Goal: Task Accomplishment & Management: Manage account settings

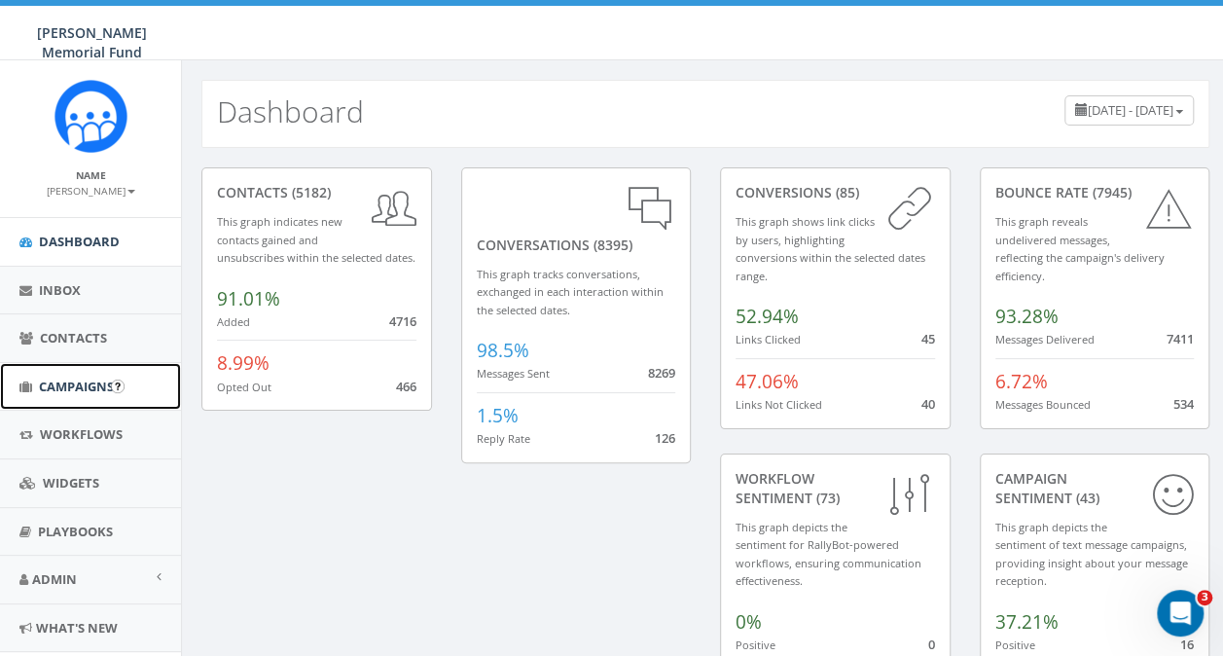
click at [68, 390] on span "Campaigns" at bounding box center [76, 387] width 75 height 18
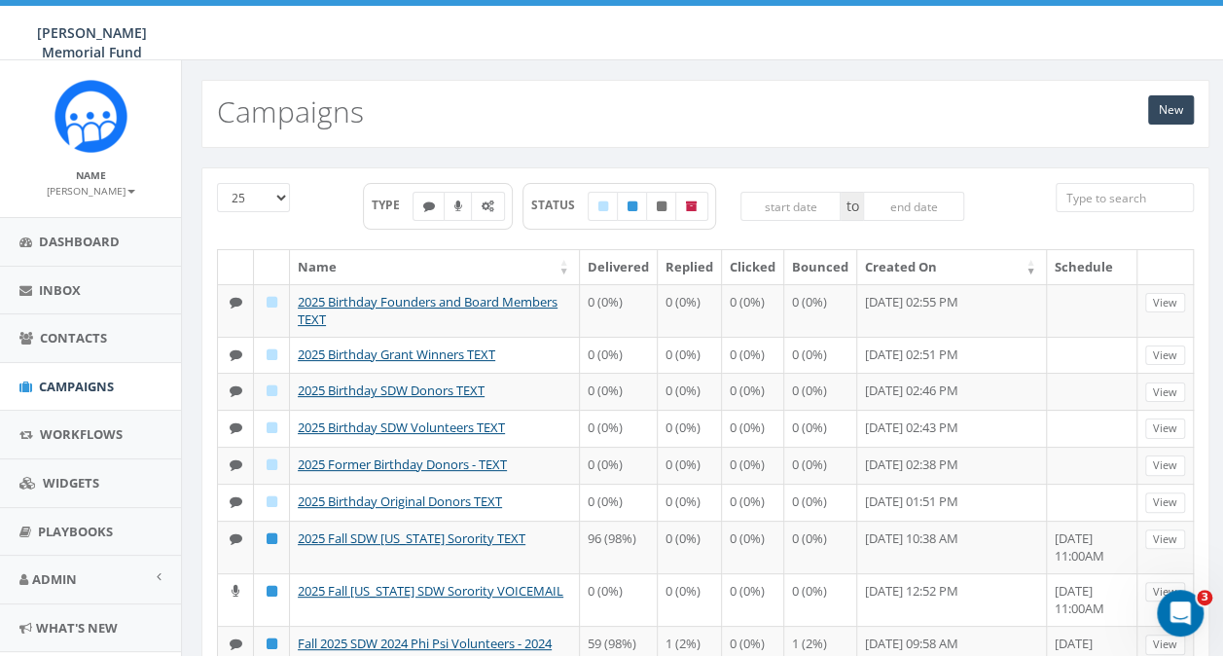
click at [1090, 198] on input "search" at bounding box center [1125, 197] width 138 height 29
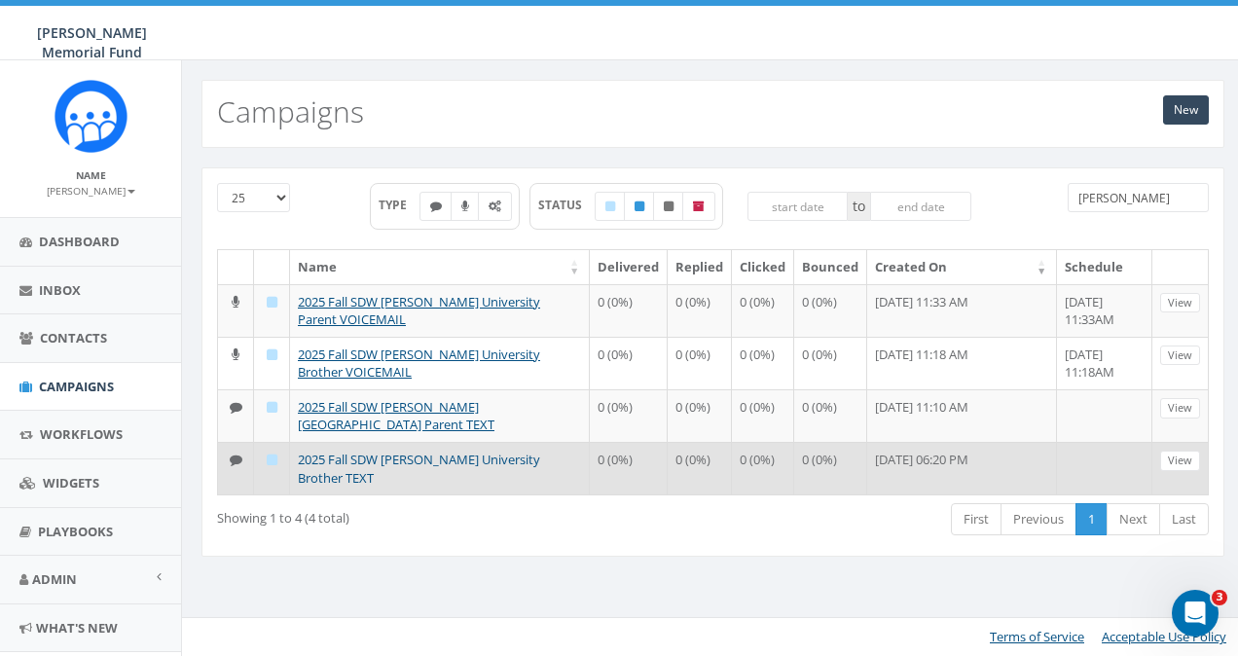
type input "denison"
click at [434, 451] on link "2025 Fall SDW Denison University Brother TEXT" at bounding box center [419, 469] width 242 height 36
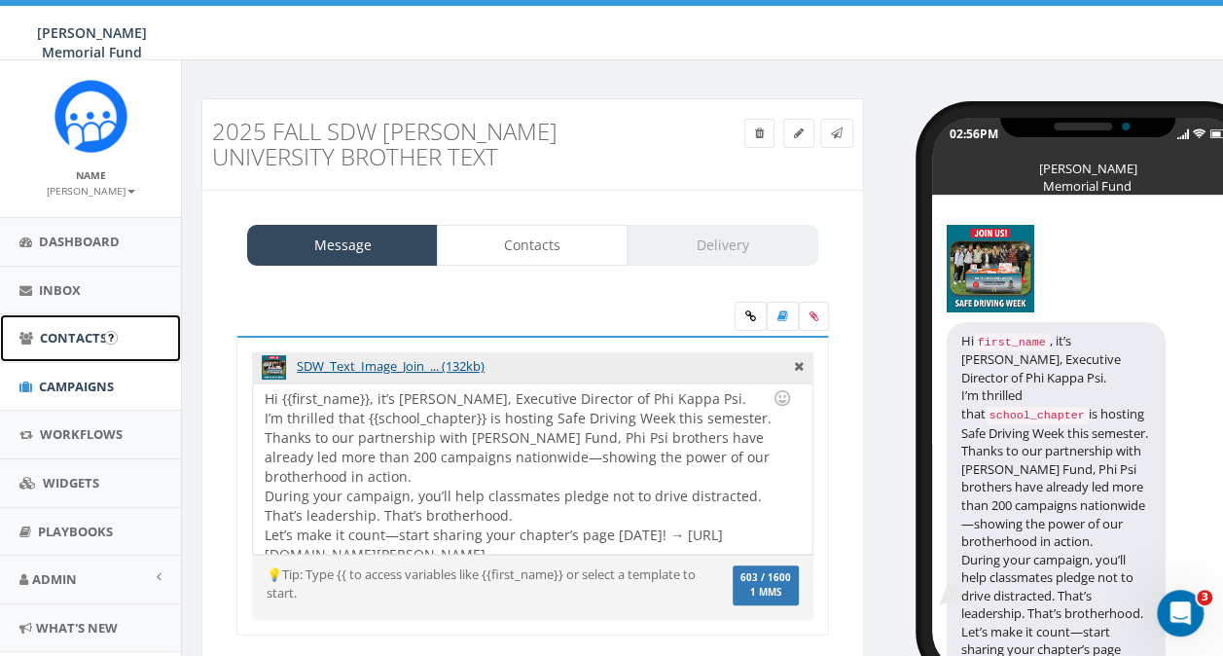
click at [65, 337] on span "Contacts" at bounding box center [73, 338] width 67 height 18
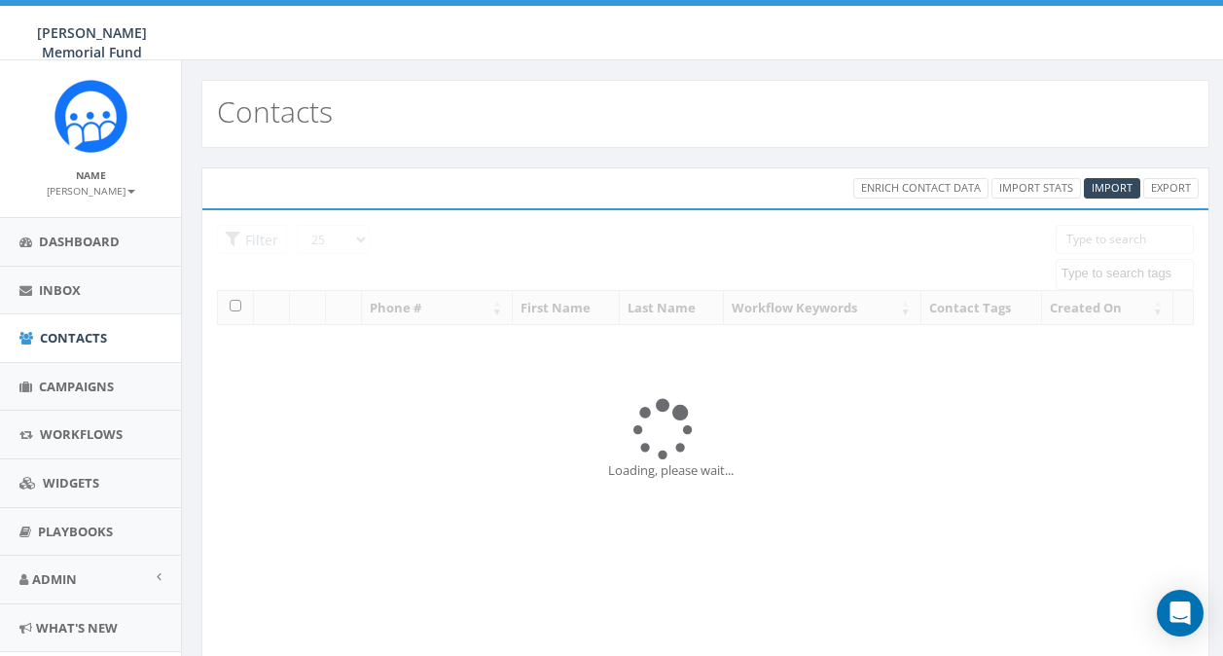
select select
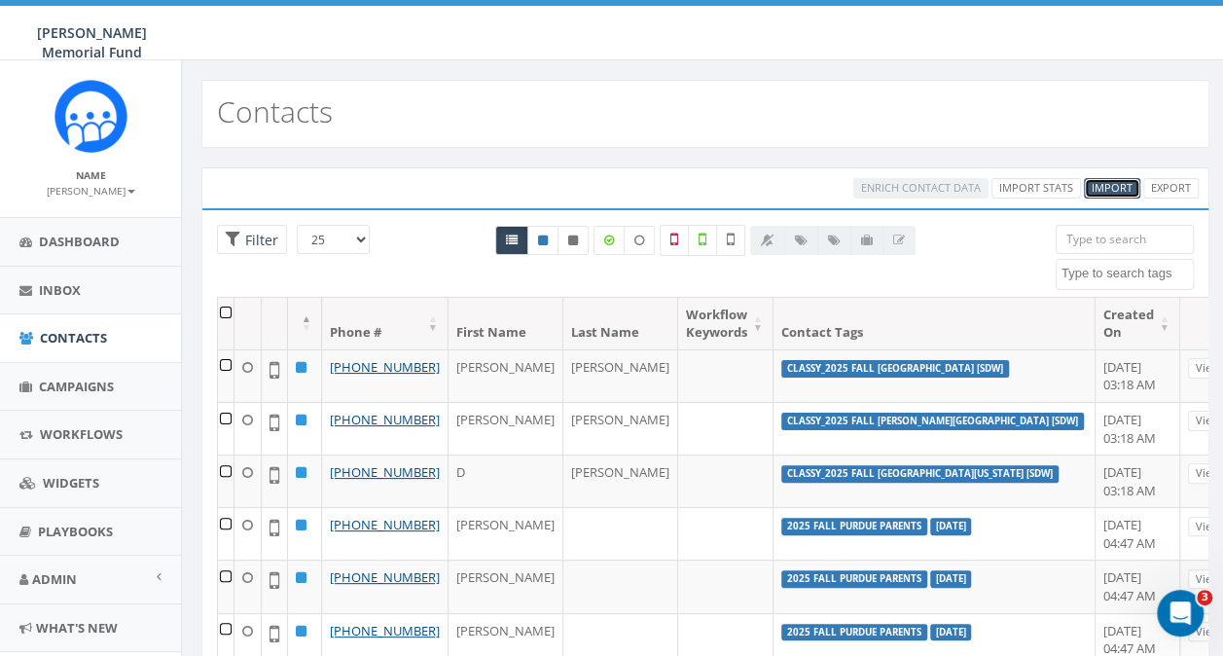
click at [1107, 183] on span "Import" at bounding box center [1112, 187] width 41 height 15
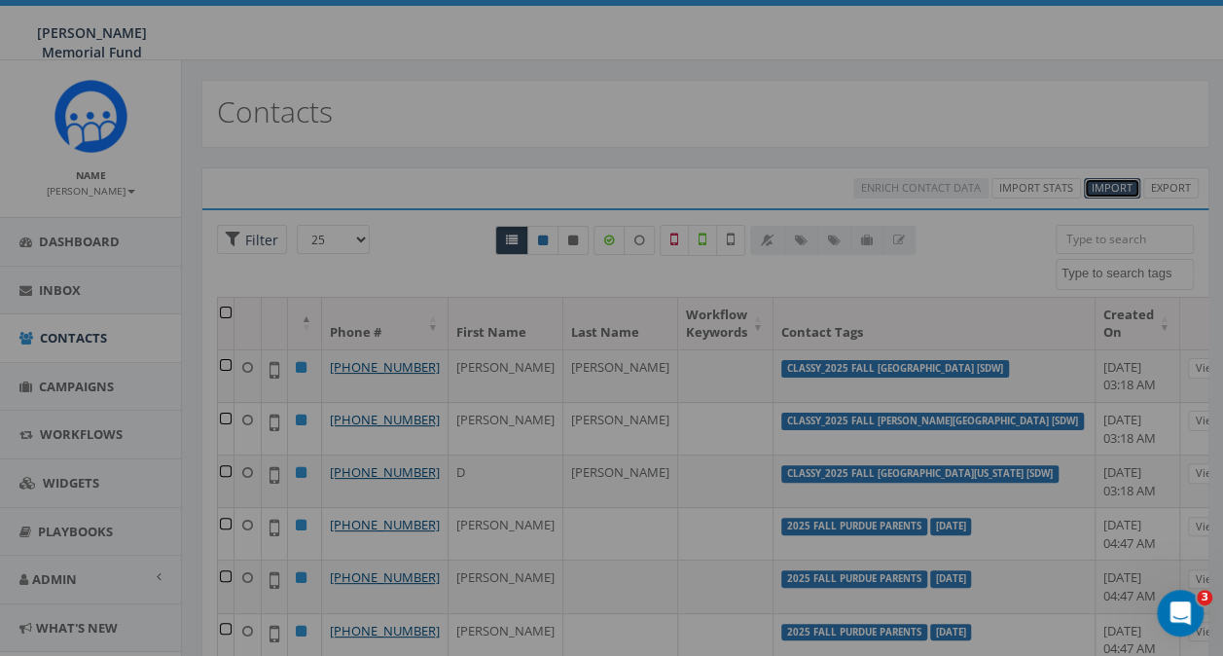
select select
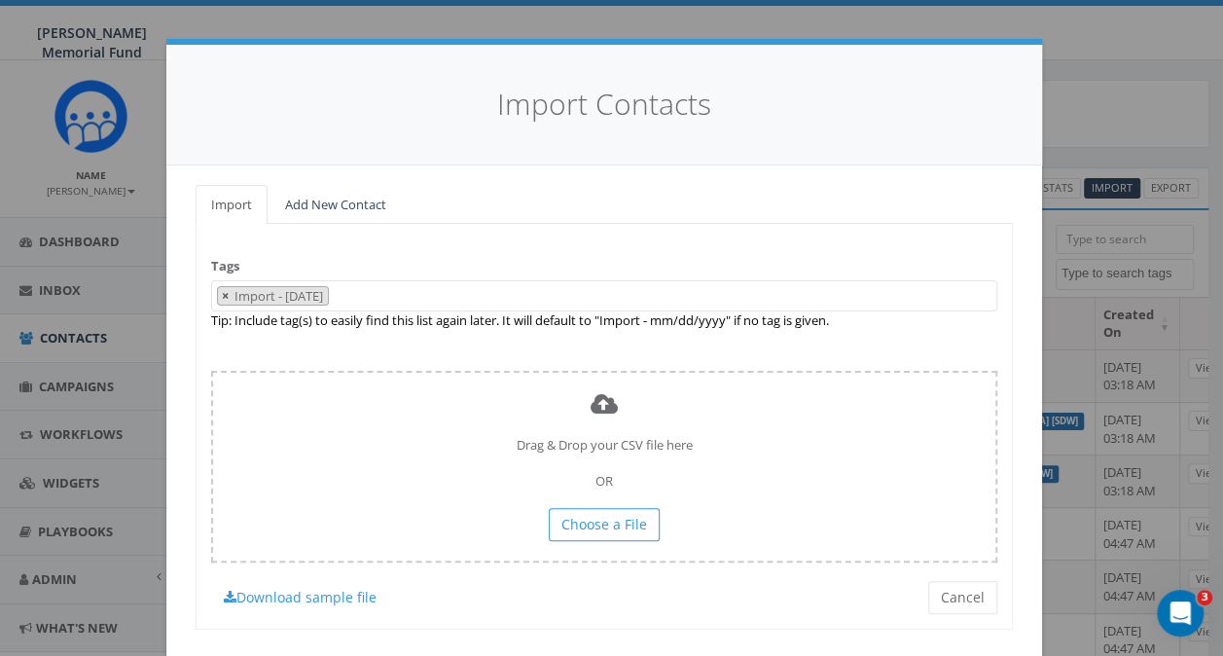
click at [222, 295] on span "×" at bounding box center [225, 296] width 7 height 18
select select
click at [311, 192] on link "Add New Contact" at bounding box center [336, 205] width 132 height 40
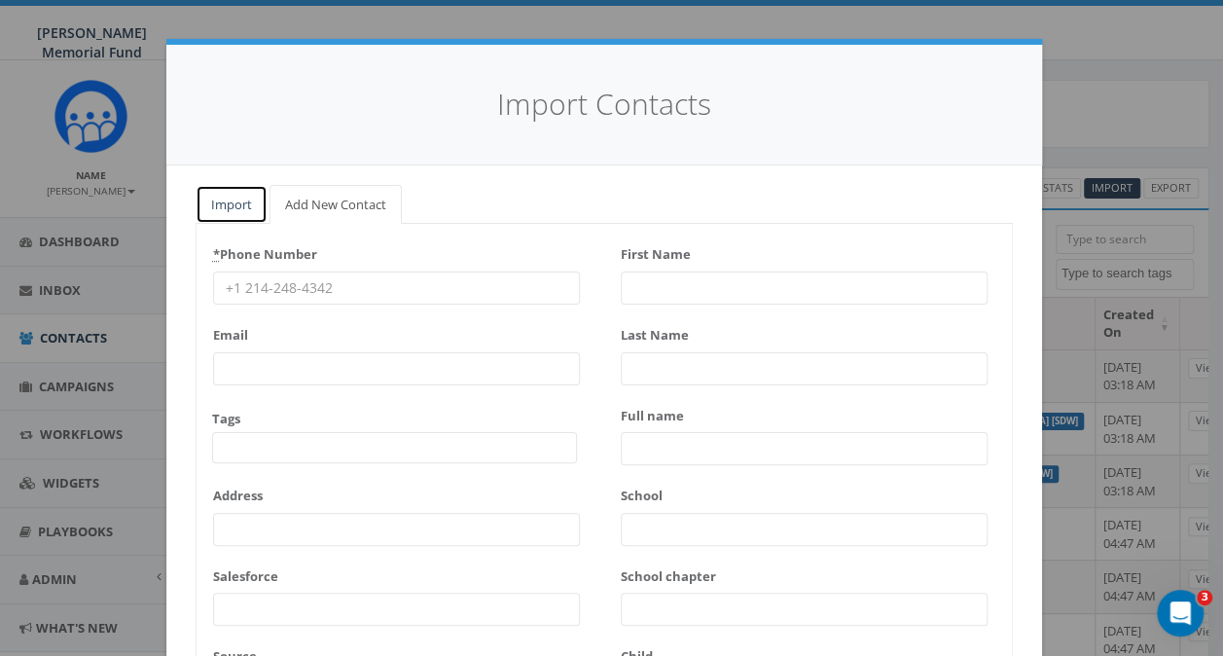
click at [219, 196] on link "Import" at bounding box center [232, 205] width 72 height 40
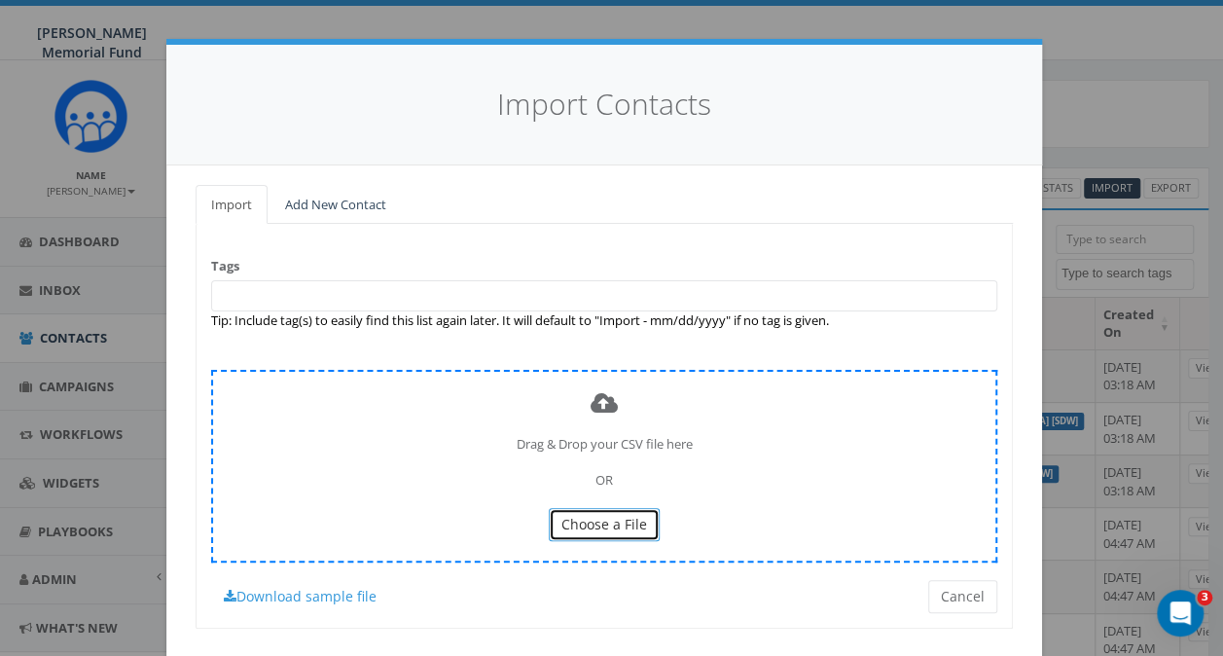
click at [568, 517] on span "Choose a File" at bounding box center [604, 524] width 86 height 18
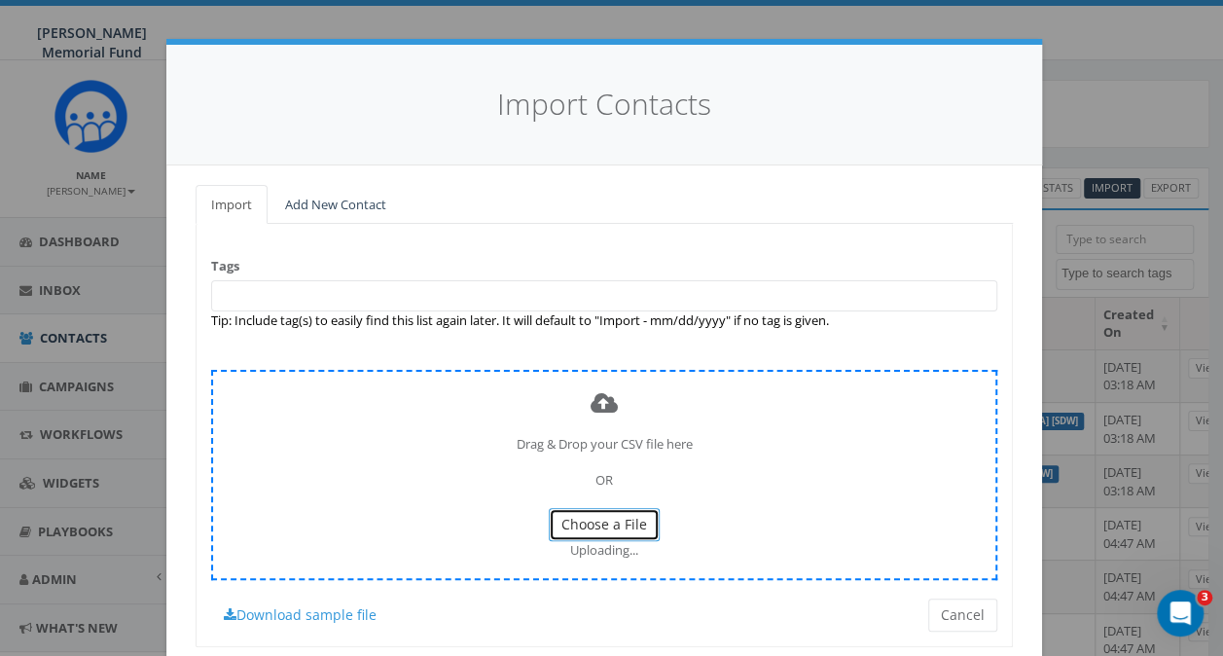
click at [590, 523] on span "Choose a File" at bounding box center [604, 524] width 86 height 18
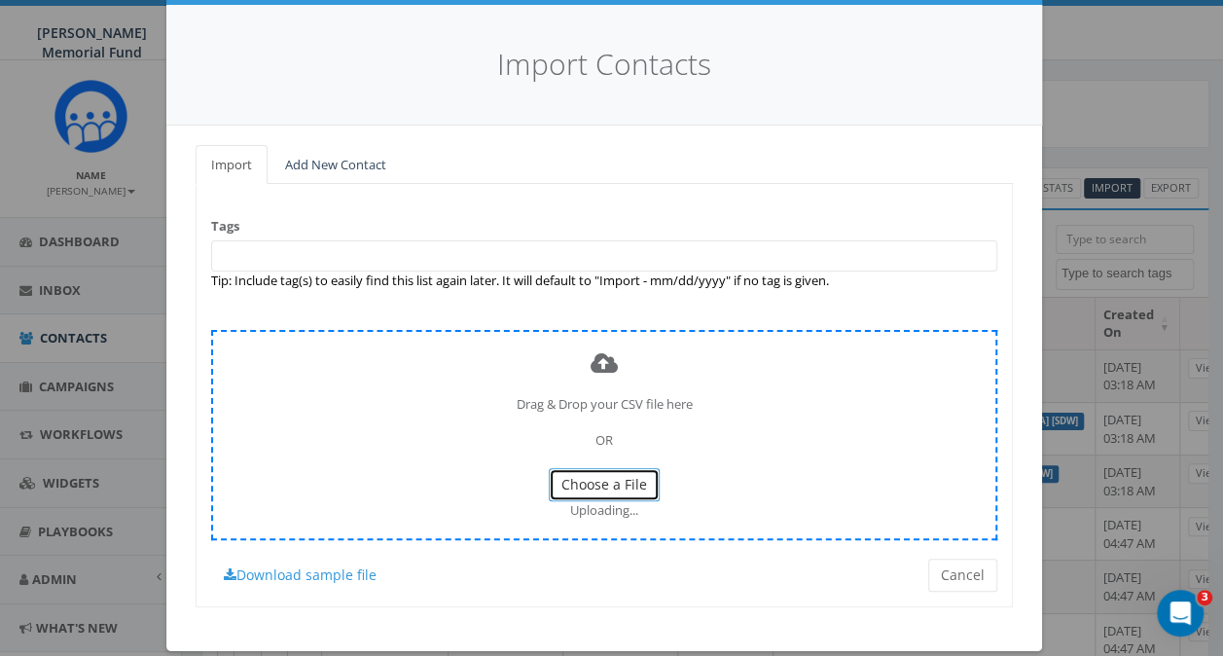
scroll to position [60, 0]
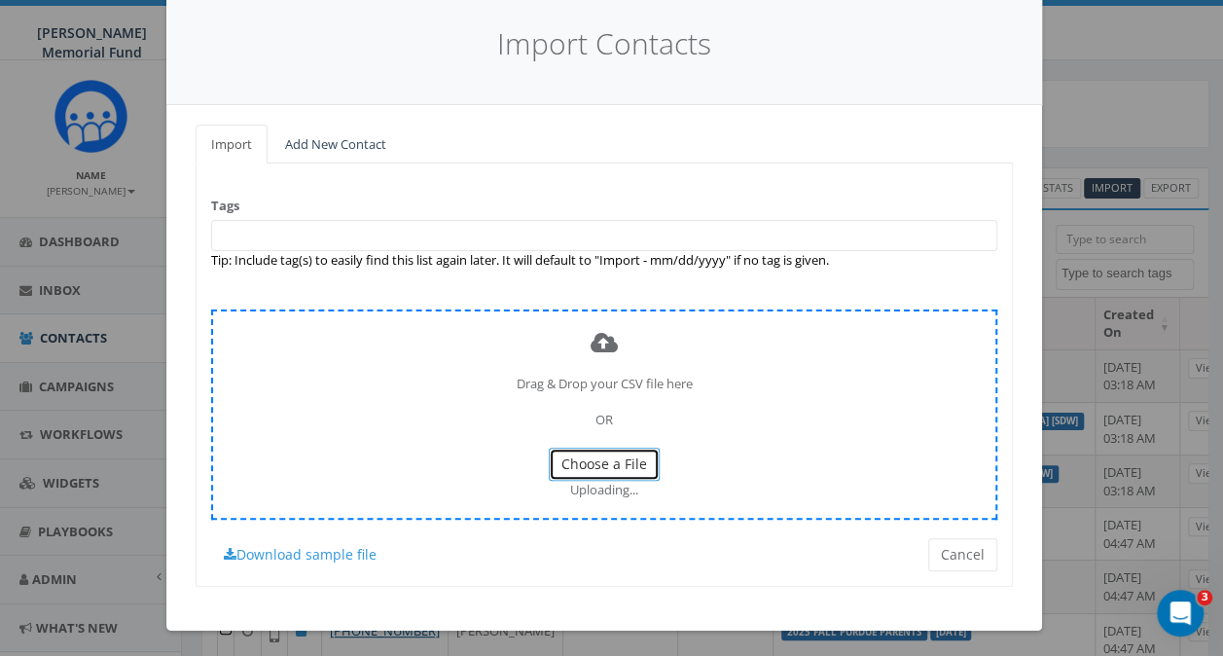
click at [596, 454] on span "Choose a File" at bounding box center [604, 463] width 86 height 18
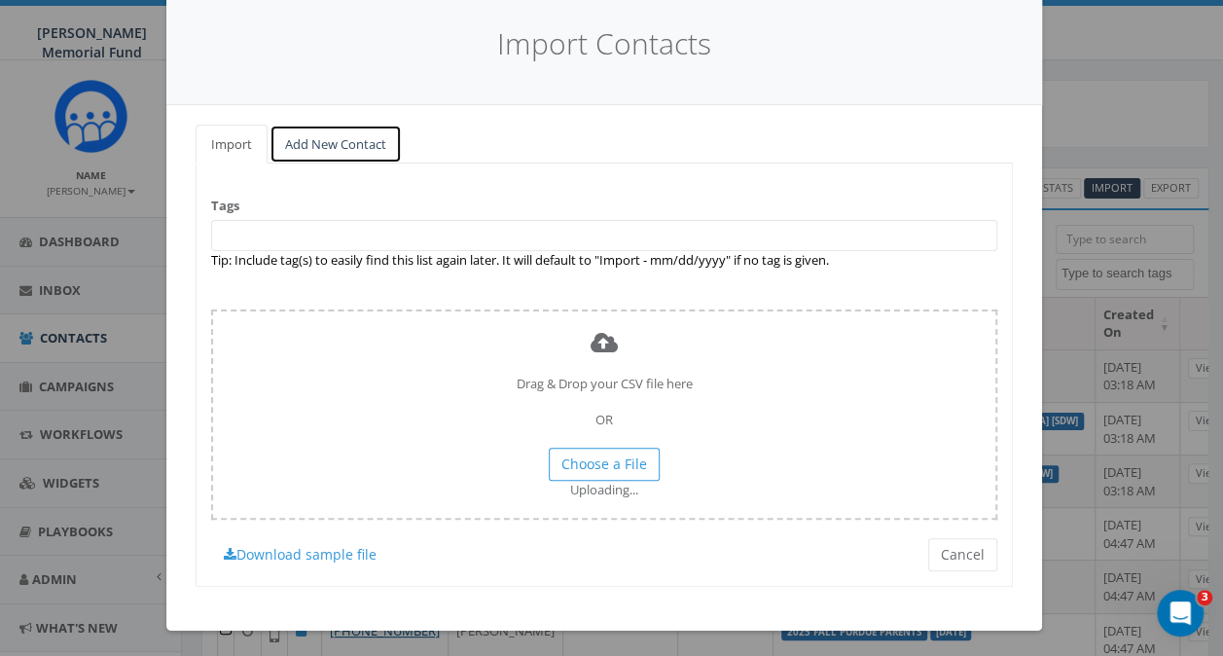
click at [318, 155] on link "Add New Contact" at bounding box center [336, 145] width 132 height 40
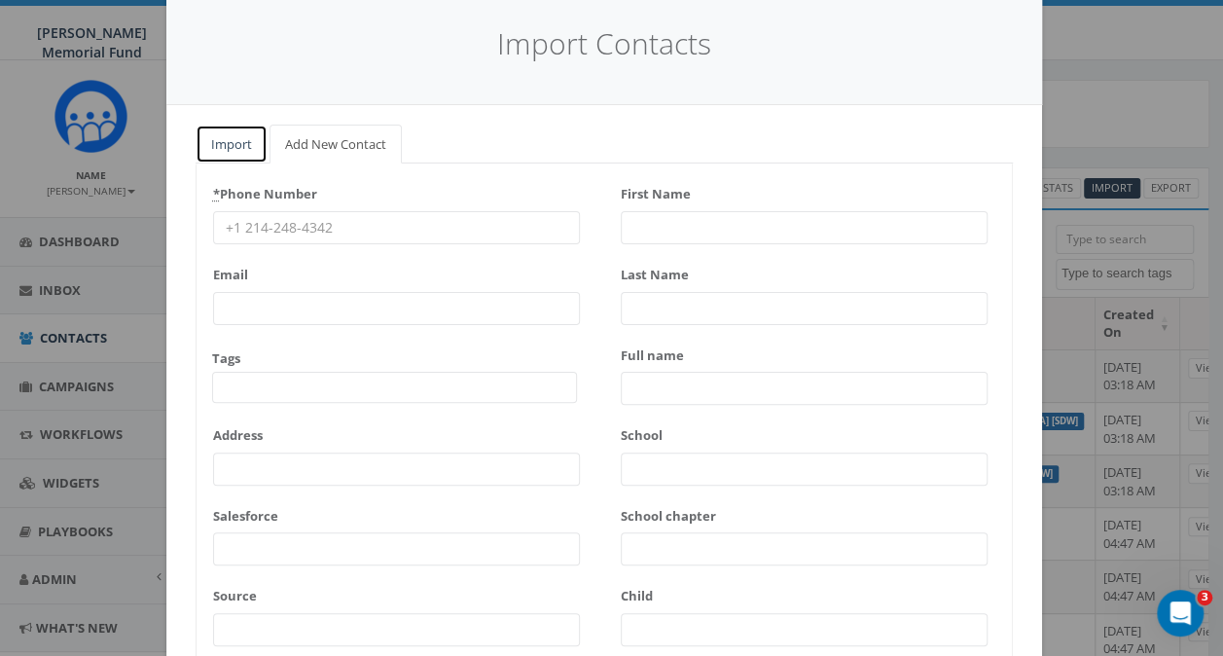
click at [204, 142] on link "Import" at bounding box center [232, 145] width 72 height 40
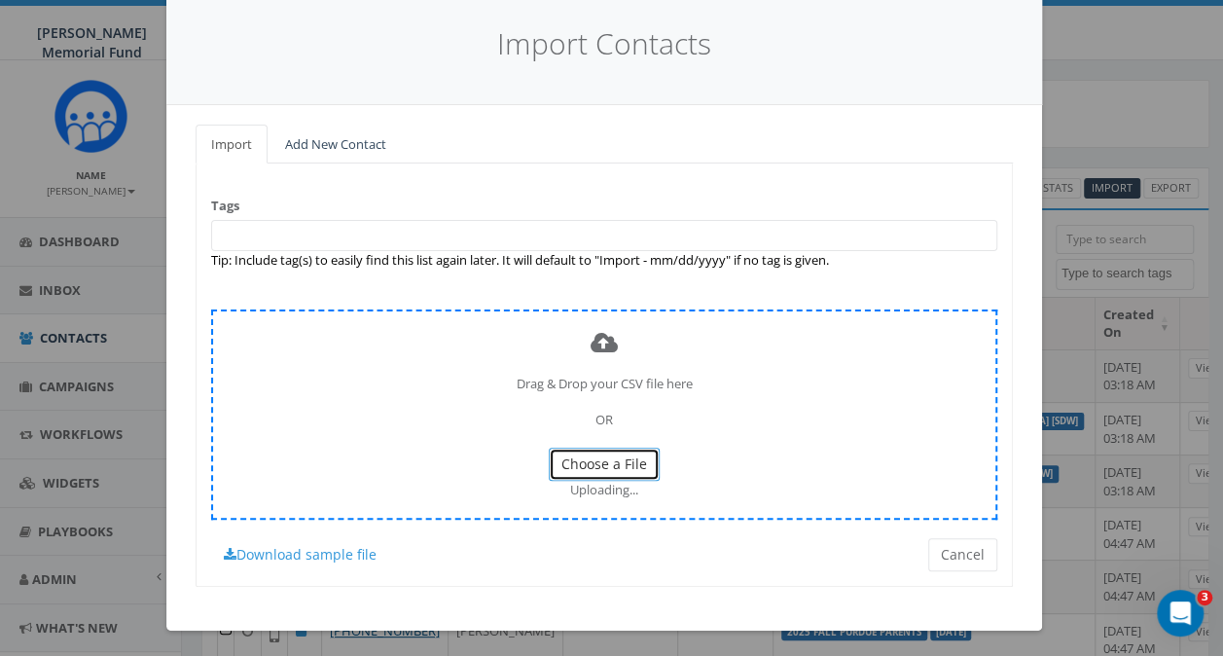
click at [597, 454] on span "Choose a File" at bounding box center [604, 463] width 86 height 18
click at [598, 455] on span "Choose a File" at bounding box center [604, 463] width 86 height 18
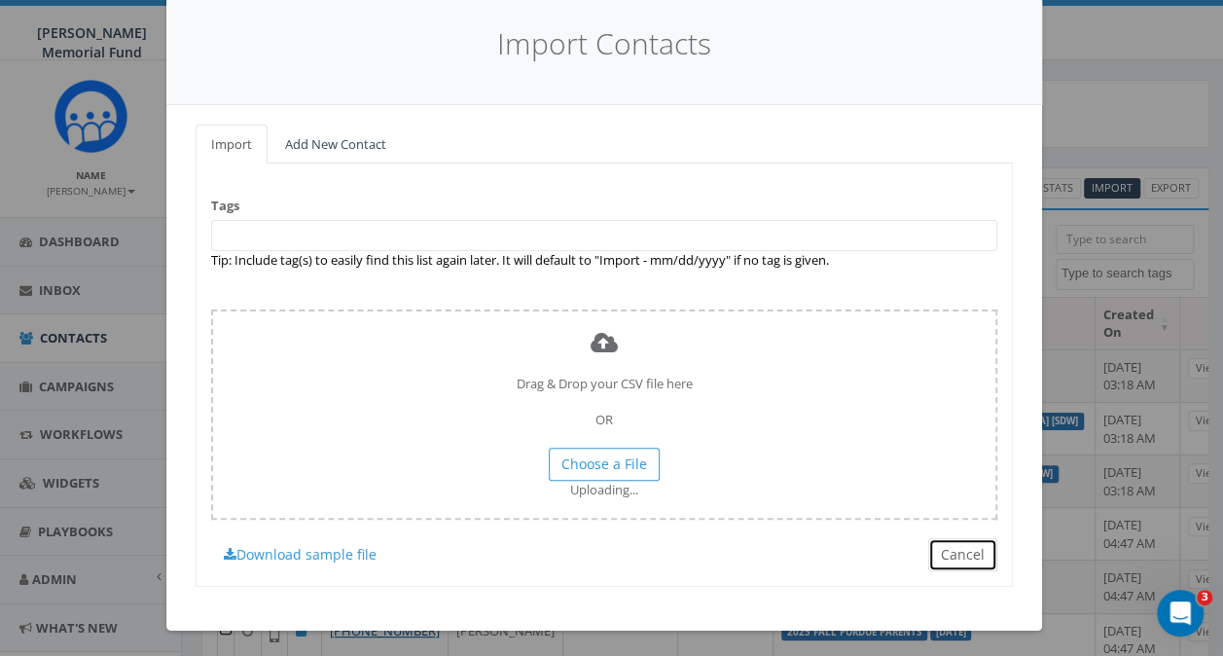
click at [957, 560] on button "Cancel" at bounding box center [962, 554] width 69 height 33
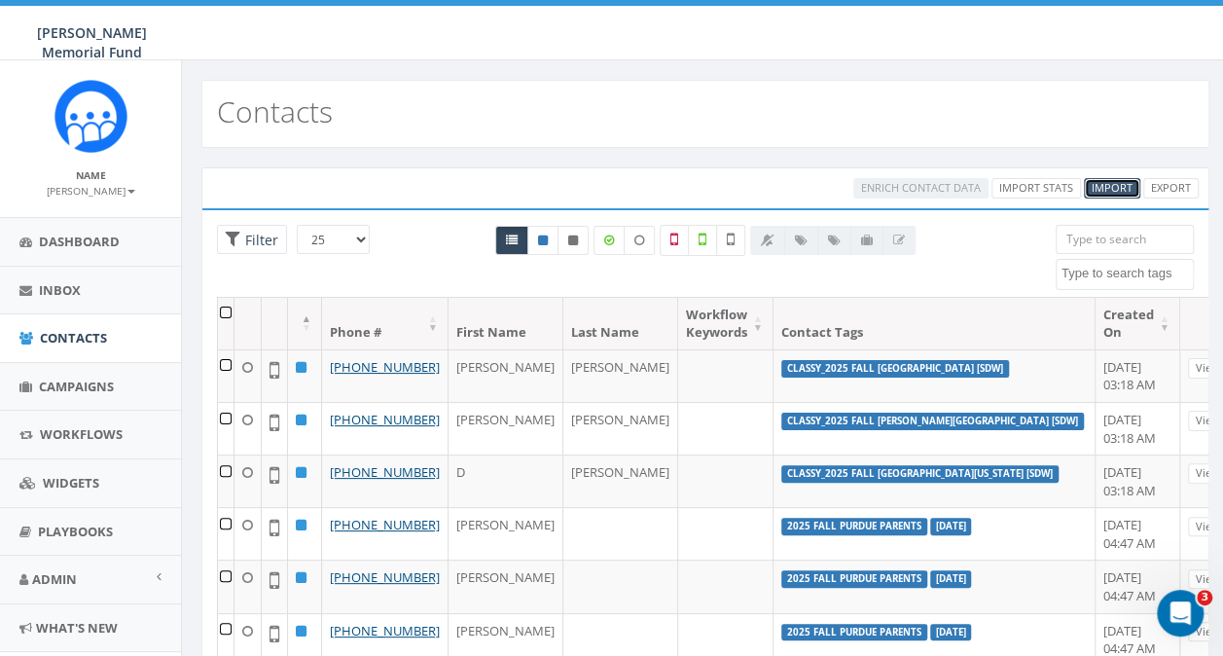
click at [1109, 188] on span "Import" at bounding box center [1112, 187] width 41 height 15
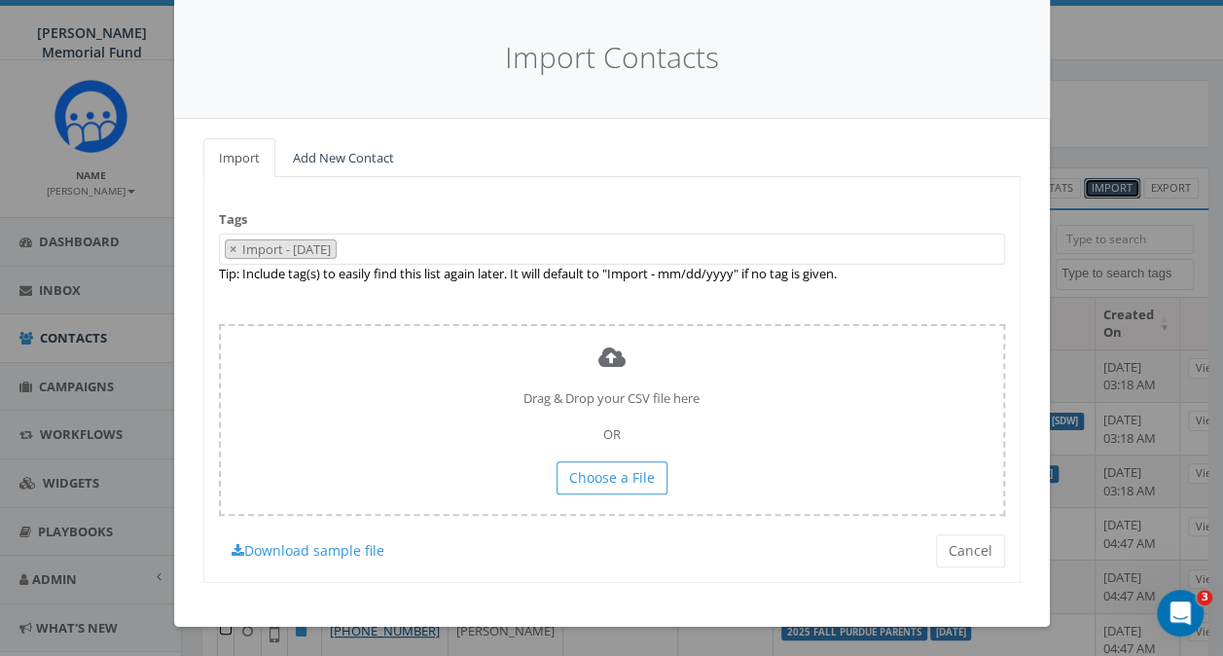
scroll to position [0, 0]
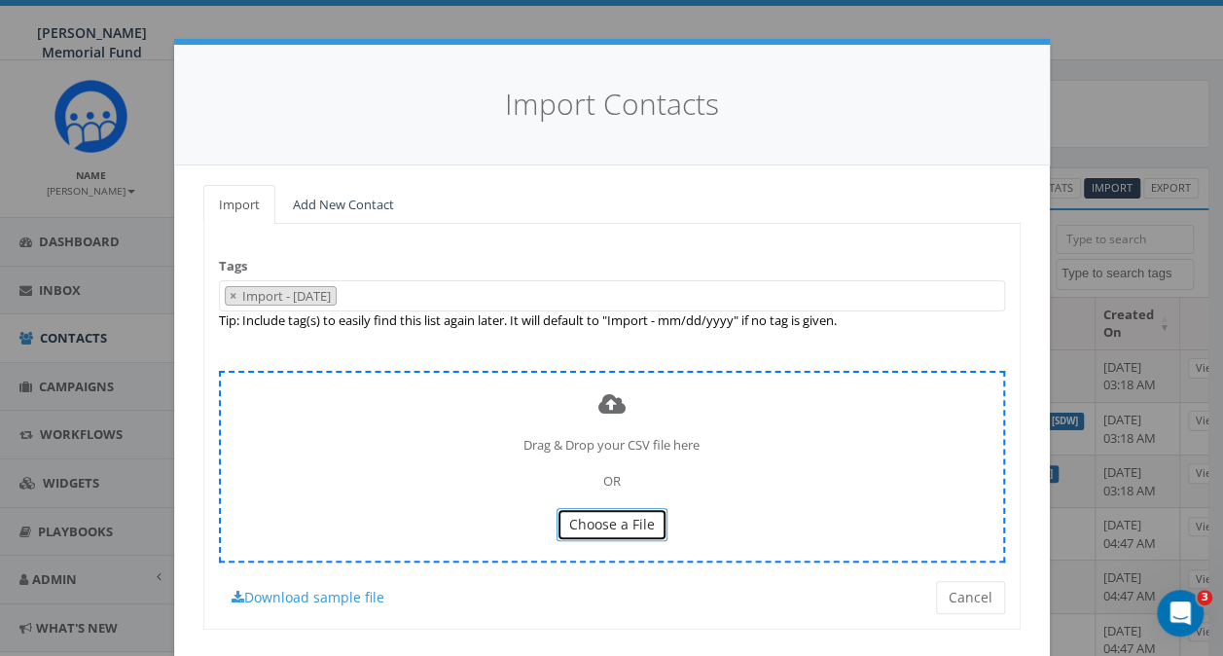
click at [608, 521] on span "Choose a File" at bounding box center [612, 524] width 86 height 18
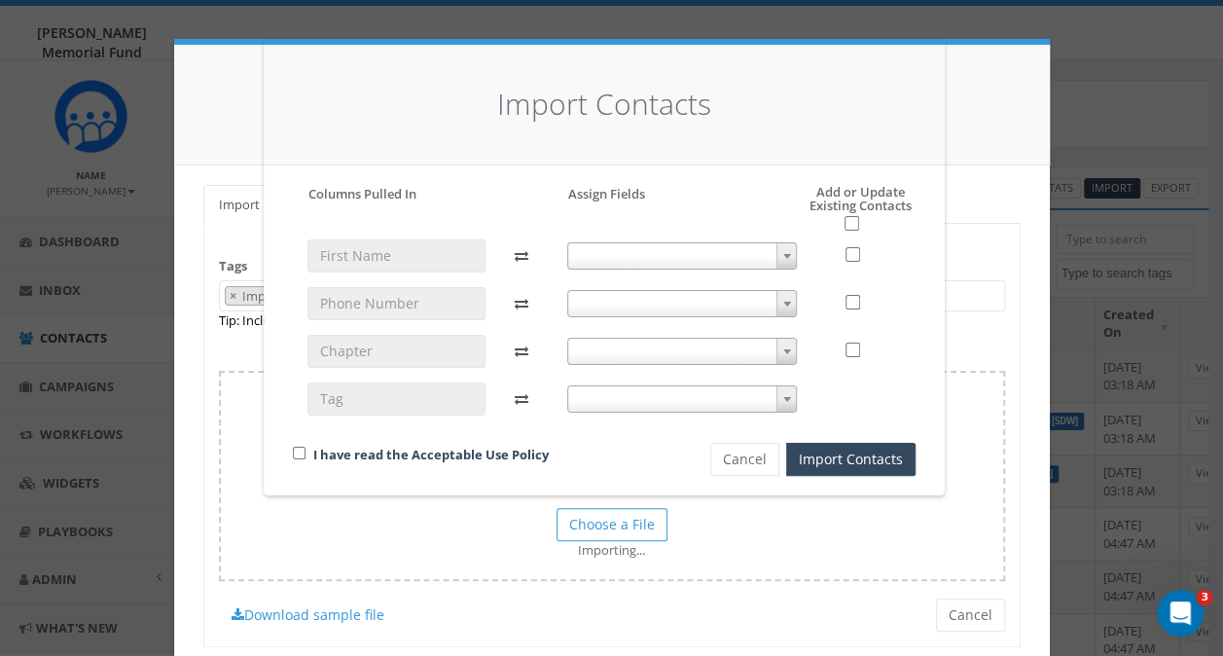
click at [691, 255] on span at bounding box center [682, 255] width 231 height 27
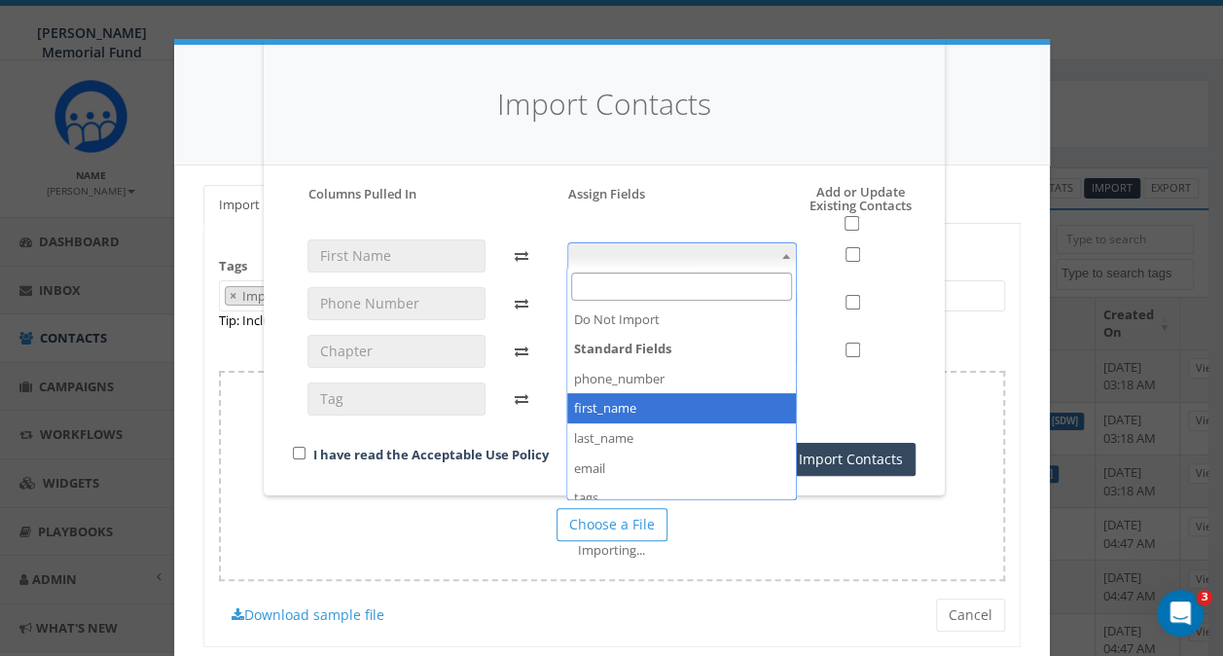
select select "first_name"
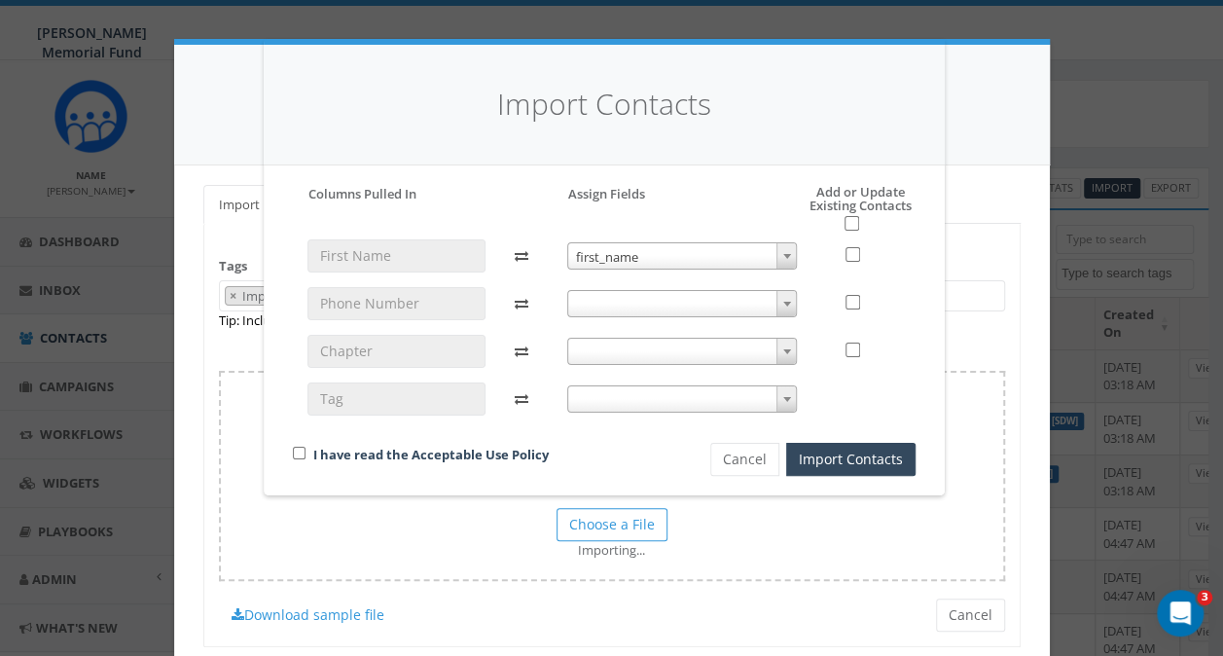
click at [615, 301] on span at bounding box center [682, 303] width 231 height 27
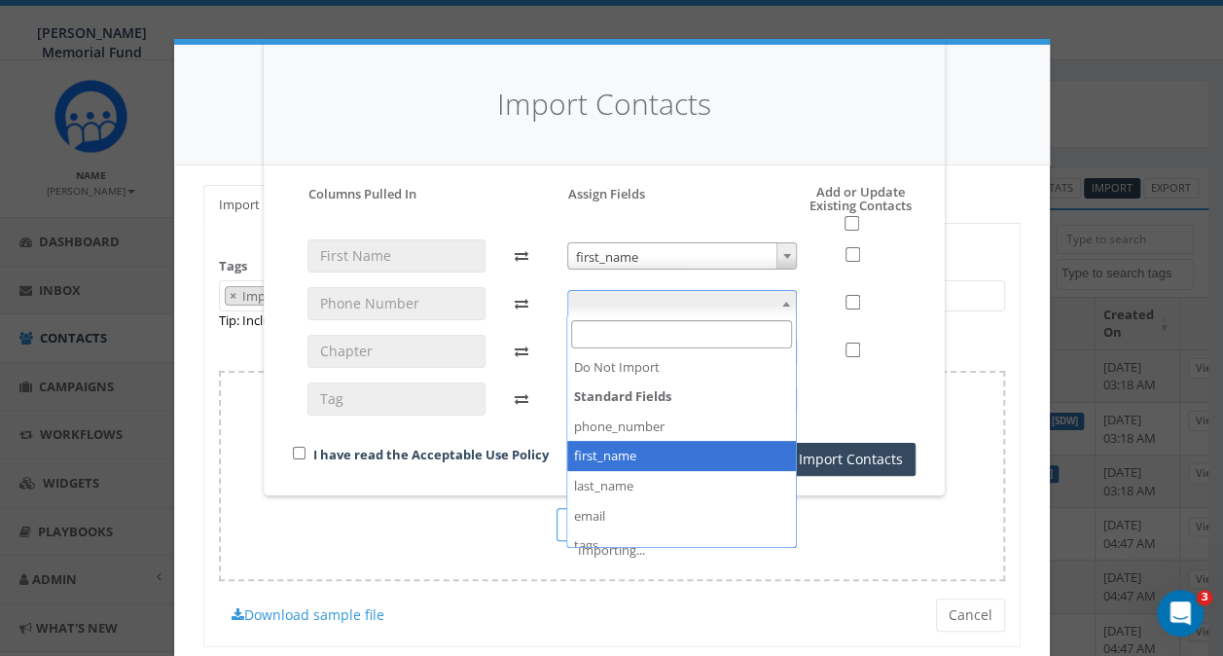
select select "first_name"
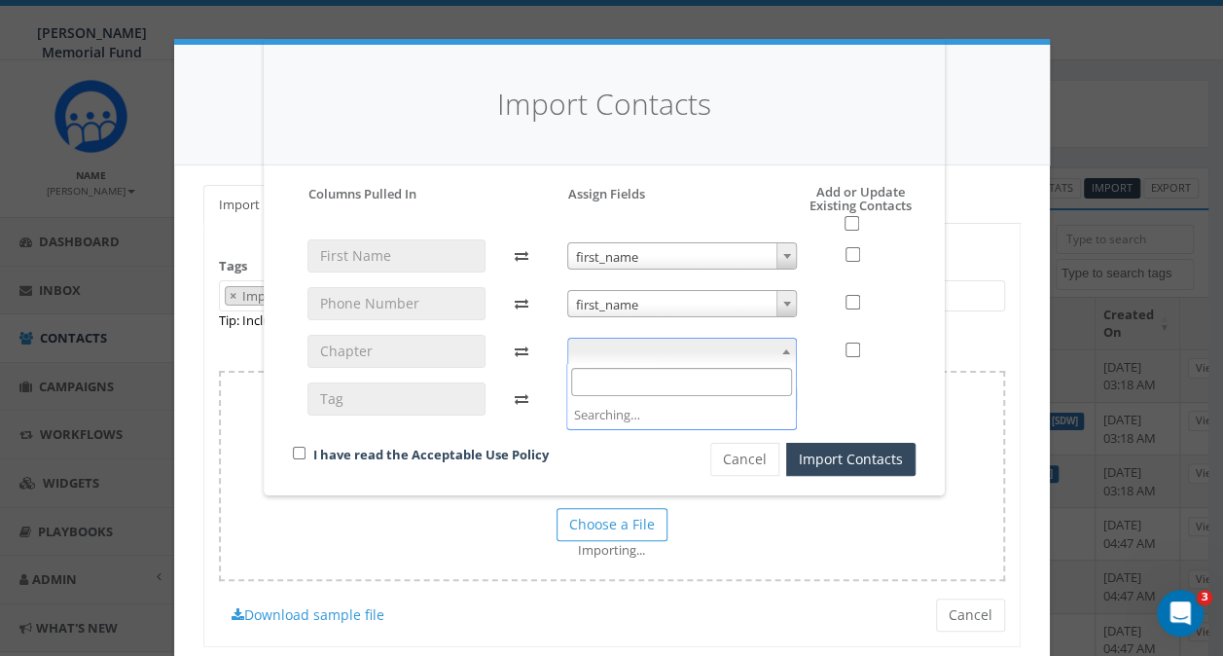
click at [598, 348] on span at bounding box center [682, 351] width 231 height 27
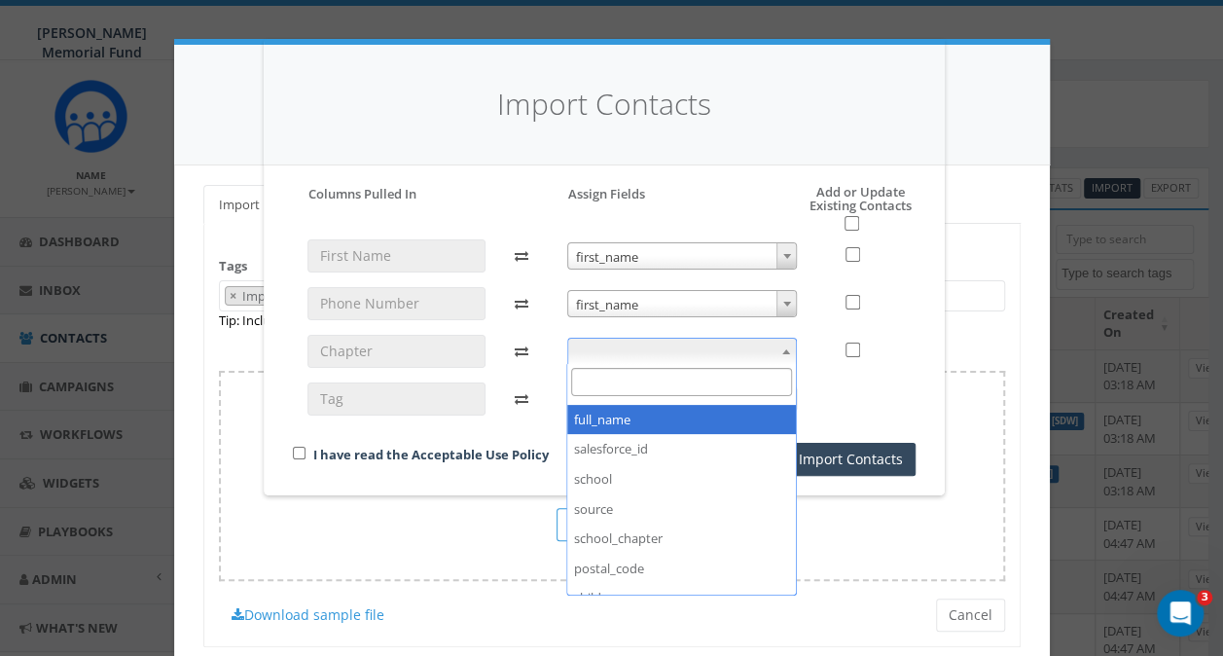
scroll to position [292, 0]
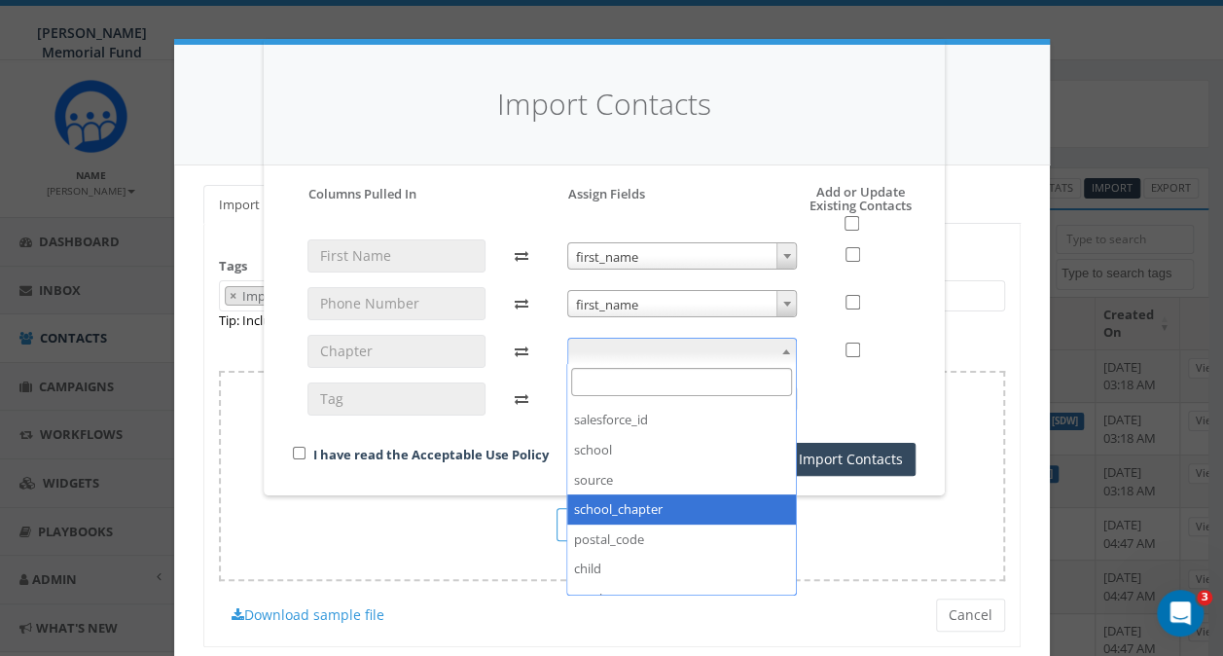
select select "school_chapter"
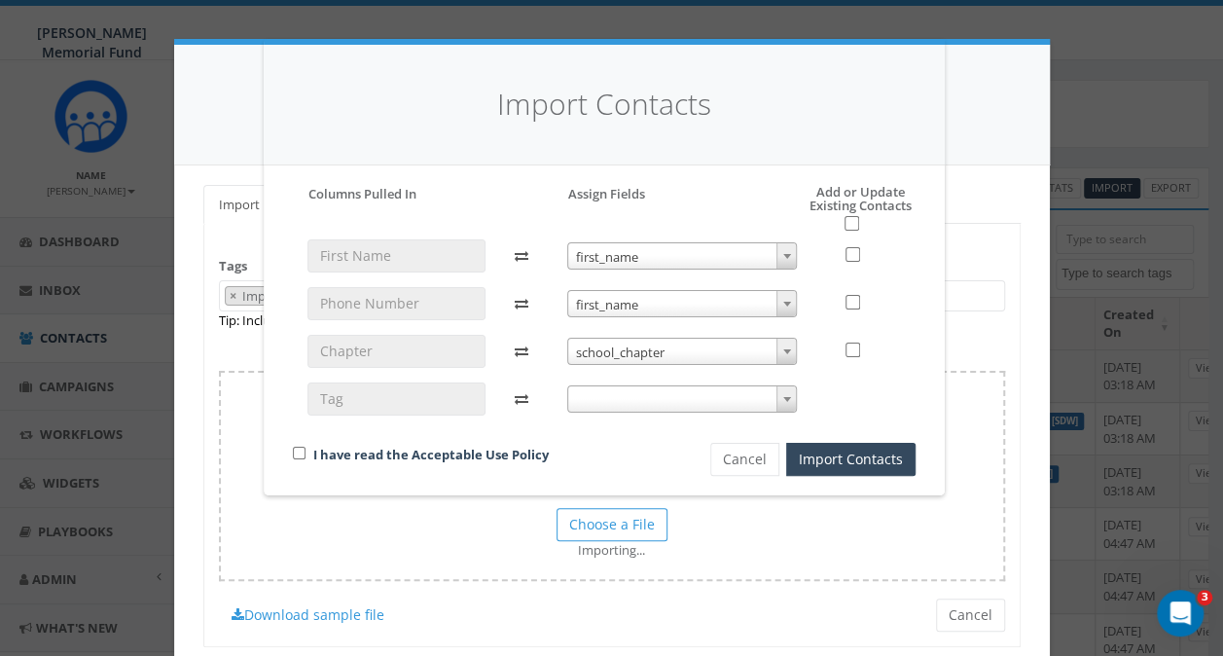
click at [605, 393] on span at bounding box center [682, 398] width 231 height 27
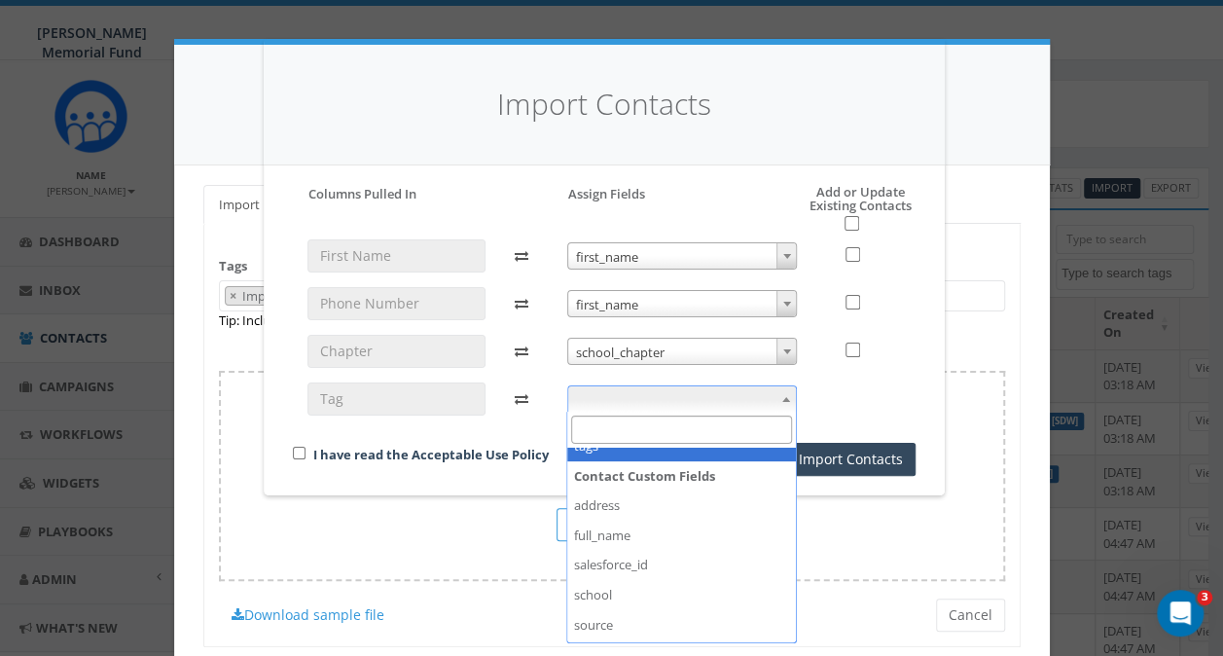
scroll to position [97, 0]
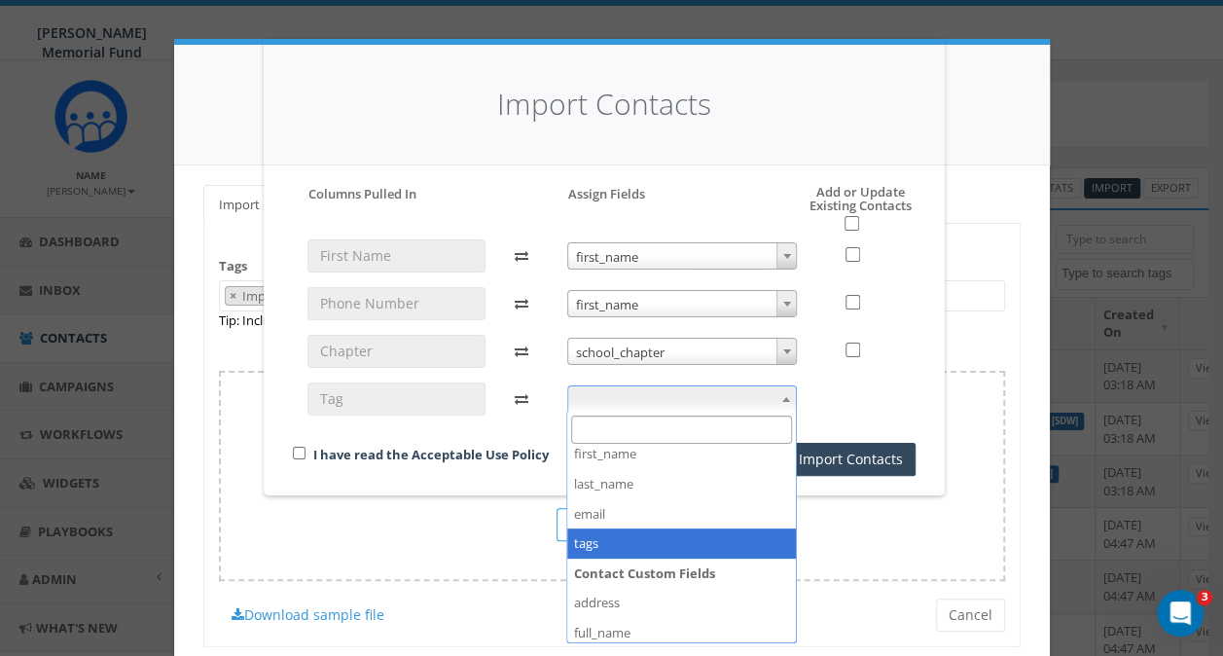
select select "tags"
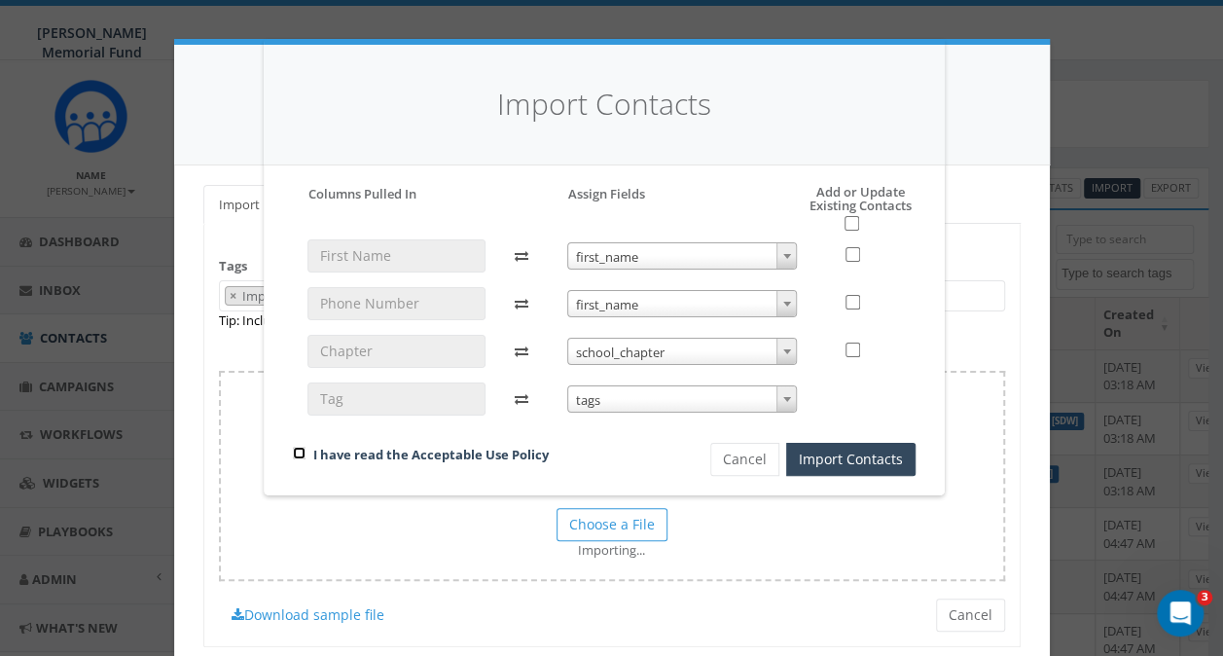
click at [294, 453] on input "checkbox" at bounding box center [299, 453] width 13 height 13
checkbox input "true"
click at [854, 460] on button "Import Contacts" at bounding box center [850, 459] width 129 height 33
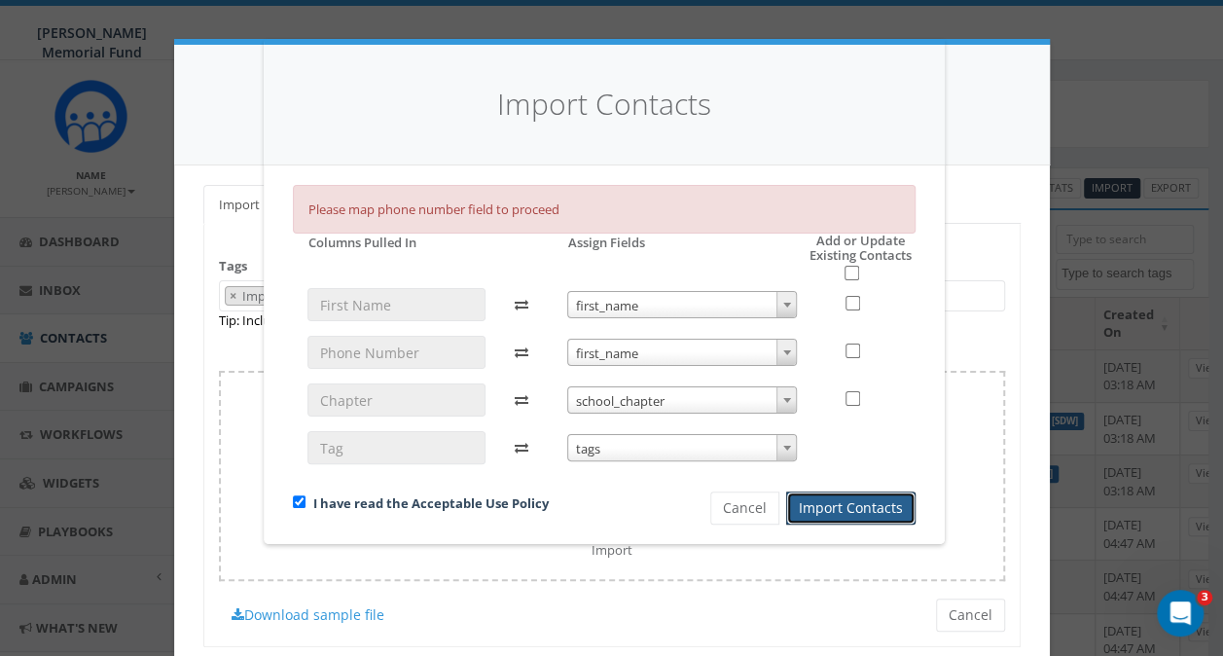
click at [664, 354] on span "first_name" at bounding box center [682, 353] width 229 height 27
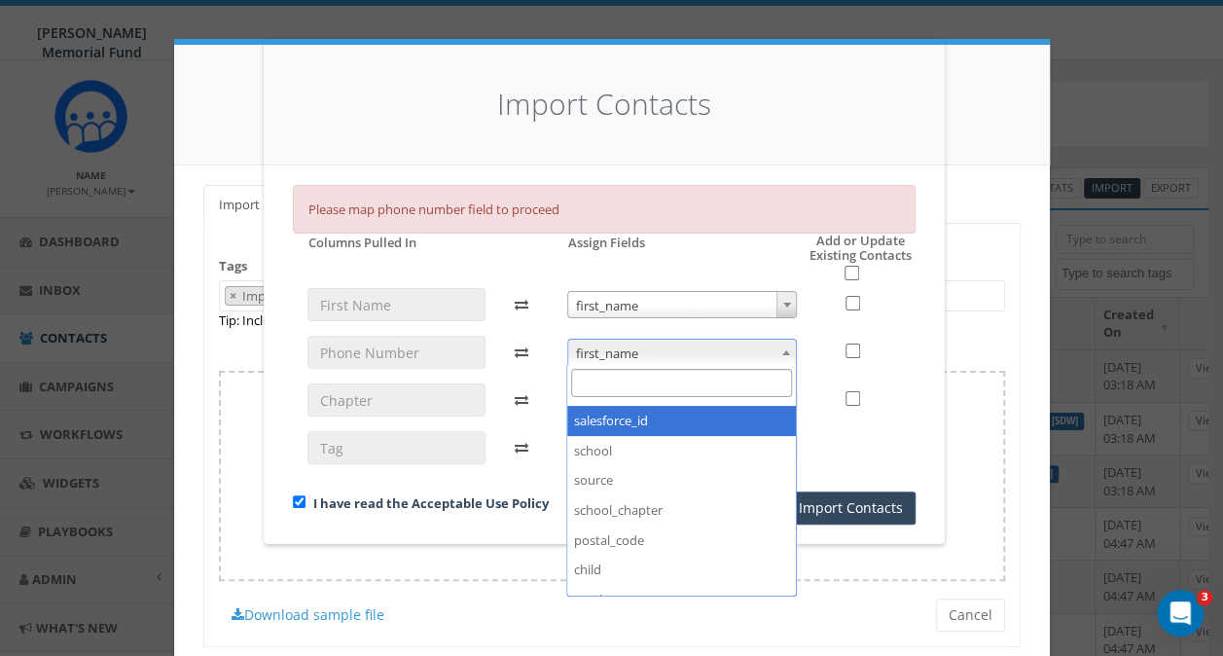
scroll to position [0, 0]
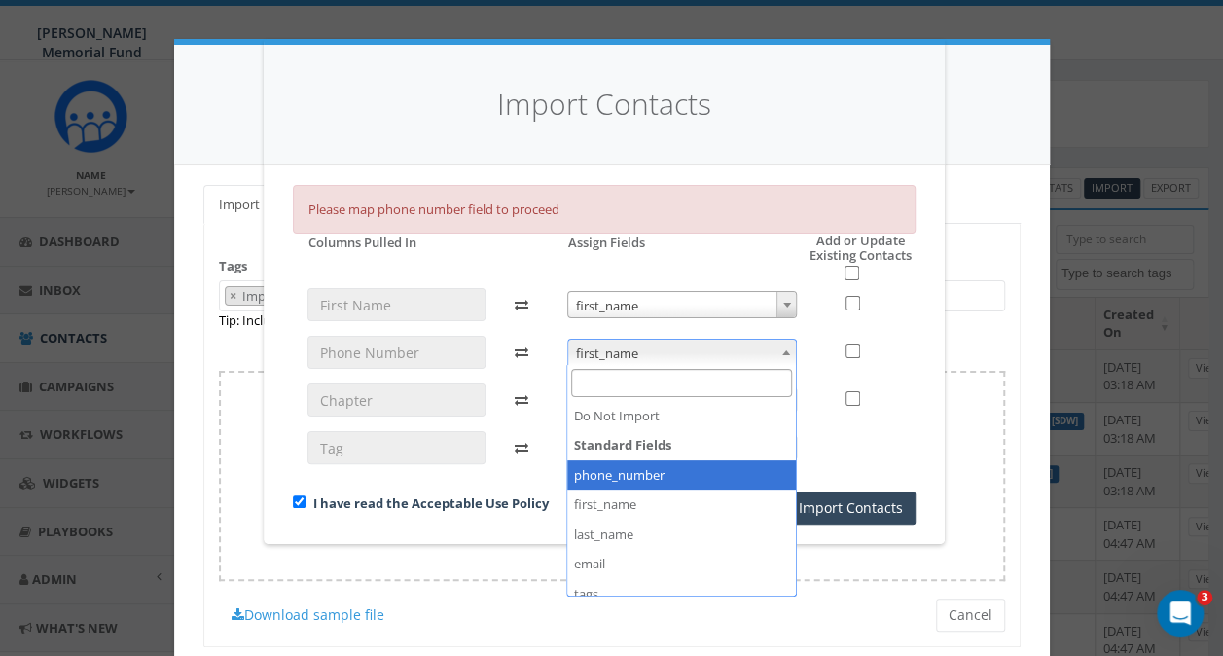
select select "phone_number"
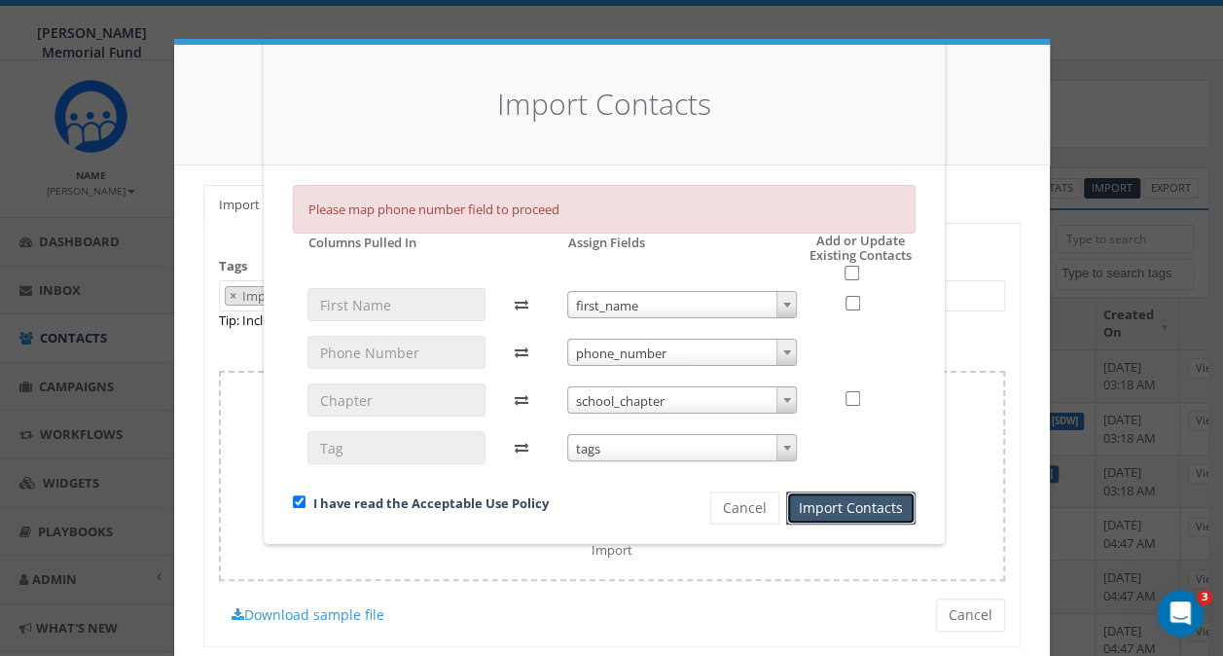
click at [862, 504] on button "Import Contacts" at bounding box center [850, 507] width 129 height 33
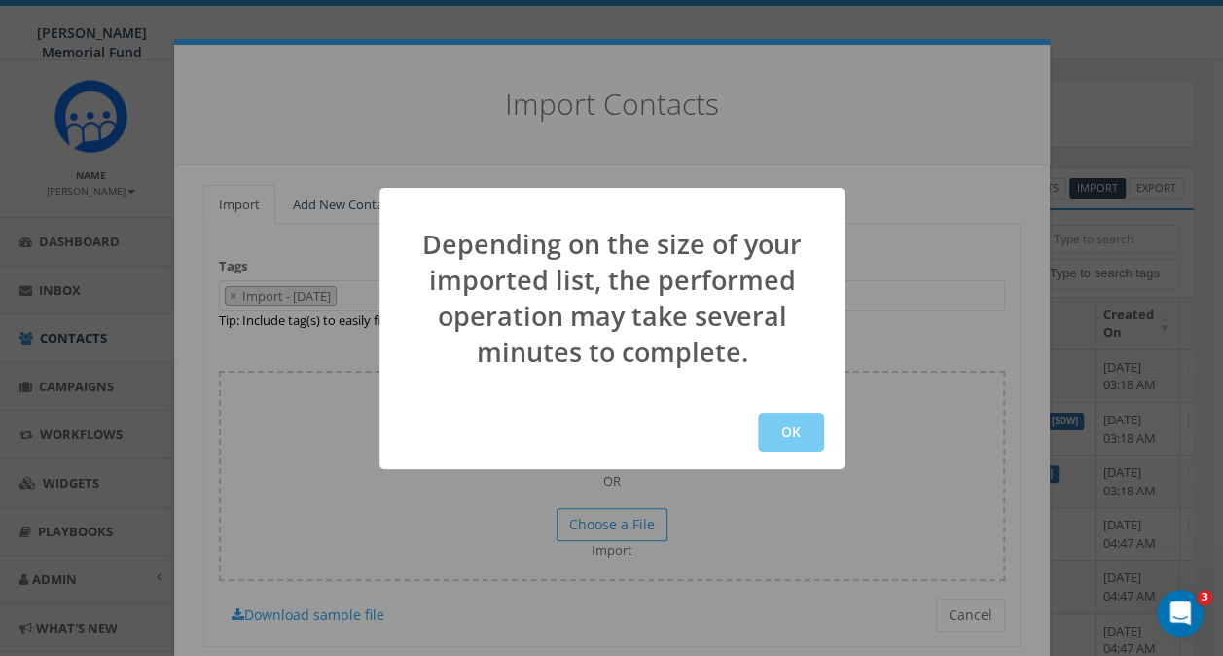
click at [790, 434] on button "OK" at bounding box center [791, 432] width 66 height 39
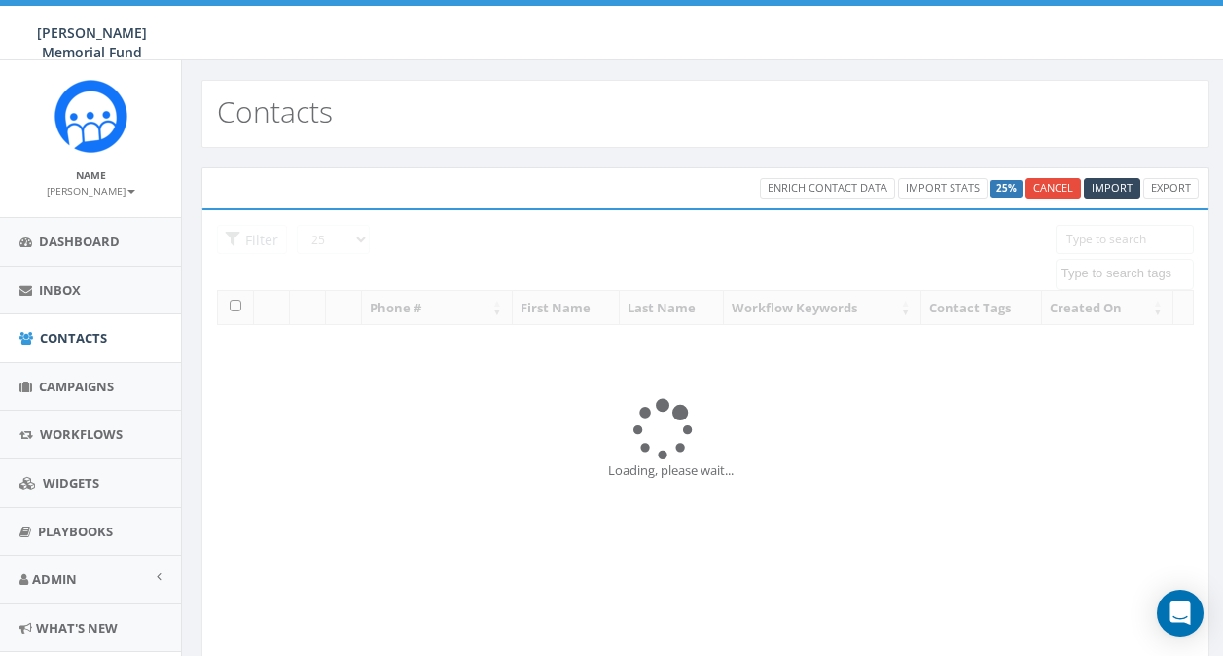
select select
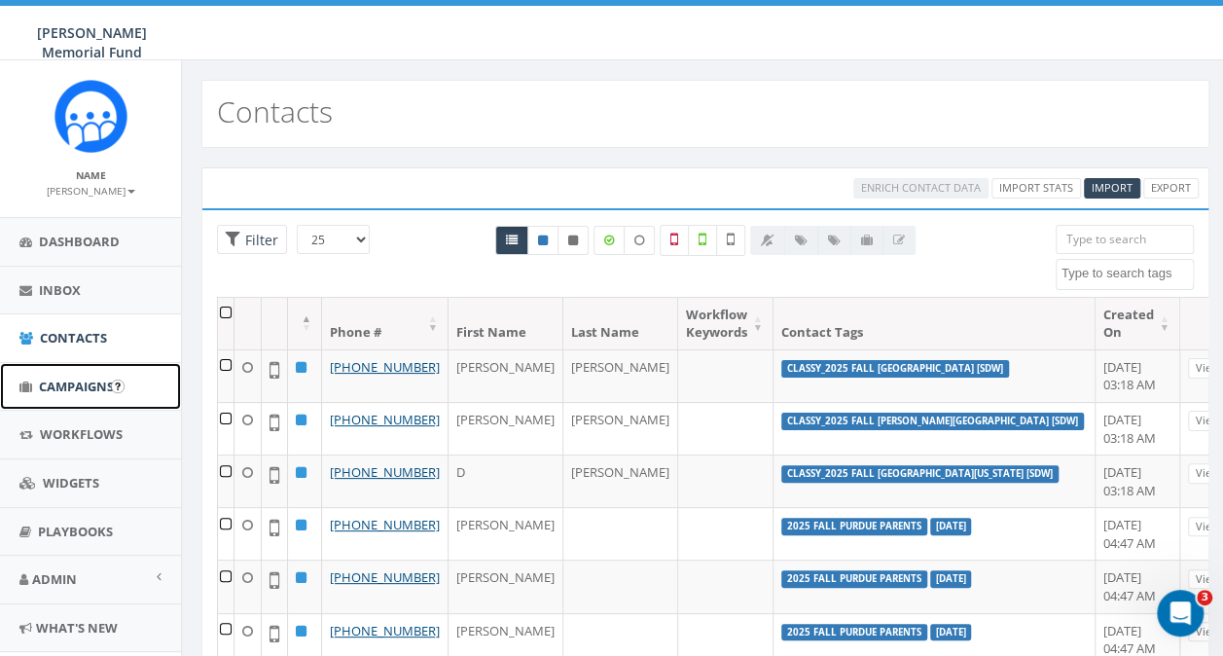
click at [54, 388] on span "Campaigns" at bounding box center [76, 387] width 75 height 18
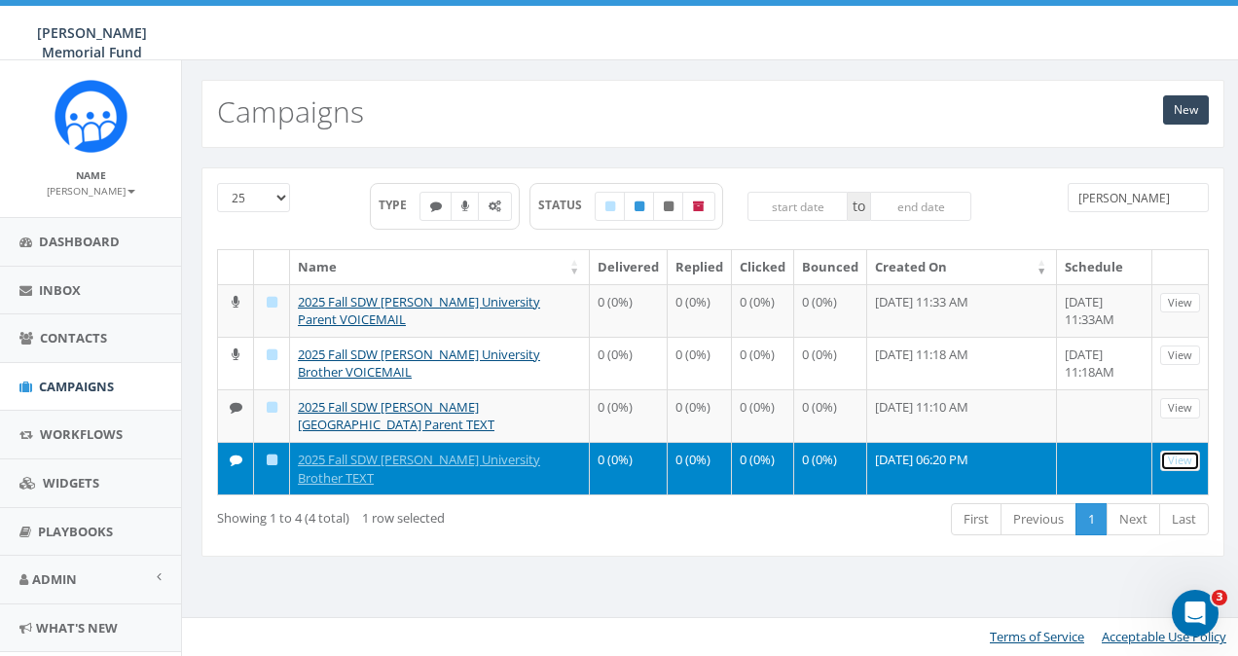
click at [1172, 455] on link "View" at bounding box center [1180, 461] width 40 height 20
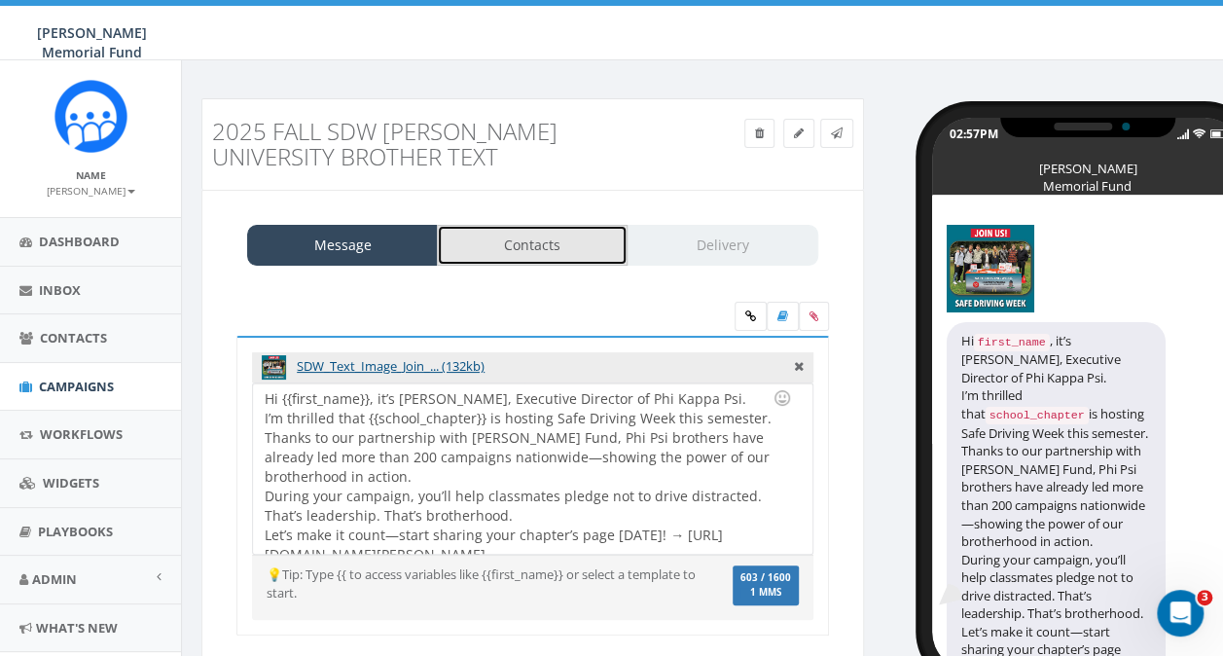
click at [540, 249] on link "Contacts" at bounding box center [532, 245] width 191 height 41
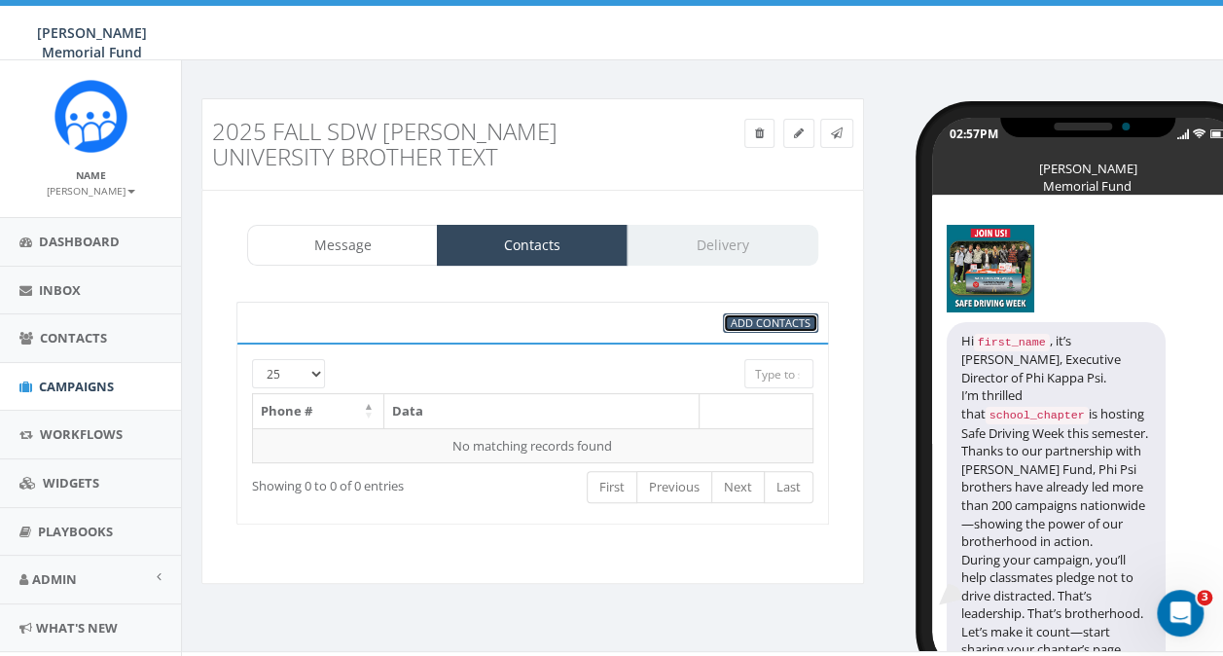
click at [760, 320] on span "Add Contacts" at bounding box center [771, 322] width 80 height 15
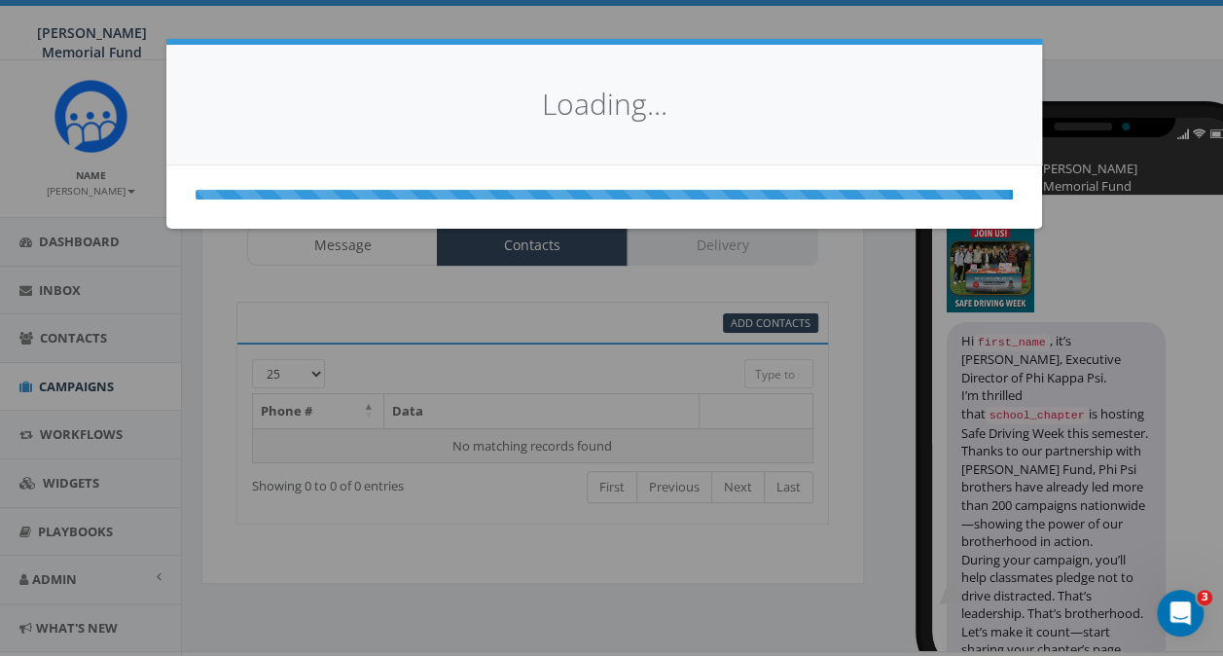
select select
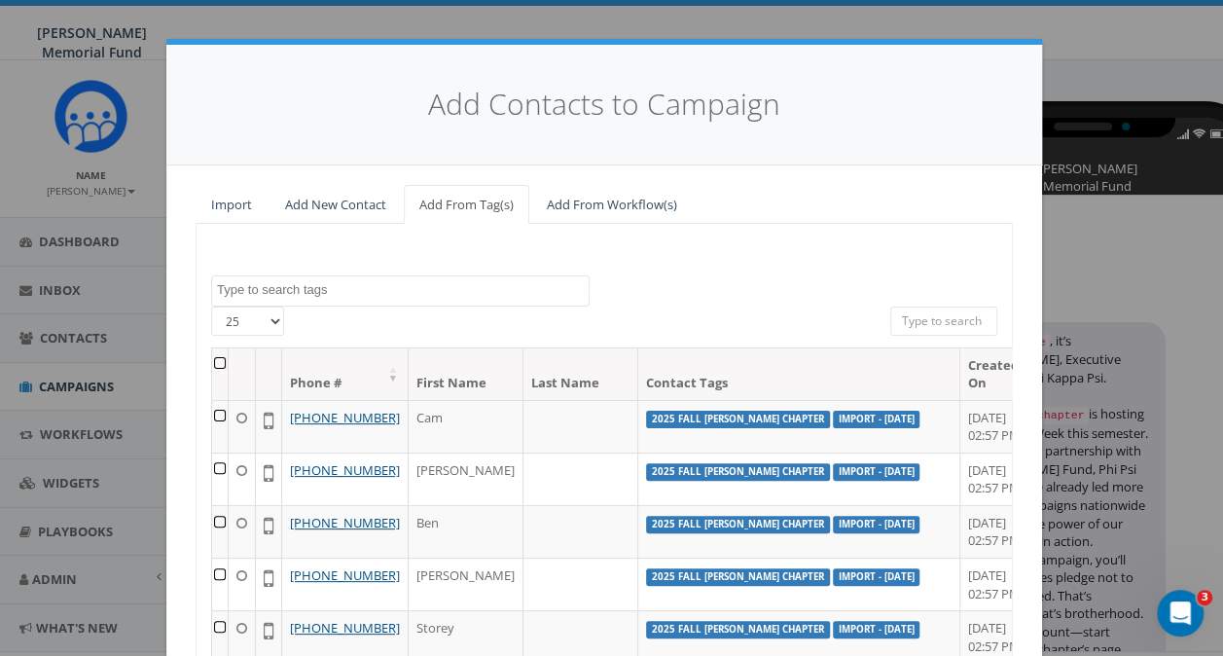
click at [292, 291] on textarea "Search" at bounding box center [403, 290] width 372 height 18
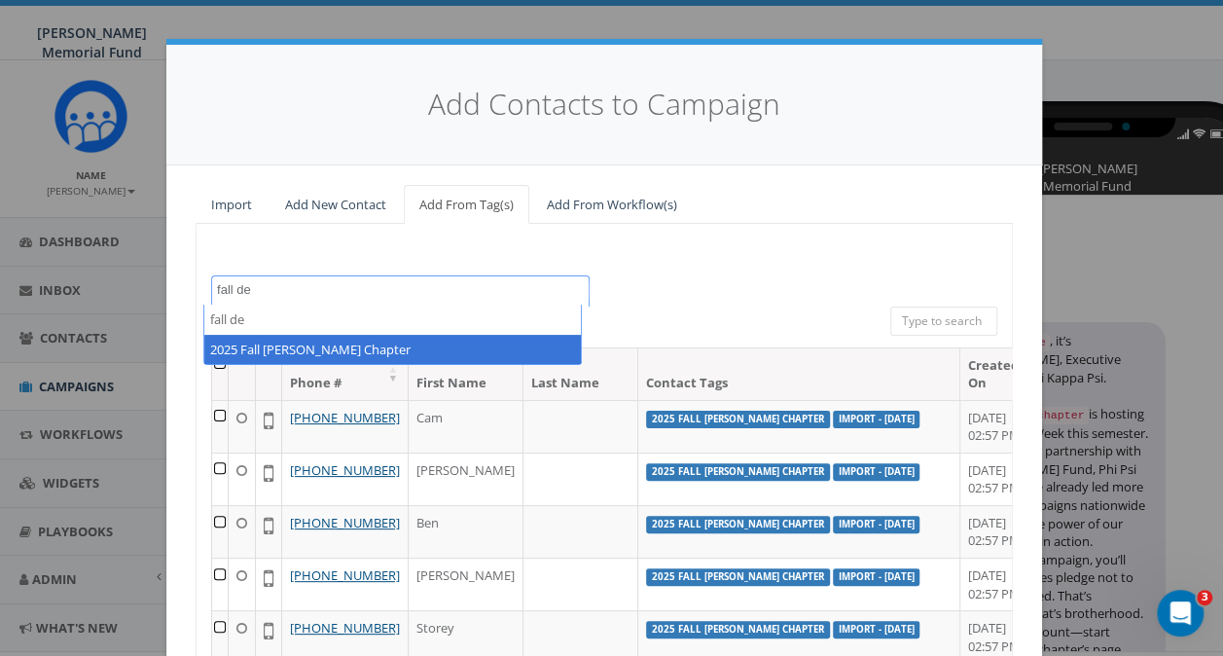
type textarea "fall de"
select select "2025 Fall [PERSON_NAME] Chapter"
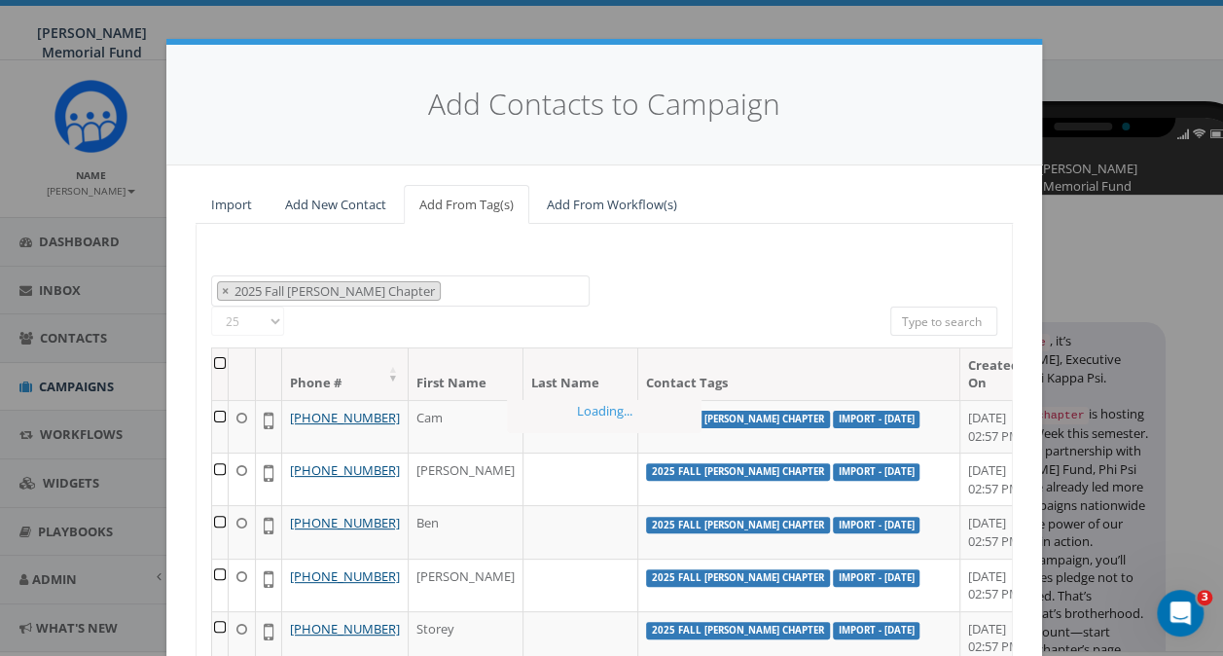
scroll to position [397, 0]
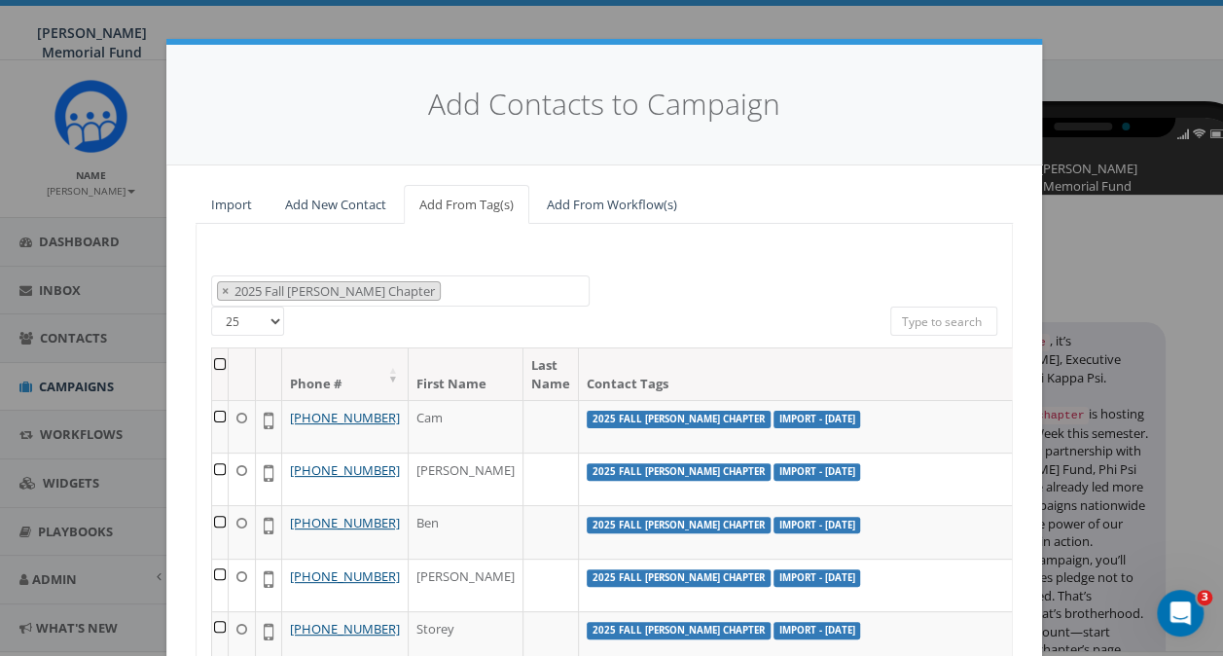
click at [212, 362] on th at bounding box center [220, 374] width 17 height 52
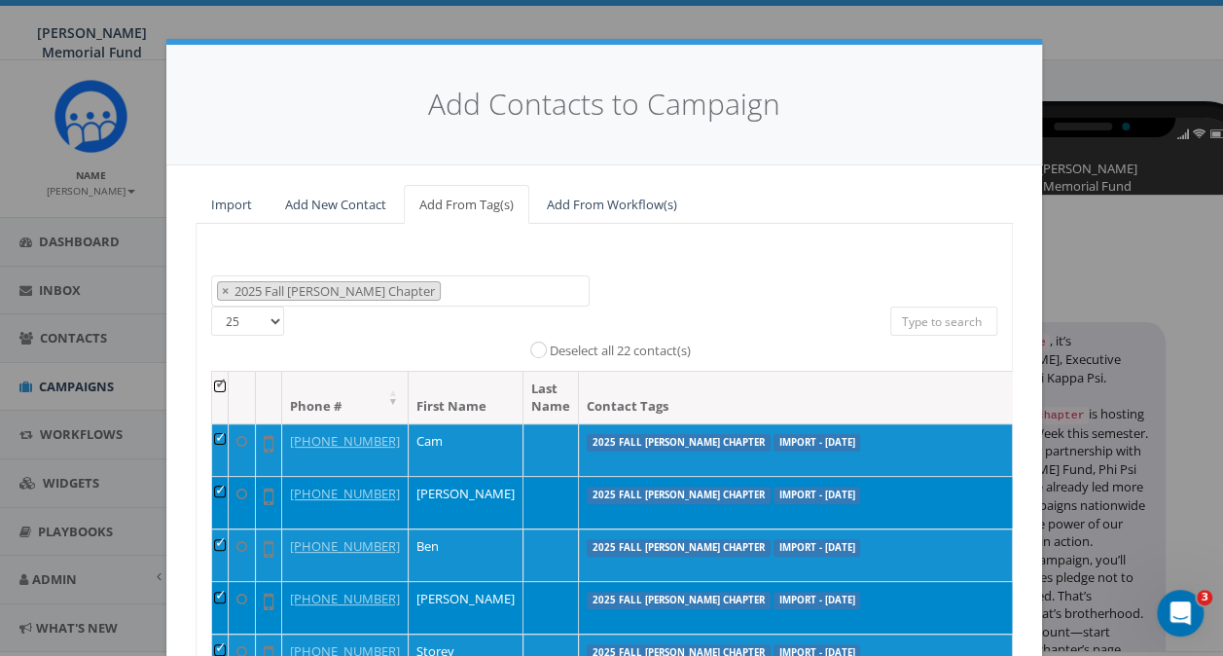
click at [550, 349] on label "Deselect all 22 contact(s)" at bounding box center [620, 351] width 141 height 19
click at [537, 349] on input "Deselect all 22 contact(s)" at bounding box center [543, 348] width 13 height 13
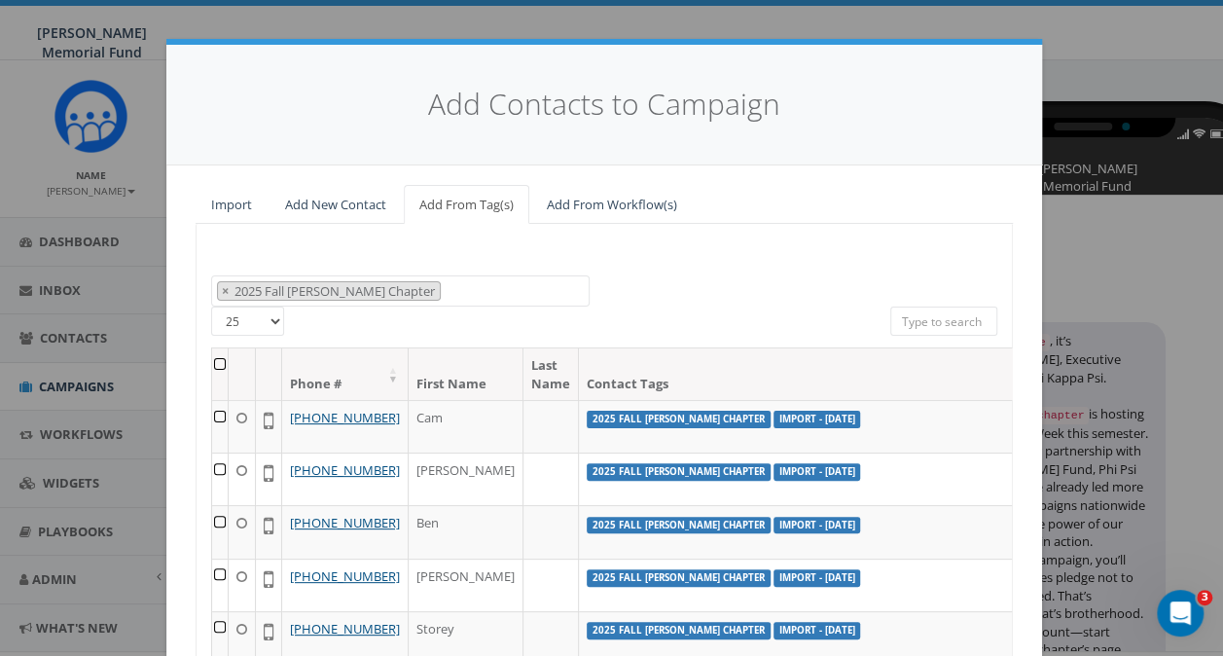
click at [212, 362] on th at bounding box center [220, 374] width 17 height 52
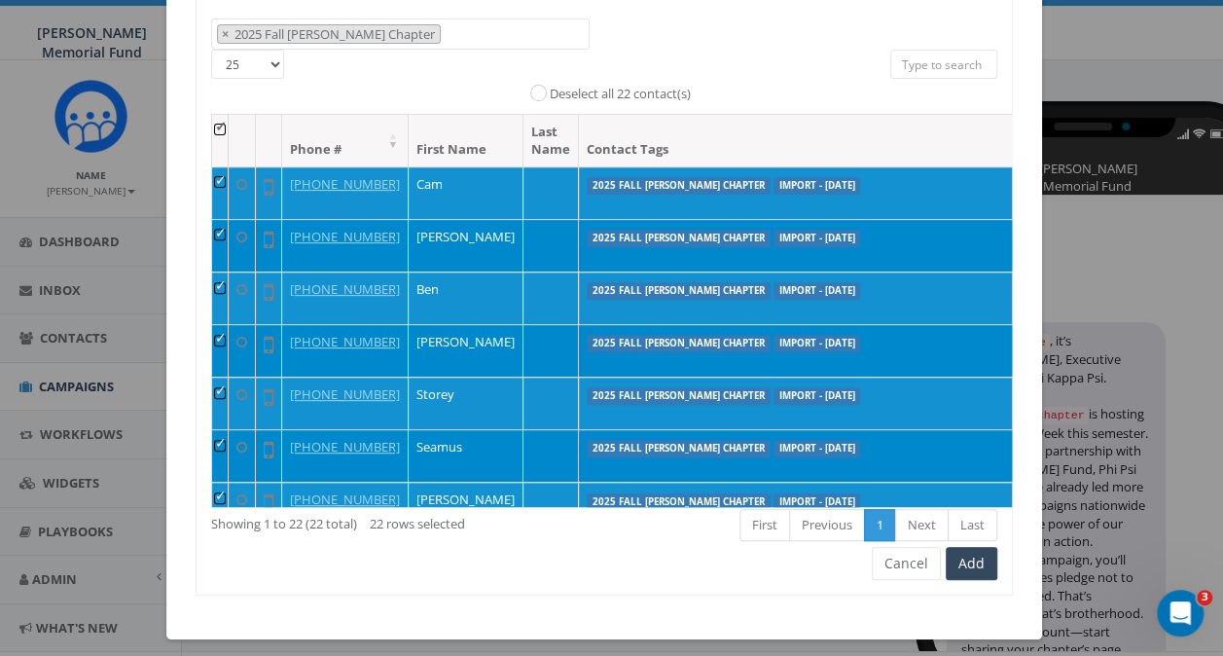
scroll to position [266, 0]
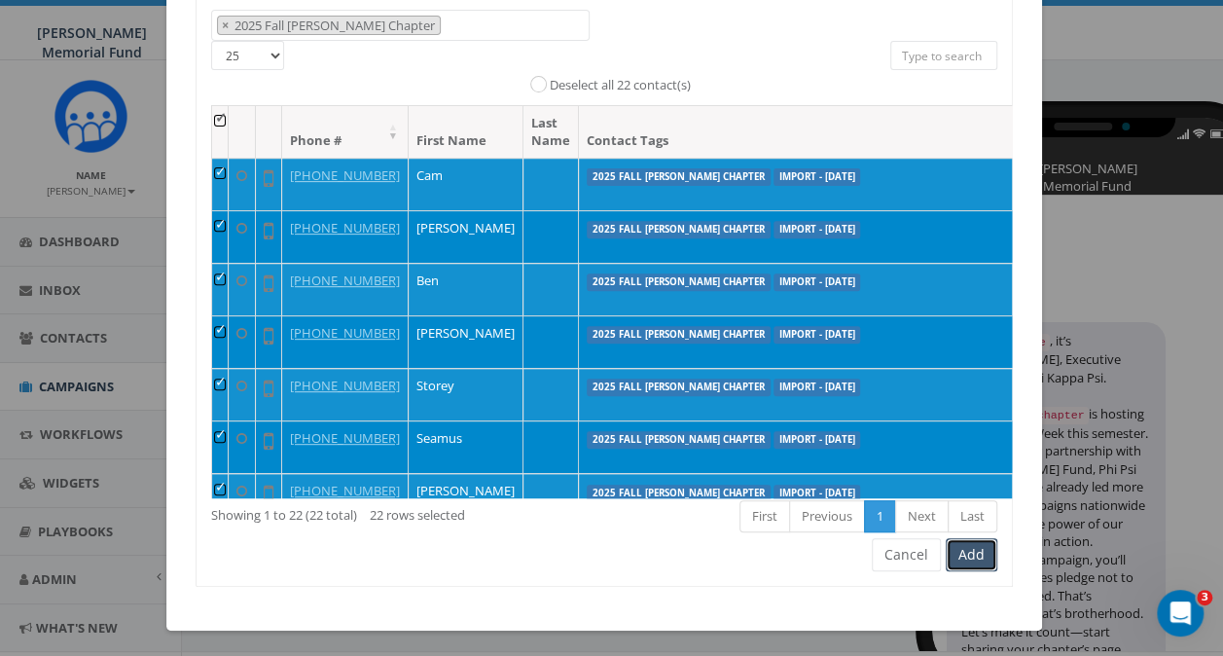
click at [961, 557] on button "Add" at bounding box center [972, 554] width 52 height 33
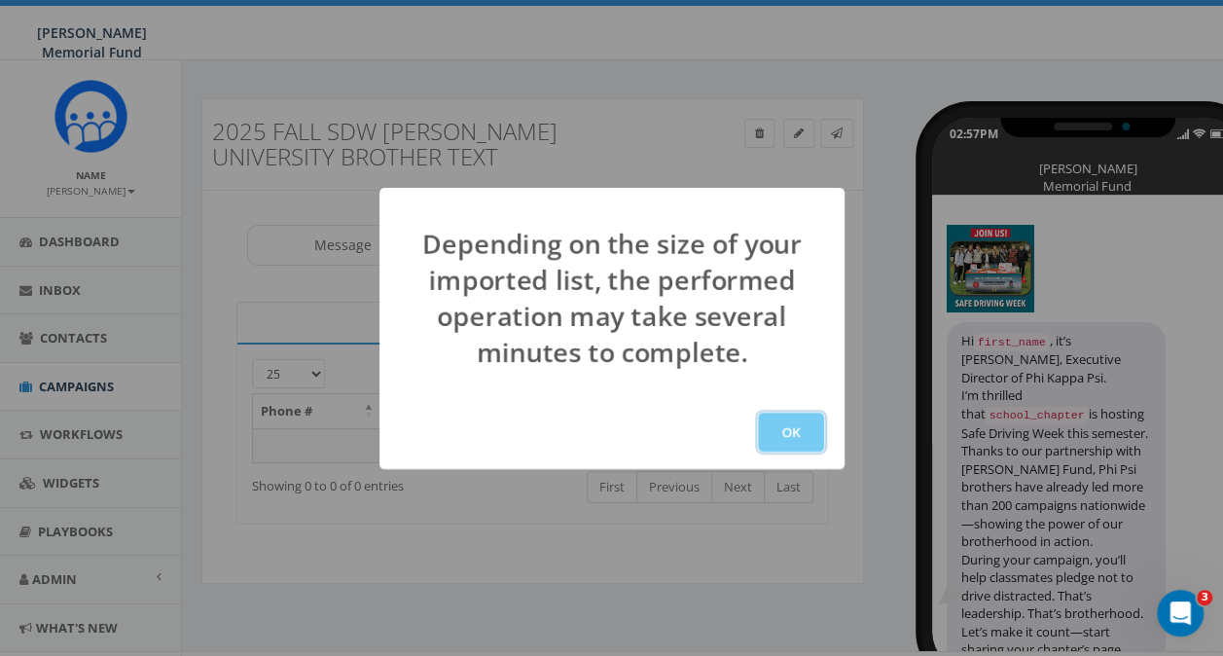
click at [792, 434] on button "OK" at bounding box center [791, 432] width 66 height 39
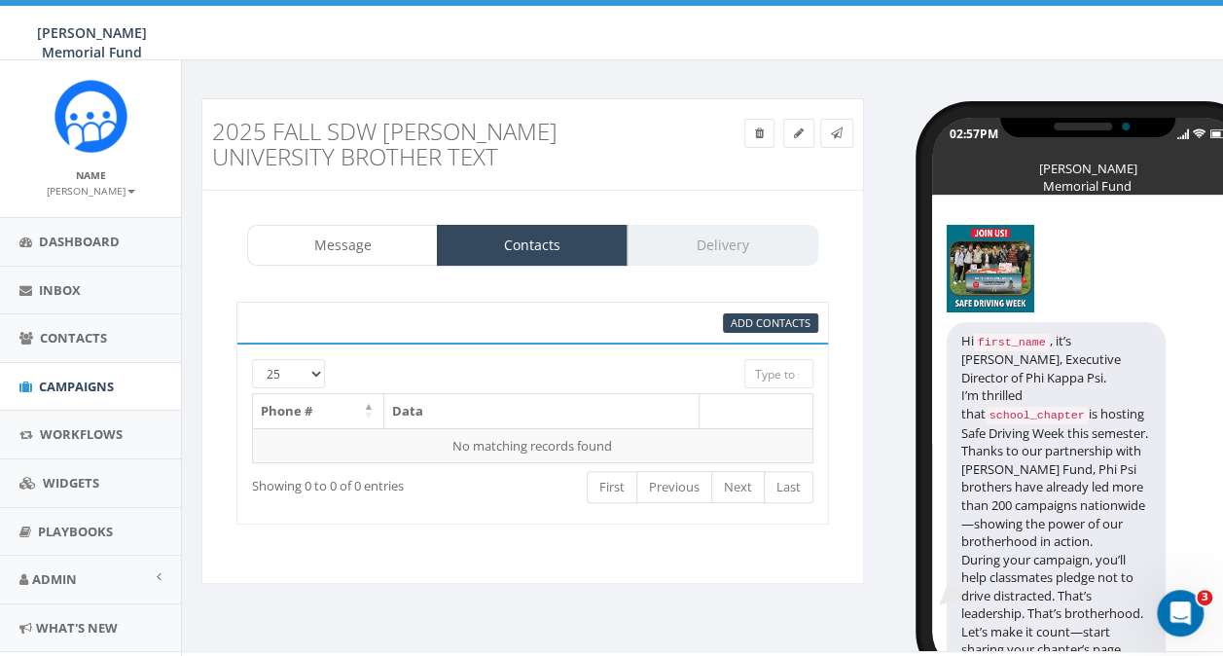
scroll to position [33, 0]
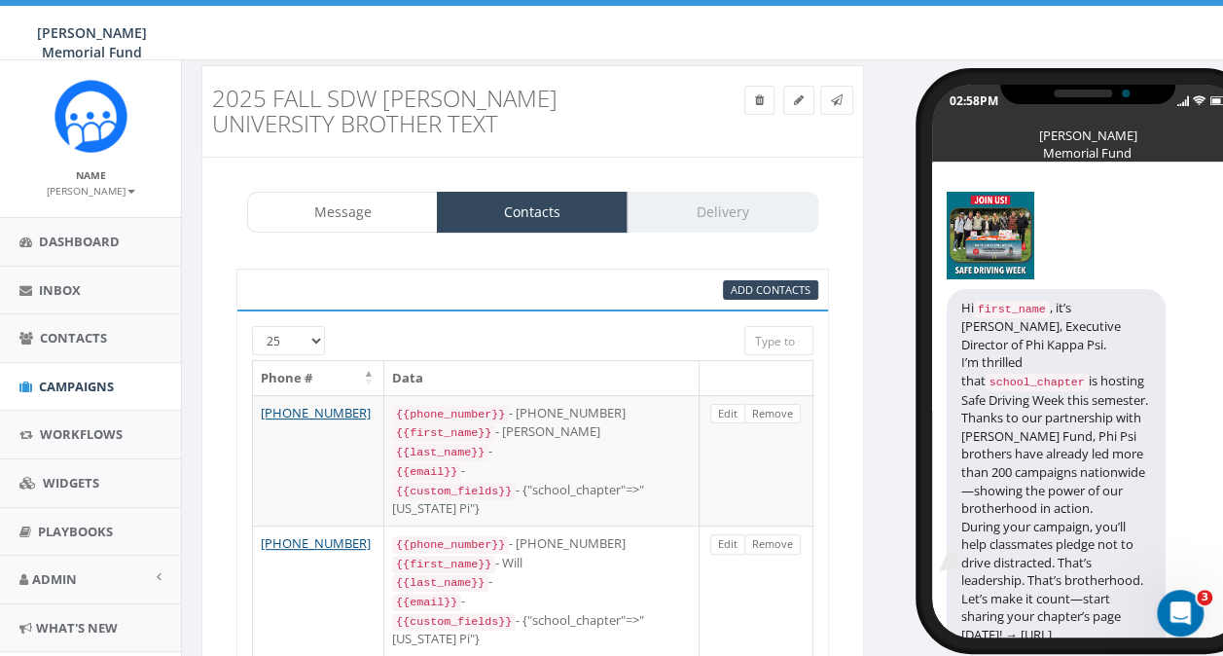
click at [718, 210] on div "Message Contacts Delivery" at bounding box center [532, 212] width 571 height 41
click at [64, 333] on span "Contacts" at bounding box center [73, 338] width 67 height 18
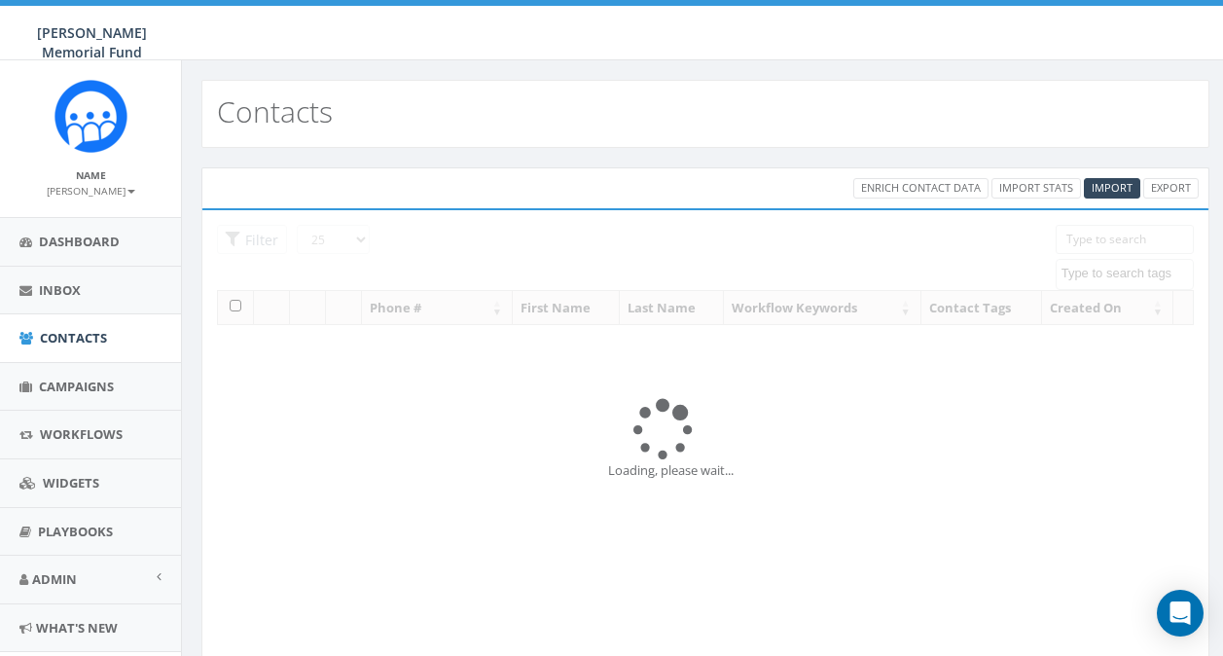
select select
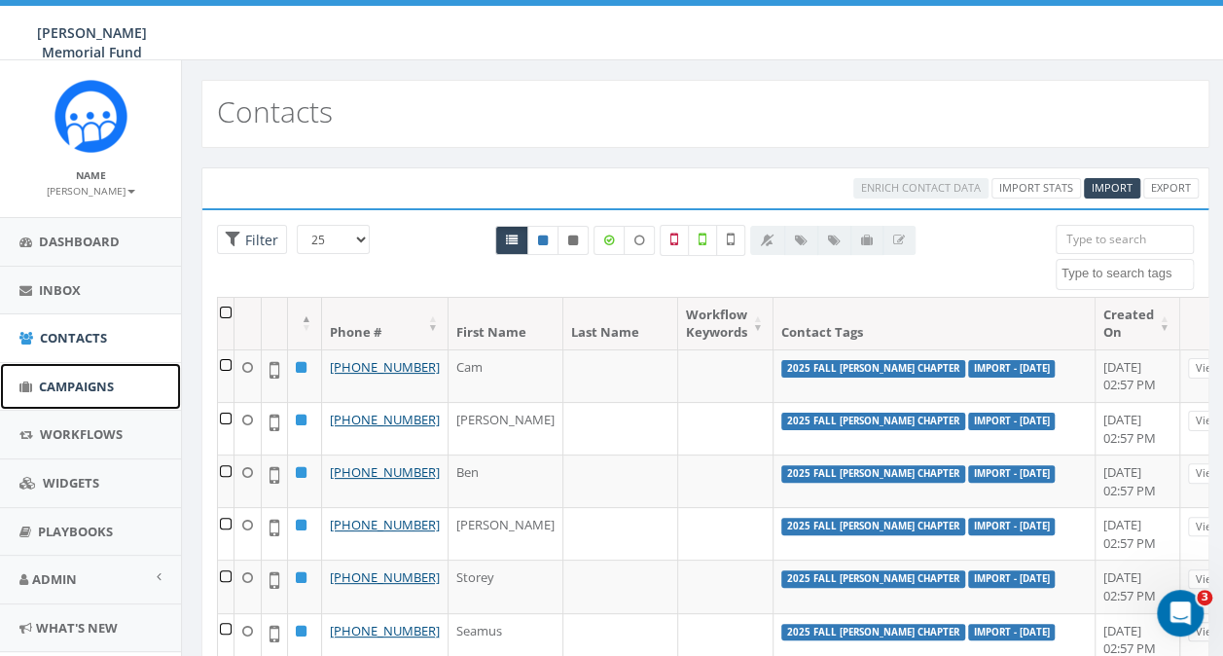
click at [55, 388] on span "Campaigns" at bounding box center [76, 387] width 75 height 18
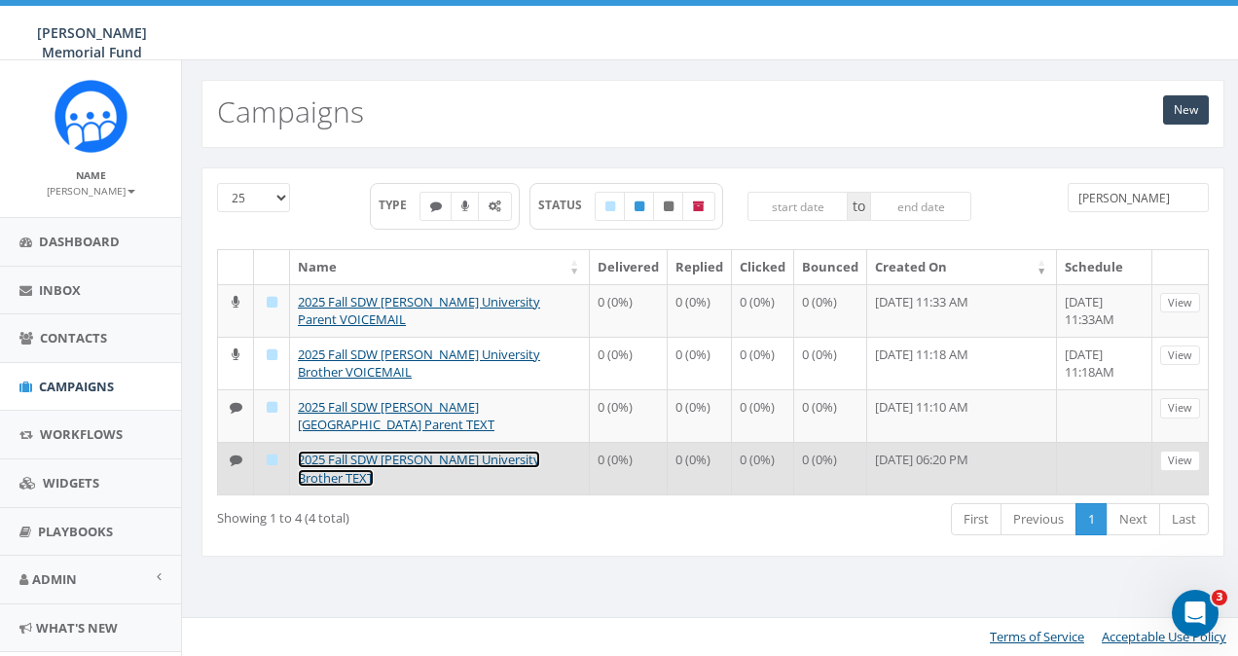
click at [421, 456] on link "2025 Fall SDW Denison University Brother TEXT" at bounding box center [419, 469] width 242 height 36
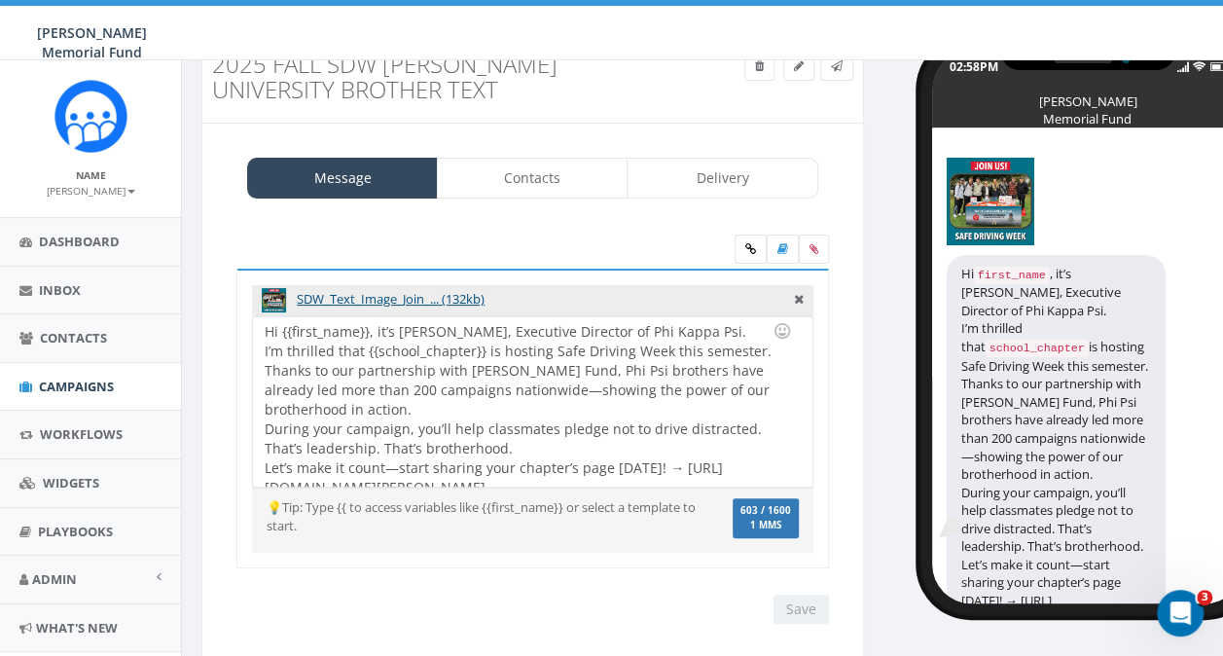
scroll to position [109, 0]
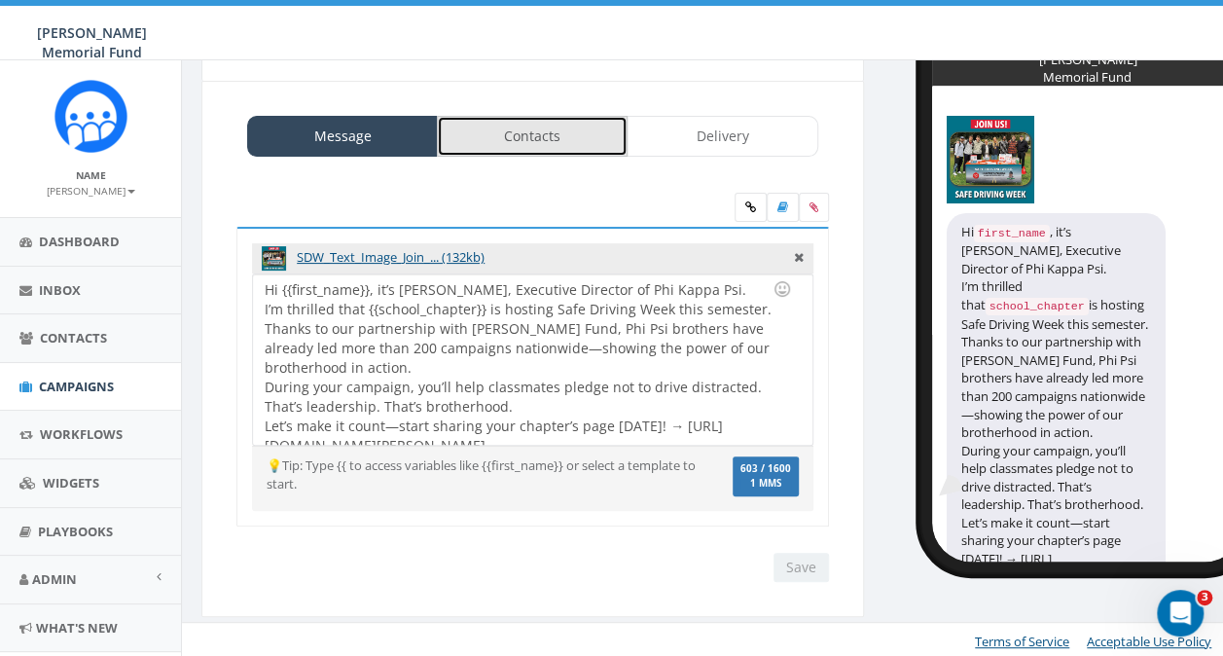
click at [516, 143] on link "Contacts" at bounding box center [532, 136] width 191 height 41
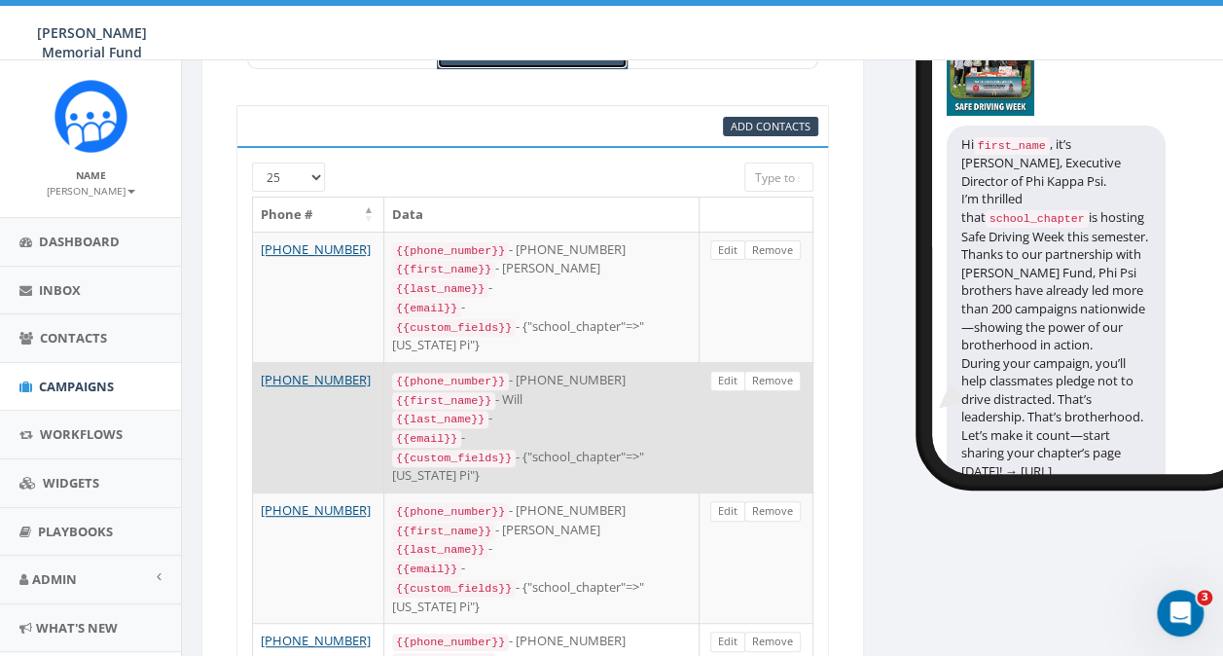
scroll to position [0, 0]
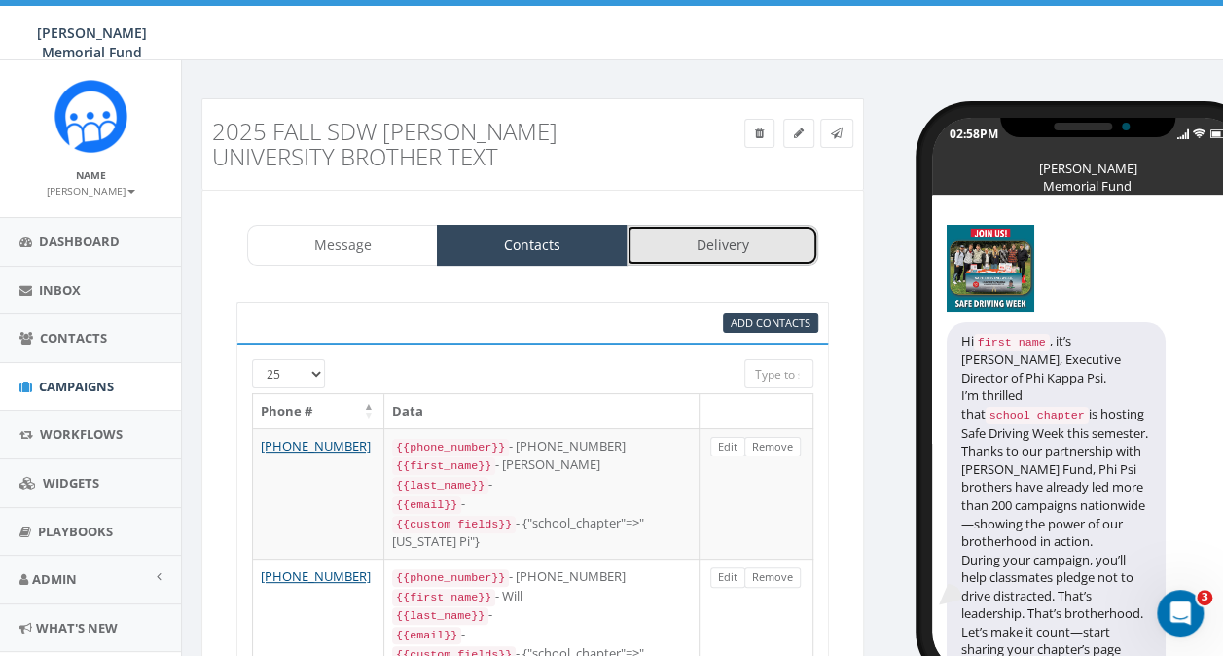
click at [769, 245] on link "Delivery" at bounding box center [722, 245] width 191 height 41
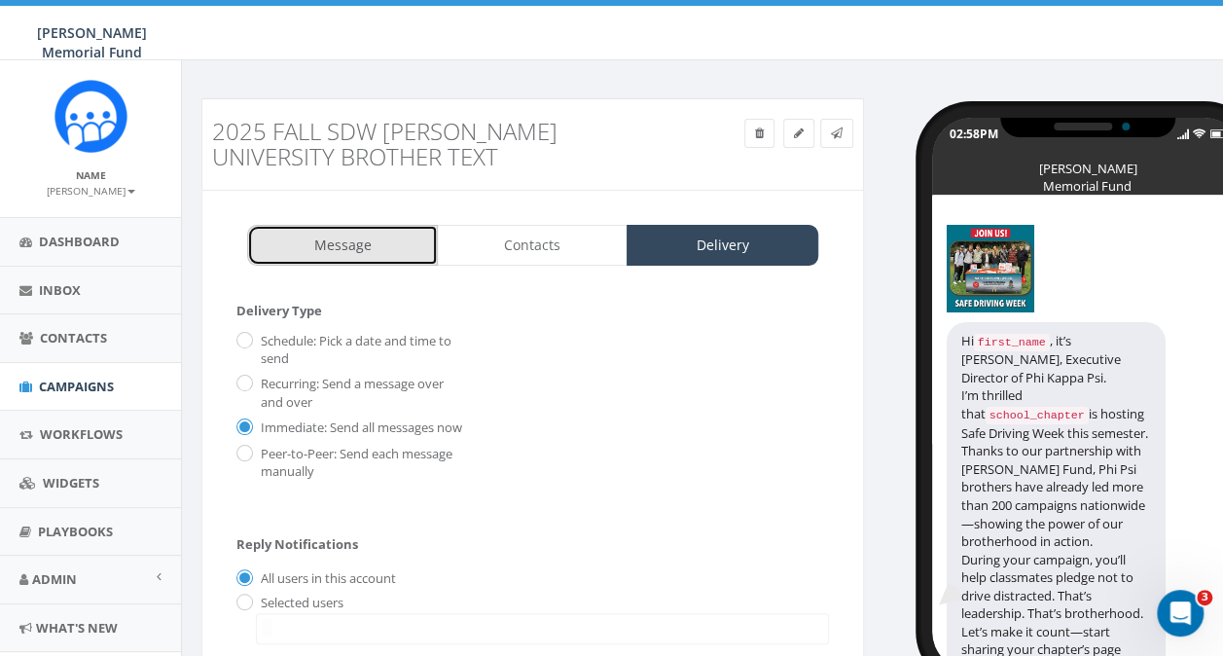
click at [383, 253] on link "Message" at bounding box center [342, 245] width 191 height 41
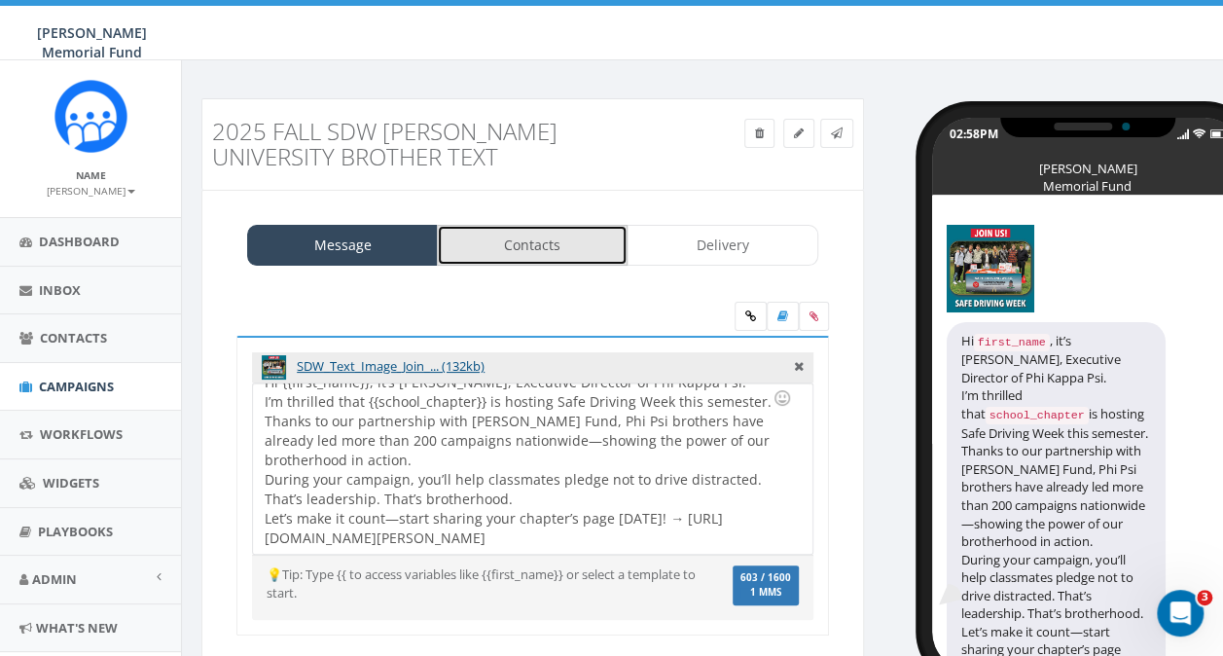
click at [522, 246] on link "Contacts" at bounding box center [532, 245] width 191 height 41
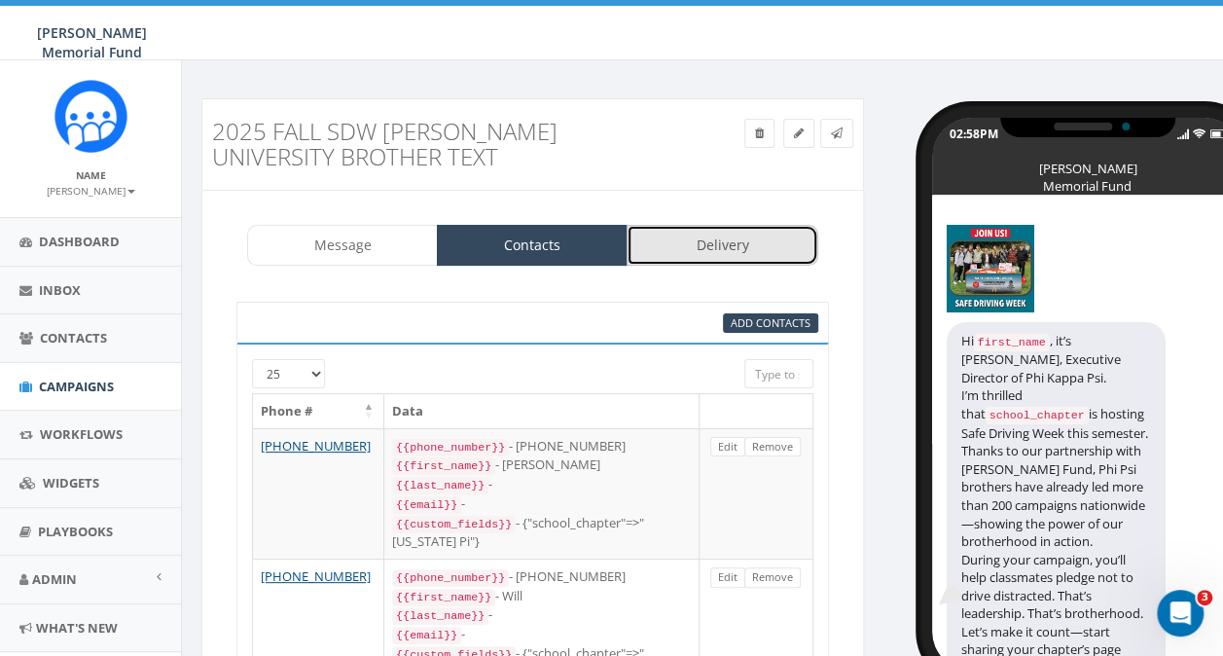
click at [757, 243] on link "Delivery" at bounding box center [722, 245] width 191 height 41
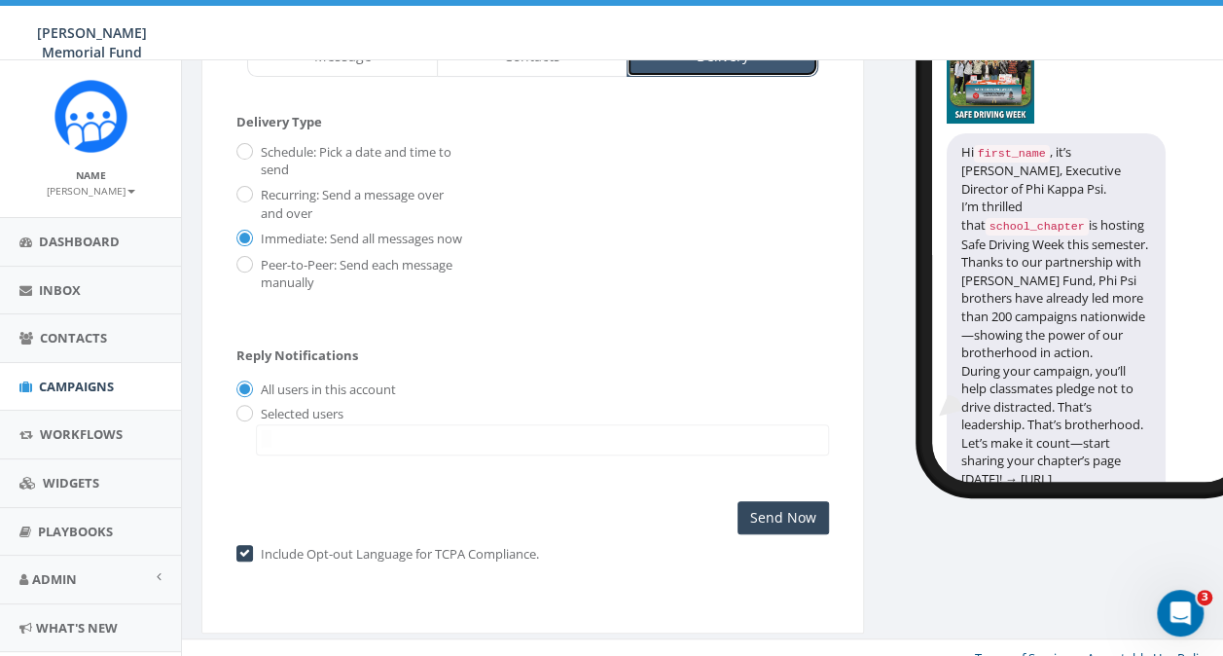
scroll to position [195, 0]
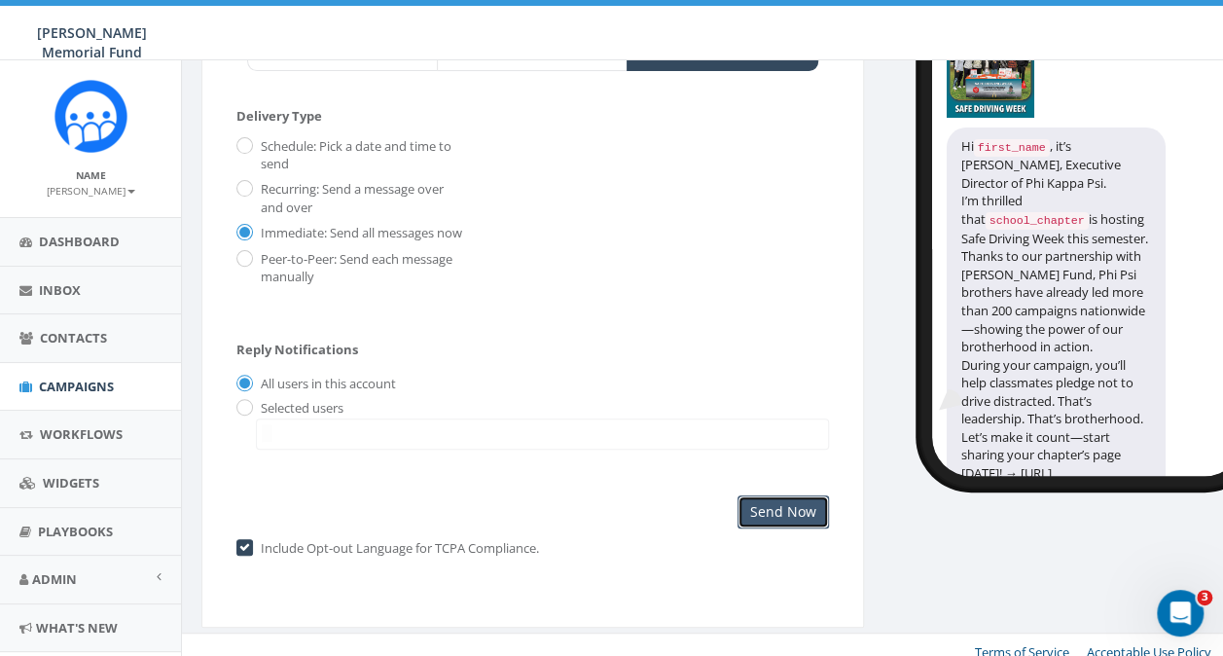
click at [775, 528] on input "Send Now" at bounding box center [783, 511] width 91 height 33
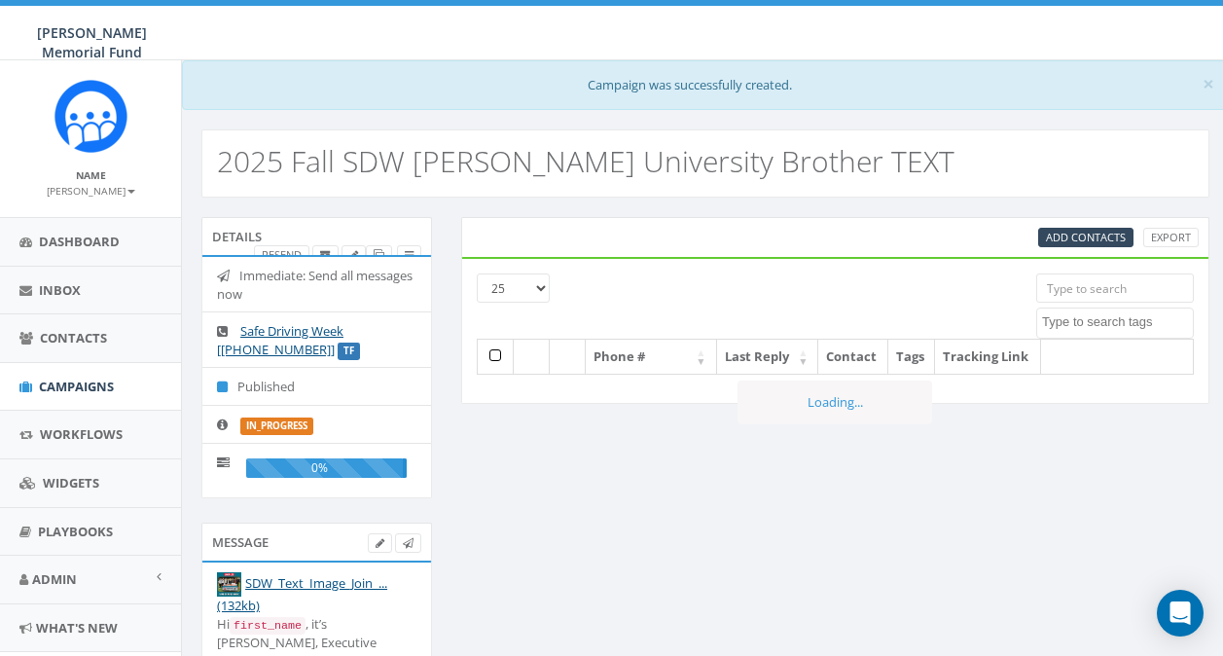
select select
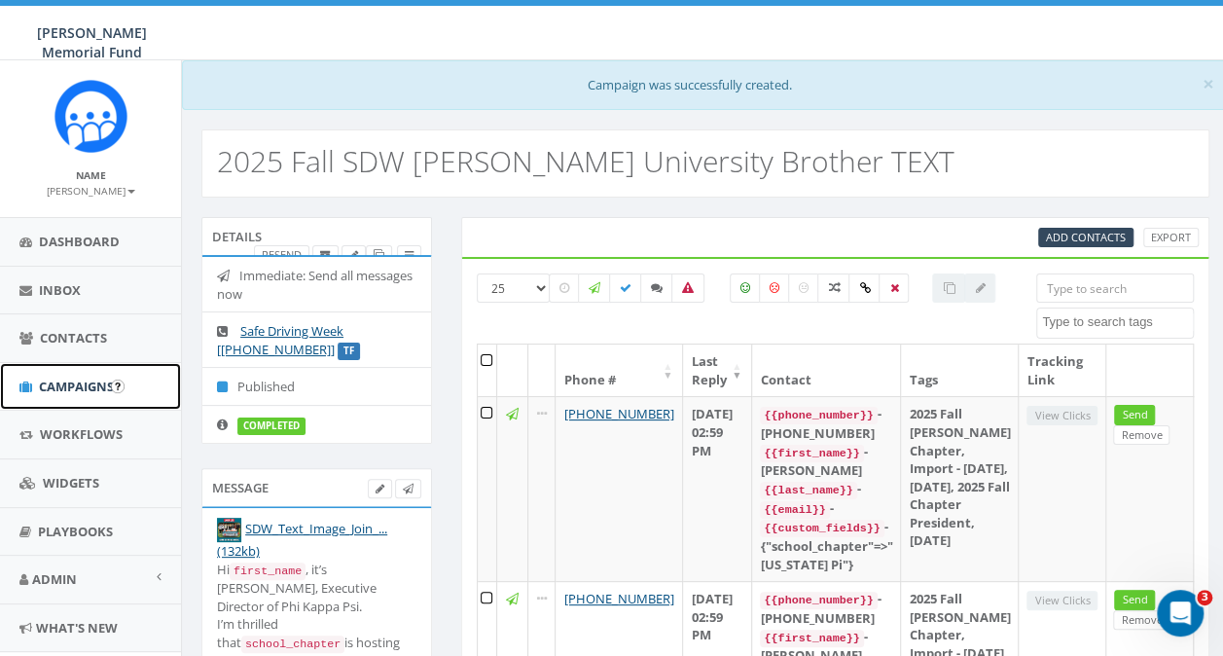
click at [62, 395] on link "Campaigns" at bounding box center [90, 387] width 181 height 48
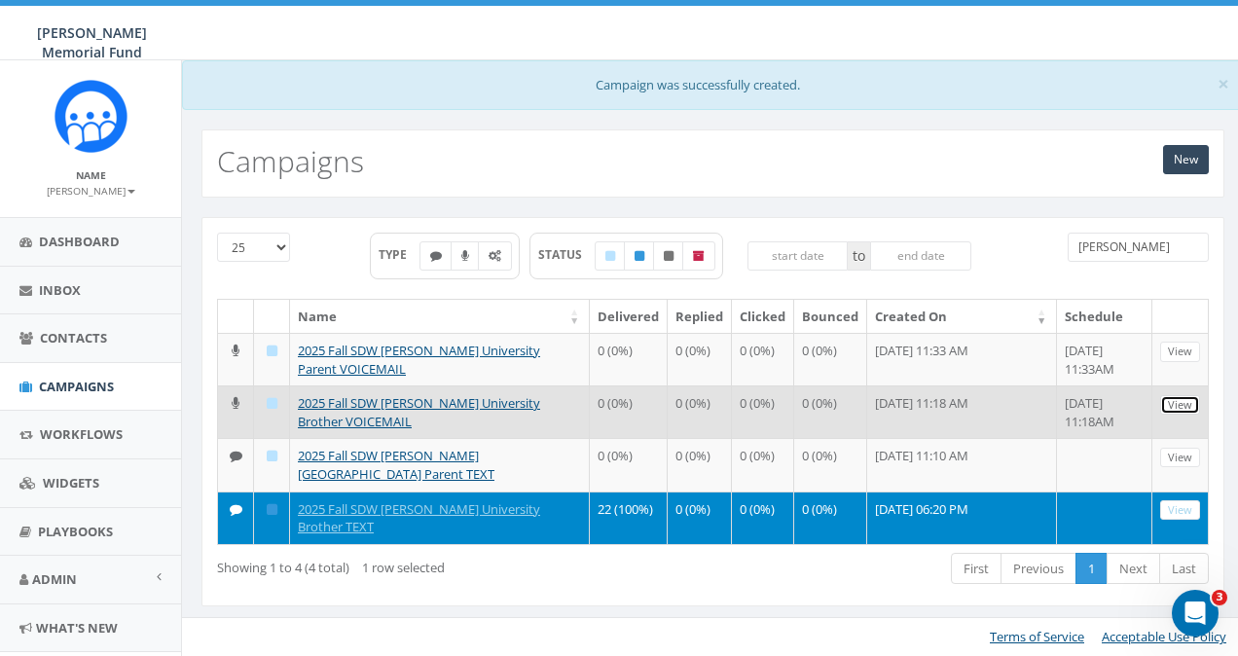
click at [1189, 404] on link "View" at bounding box center [1180, 405] width 40 height 20
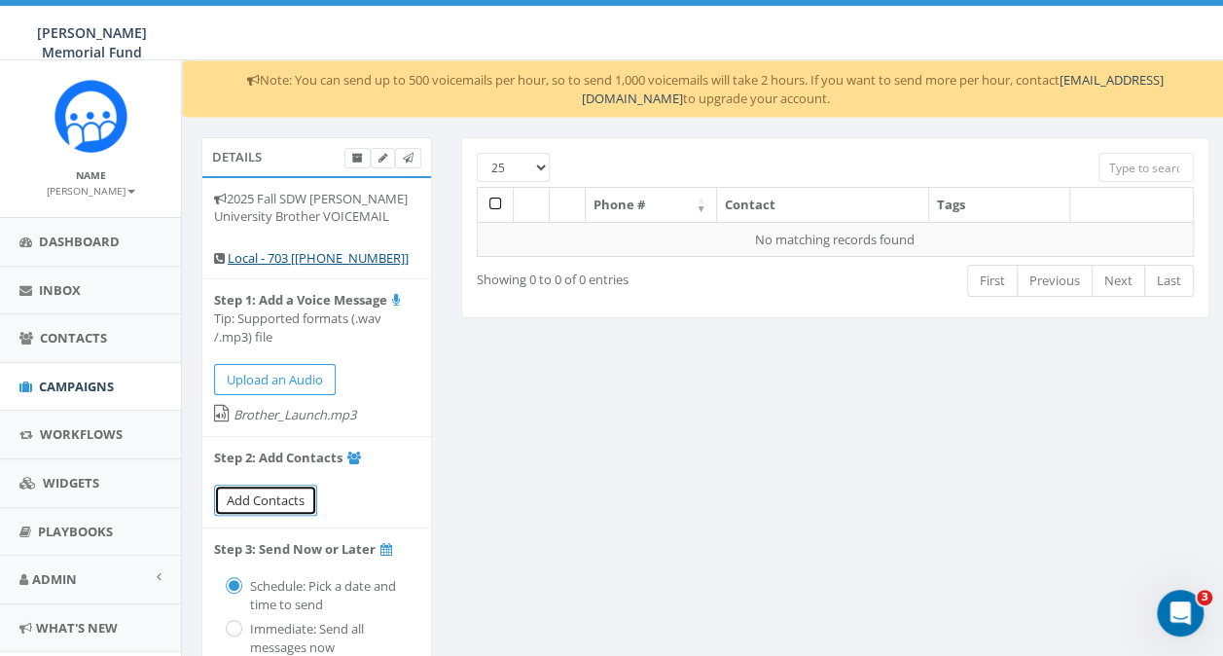
click at [255, 506] on link "Add Contacts" at bounding box center [265, 501] width 103 height 32
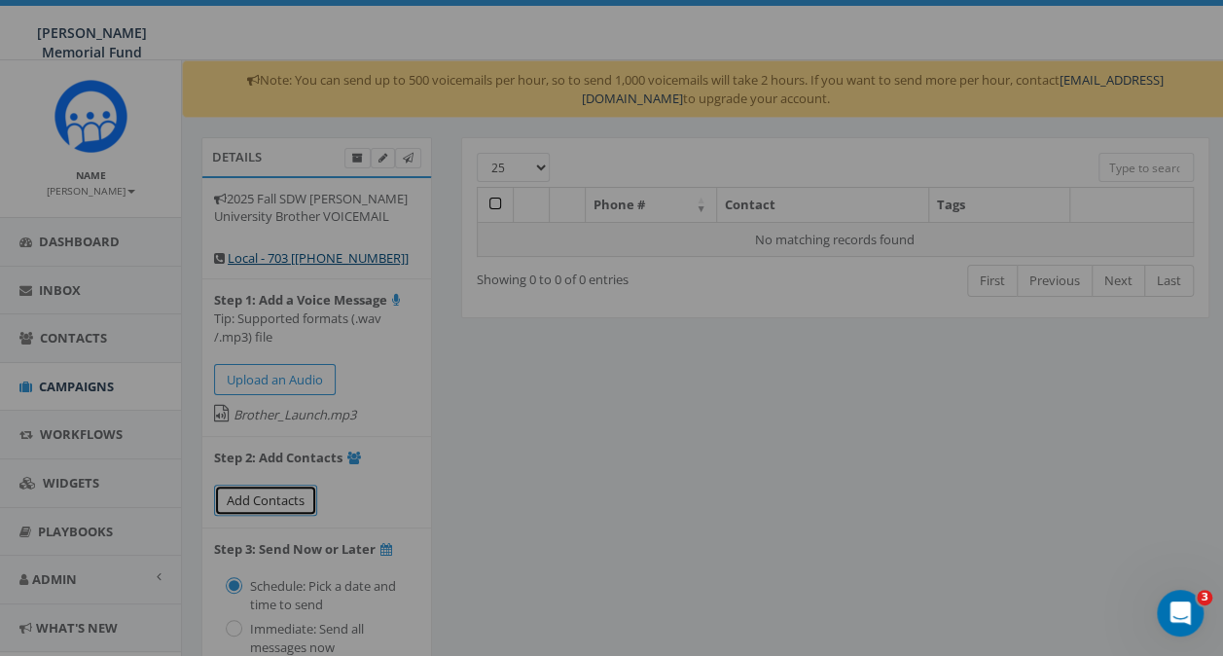
select select
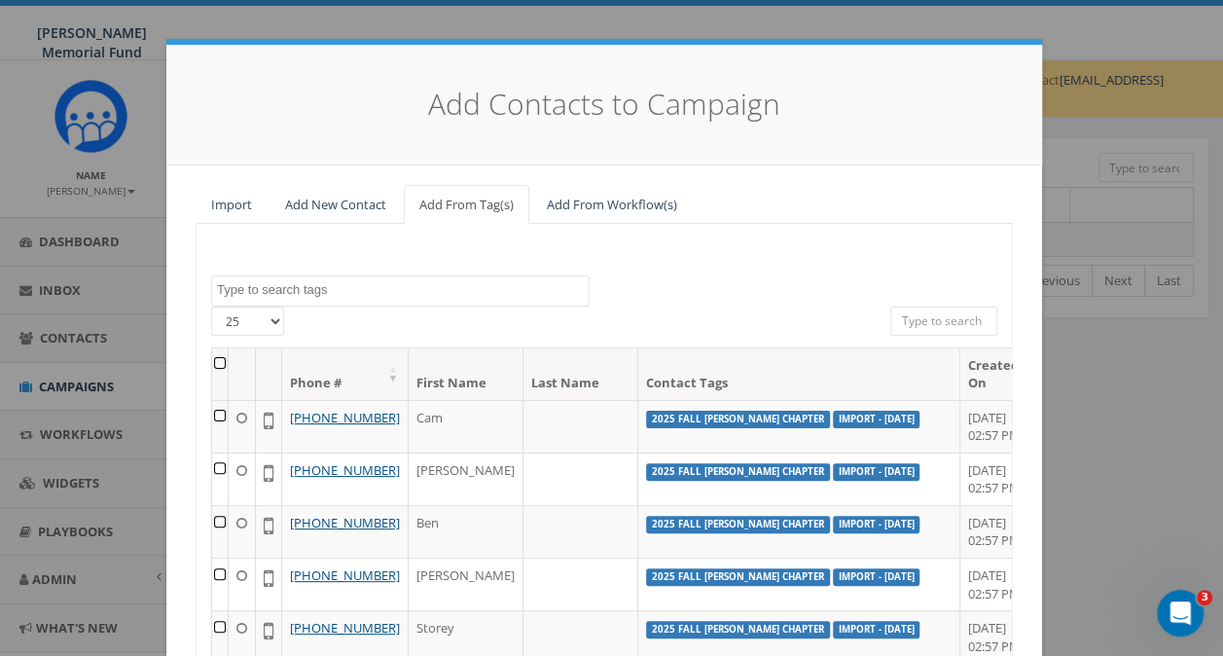
click at [260, 288] on textarea "Search" at bounding box center [403, 290] width 372 height 18
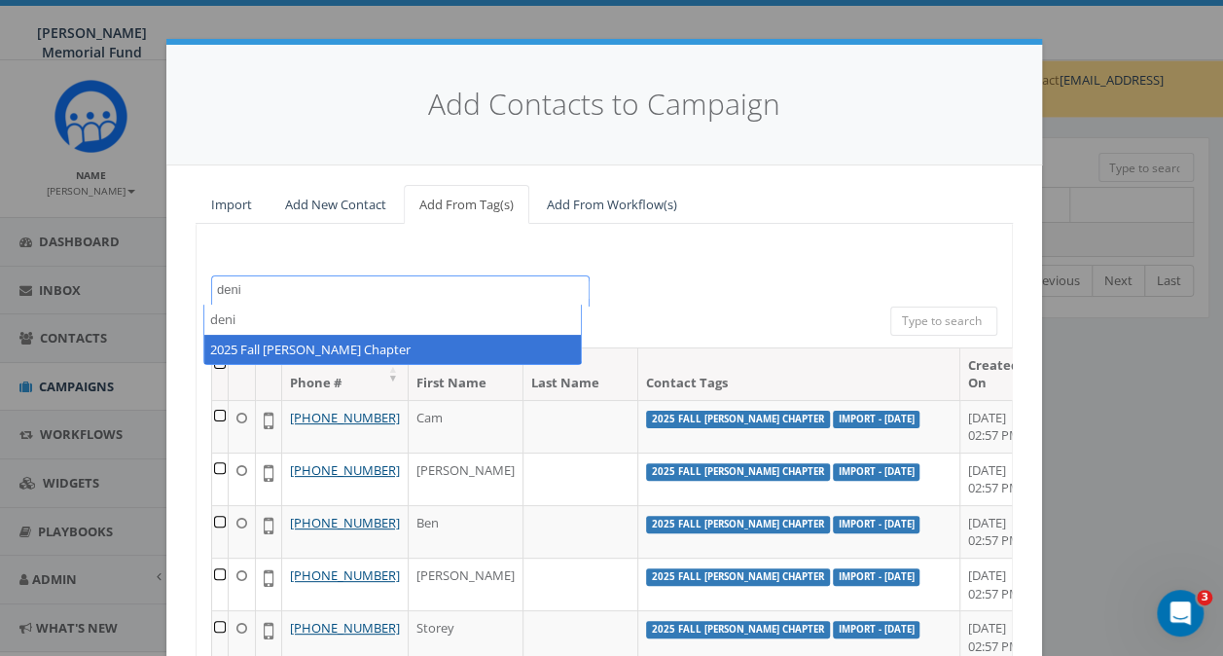
type textarea "deni"
select select "2025 Fall Denison Chapter"
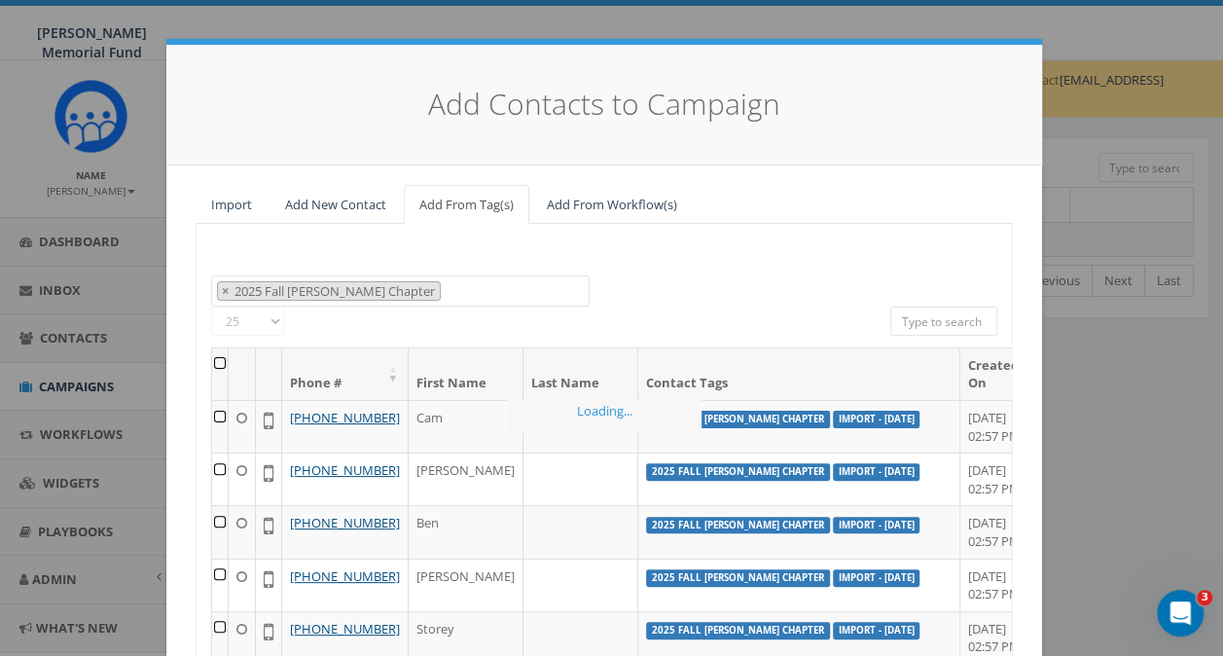
scroll to position [397, 0]
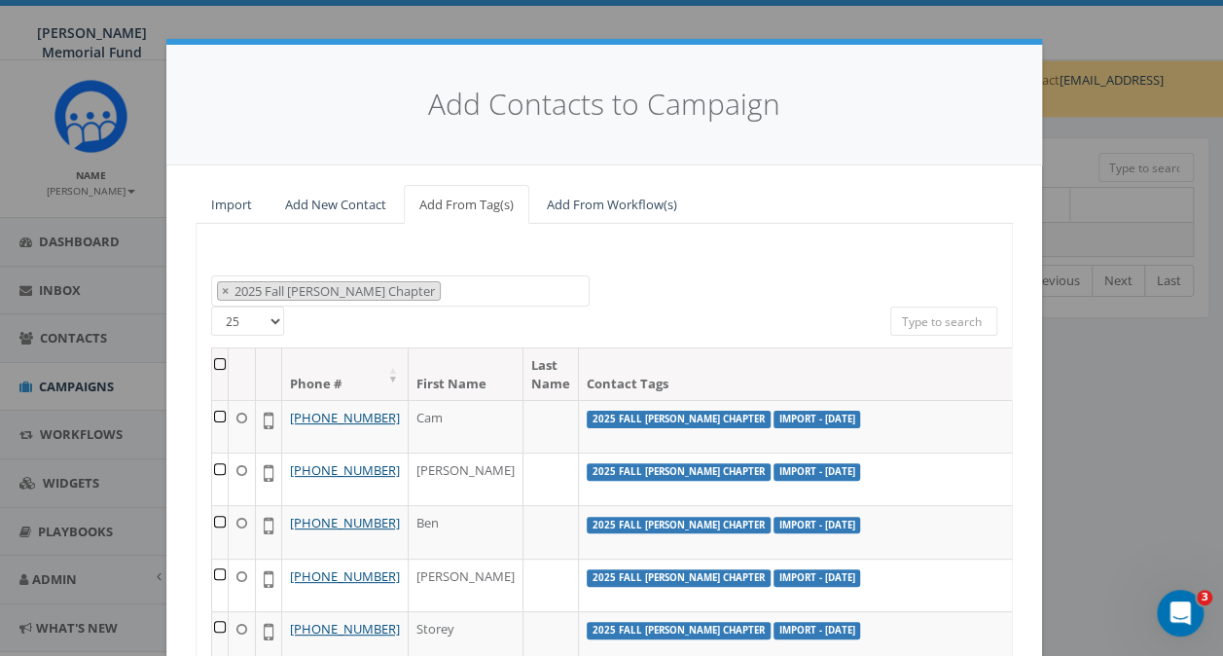
click at [212, 362] on th at bounding box center [220, 374] width 17 height 52
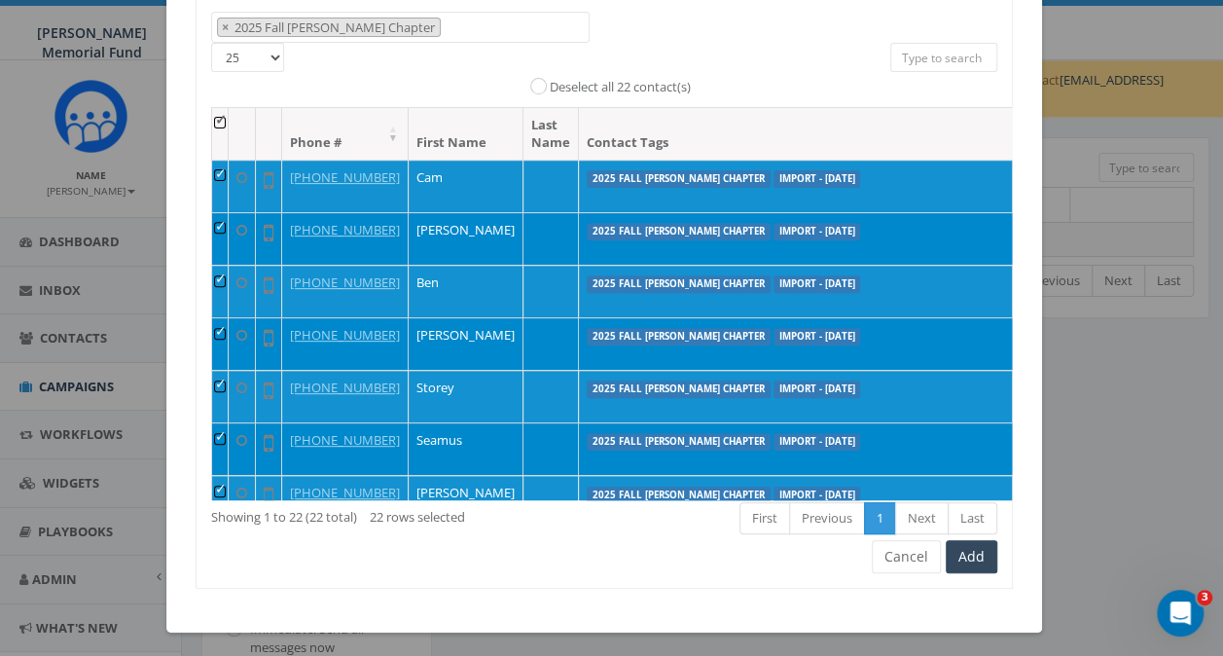
scroll to position [266, 0]
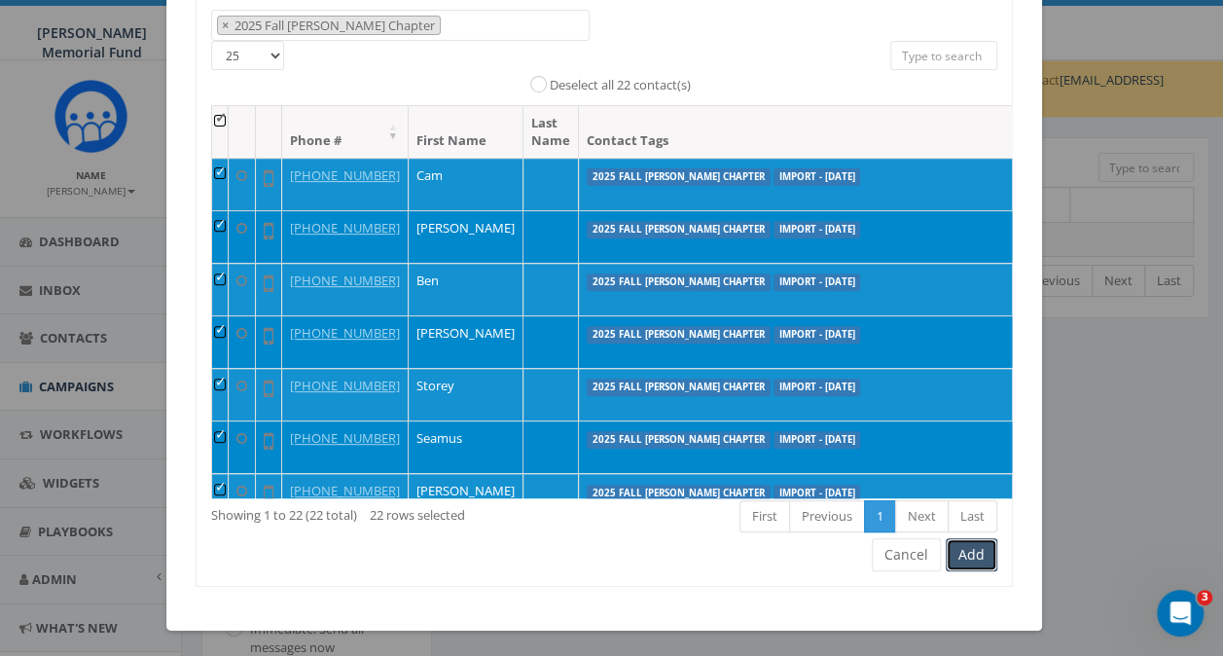
click at [967, 551] on button "Add" at bounding box center [972, 554] width 52 height 33
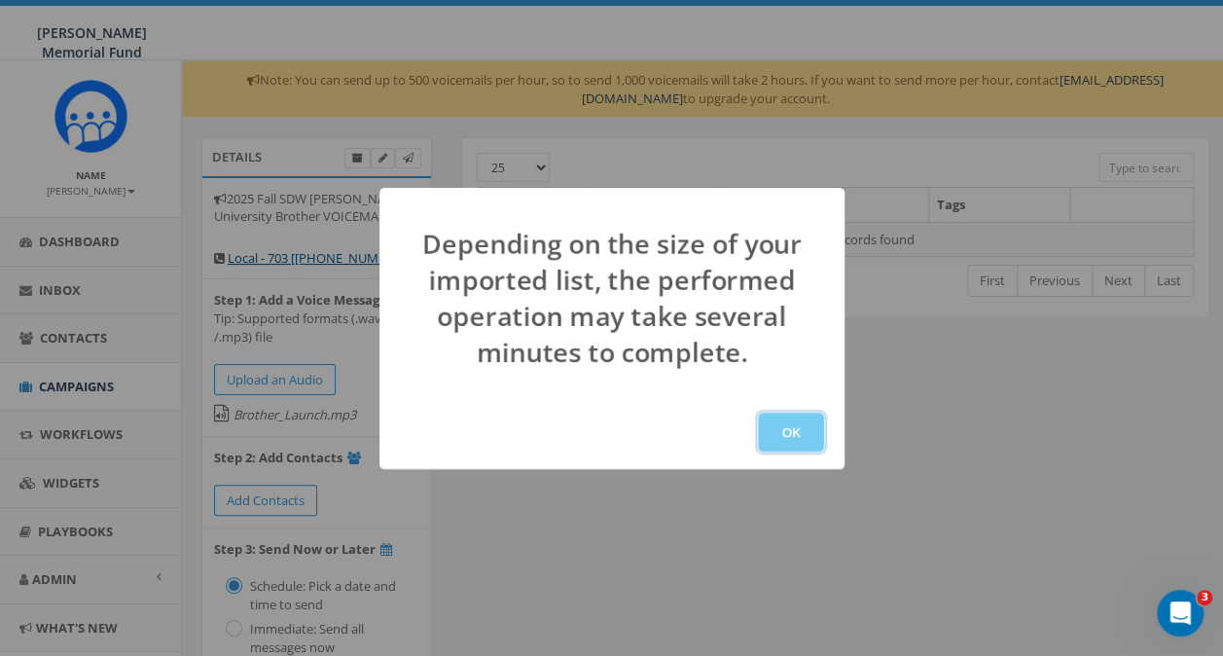
click at [798, 428] on button "OK" at bounding box center [791, 432] width 66 height 39
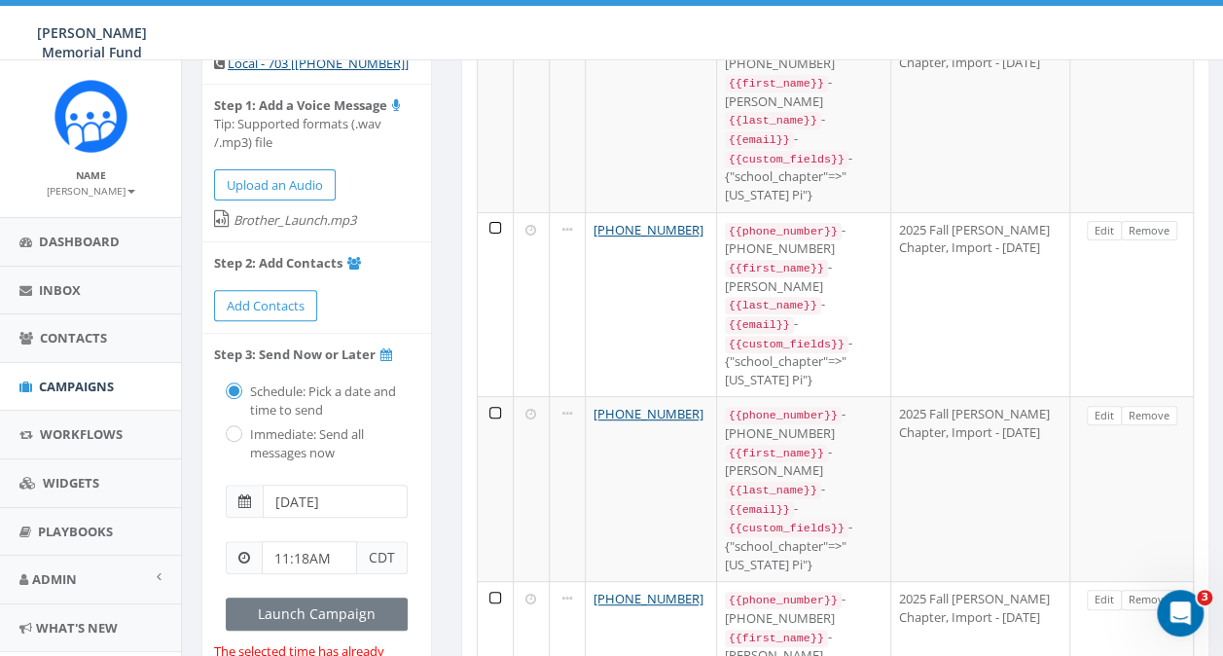
scroll to position [292, 0]
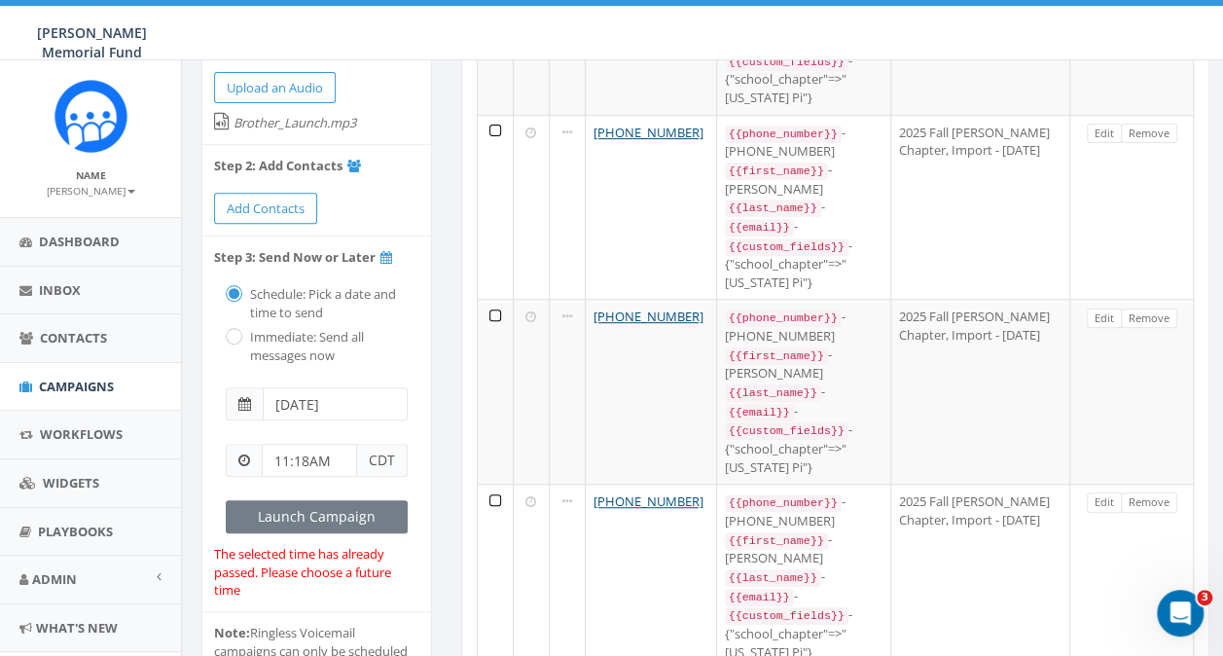
click at [325, 398] on input "[DATE]" at bounding box center [335, 403] width 145 height 33
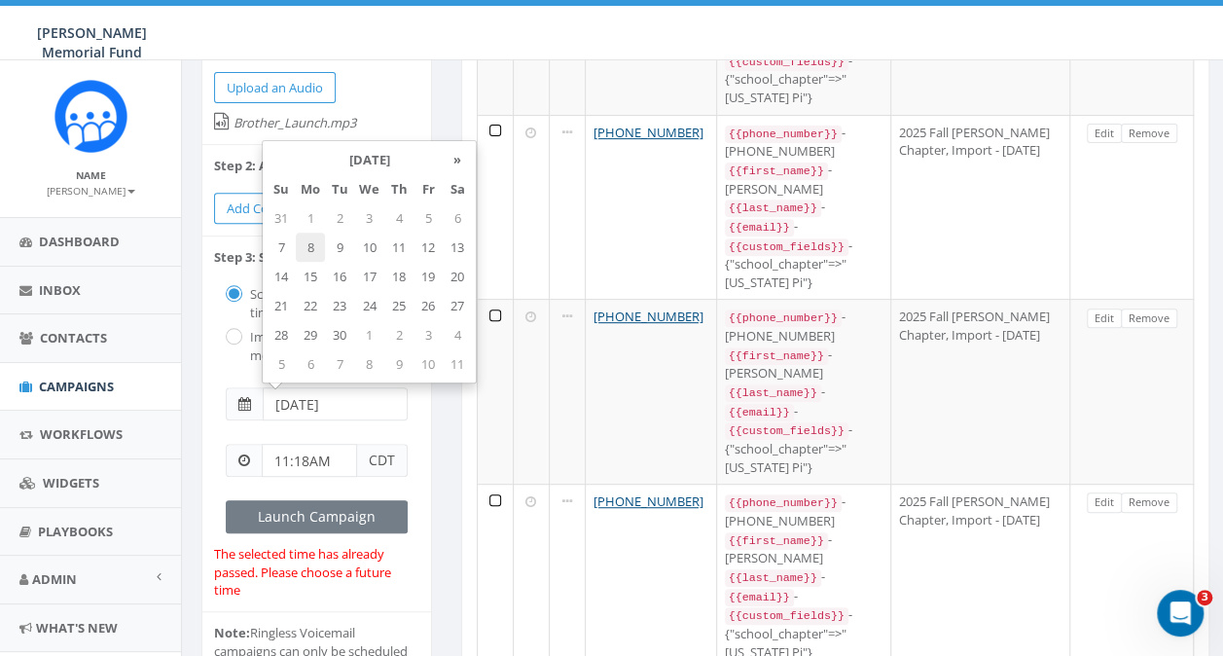
click at [310, 247] on td "8" at bounding box center [310, 247] width 29 height 29
type input "[DATE]"
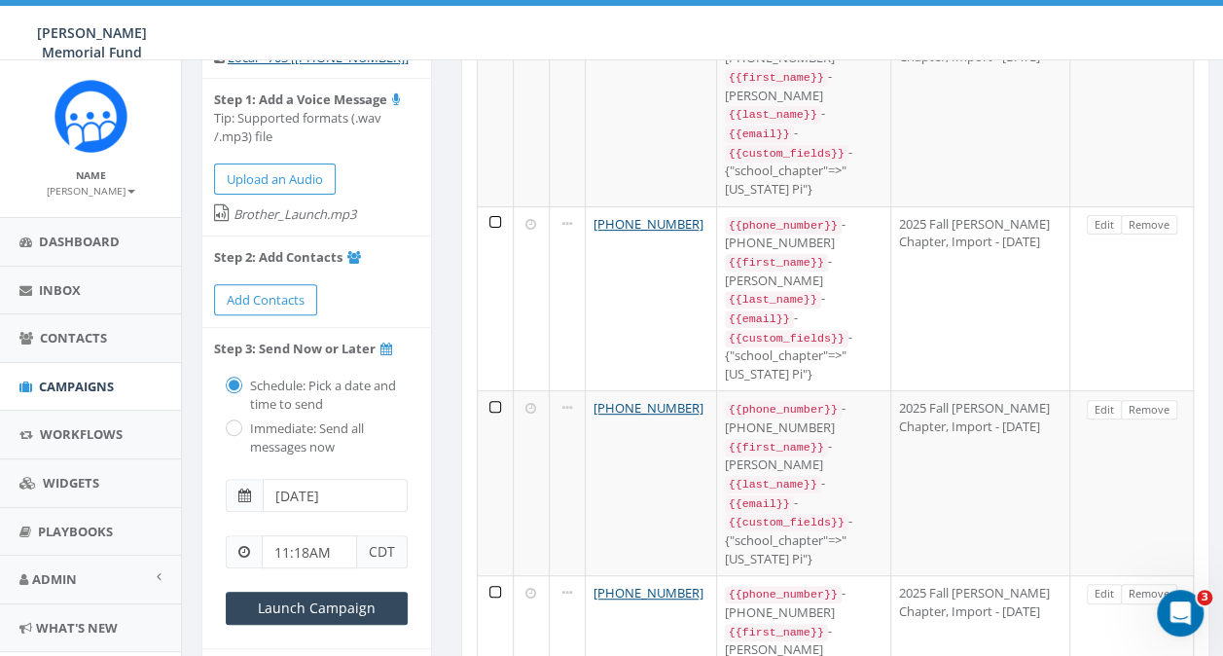
scroll to position [292, 0]
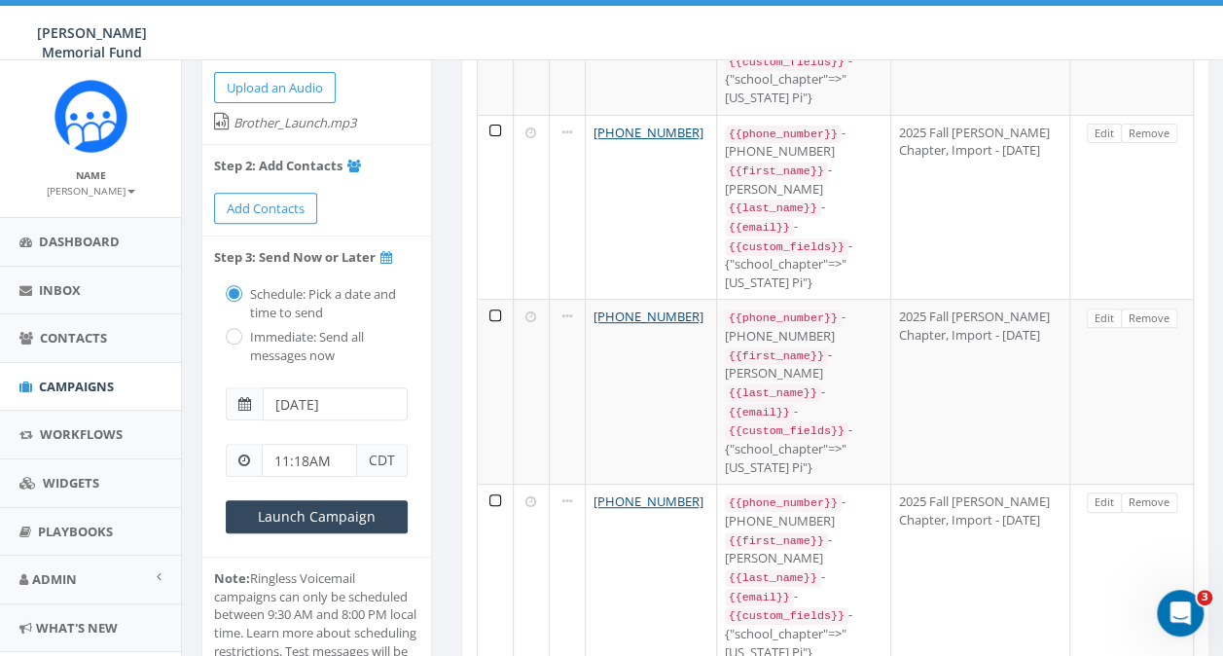
click at [274, 462] on input "11:18AM" at bounding box center [309, 460] width 95 height 33
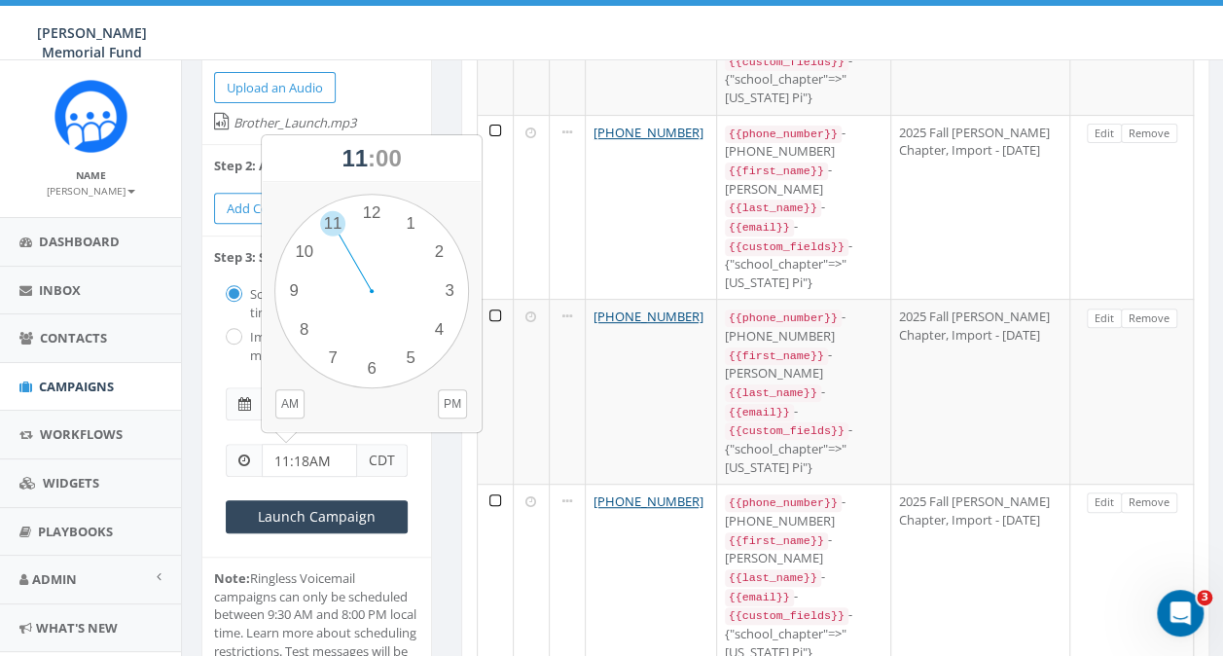
click at [282, 456] on input "11:18AM" at bounding box center [309, 460] width 95 height 33
type input "10:00AM"
click at [420, 464] on li "Step 3: Send Now or Later Schedule: Pick a date and time to send Immediate: Sen…" at bounding box center [316, 396] width 229 height 320
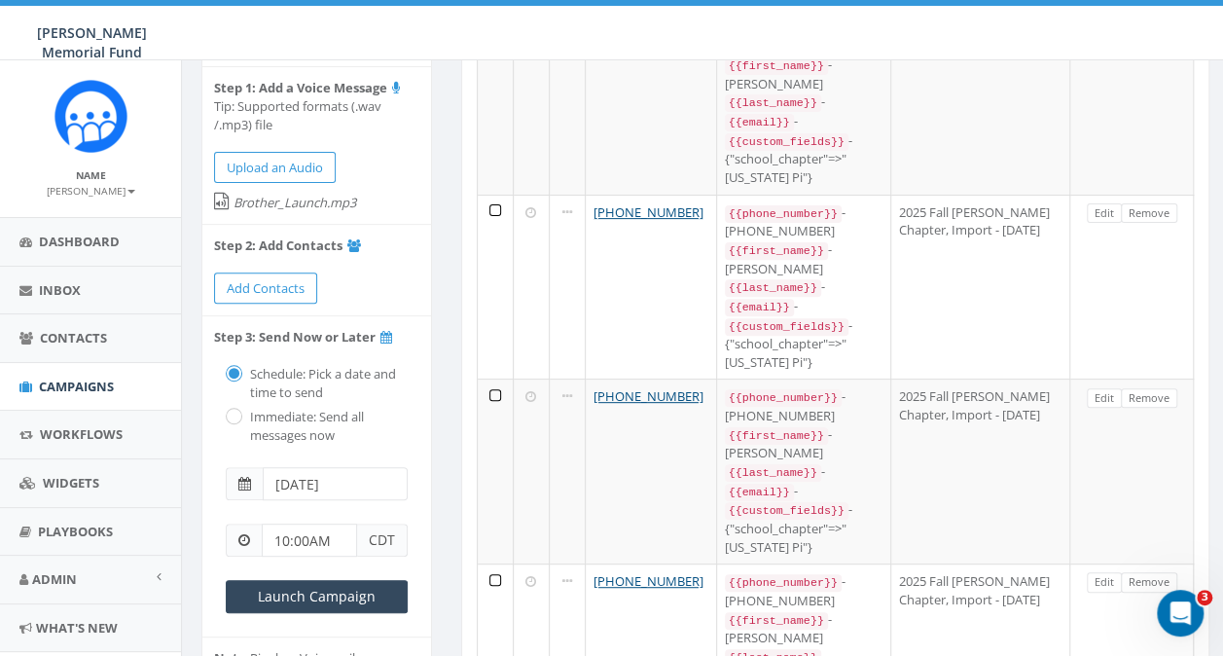
scroll to position [292, 0]
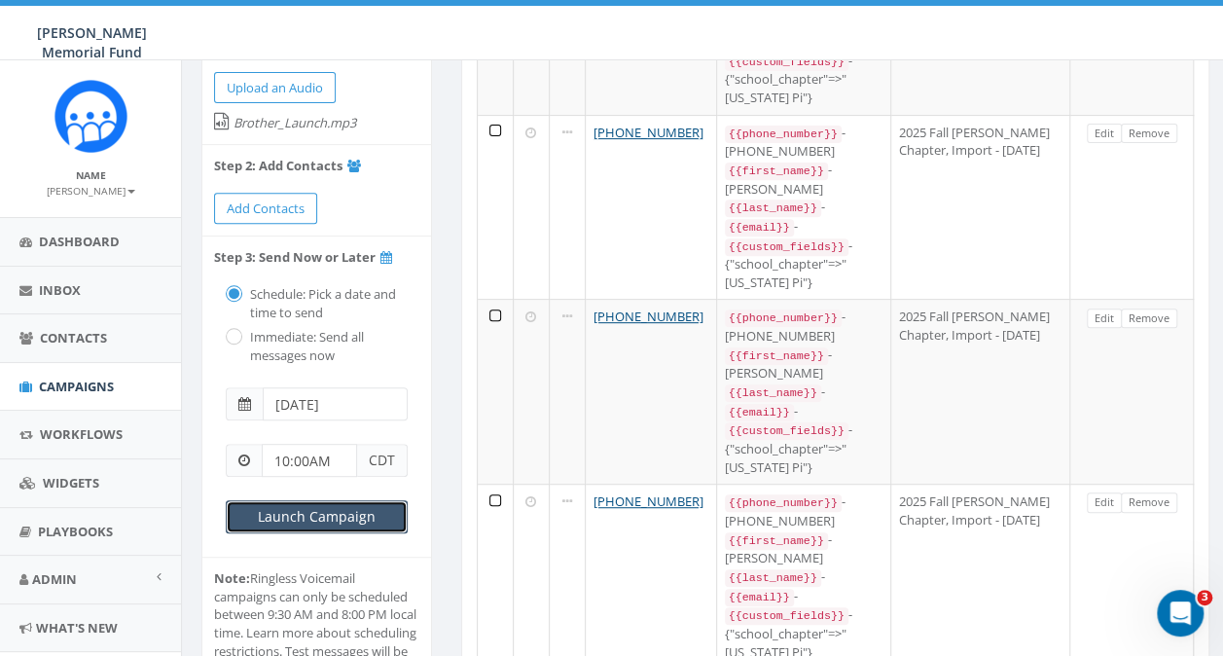
click at [323, 522] on input "Launch Campaign" at bounding box center [317, 516] width 182 height 33
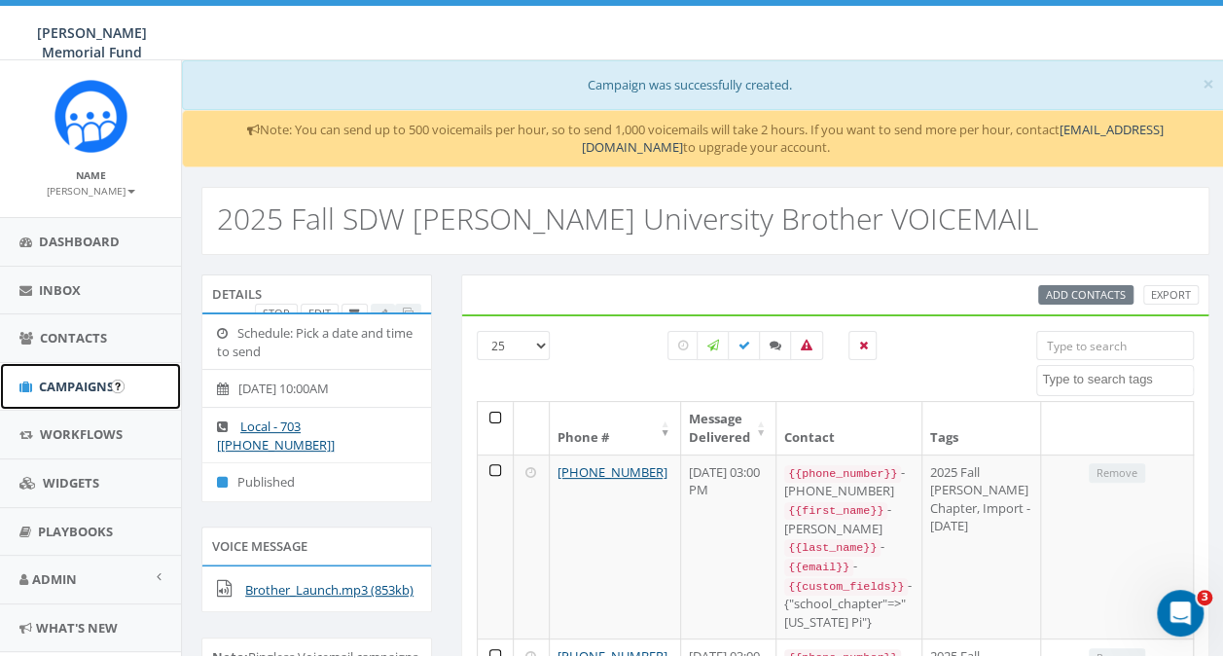
click at [71, 387] on span "Campaigns" at bounding box center [76, 387] width 75 height 18
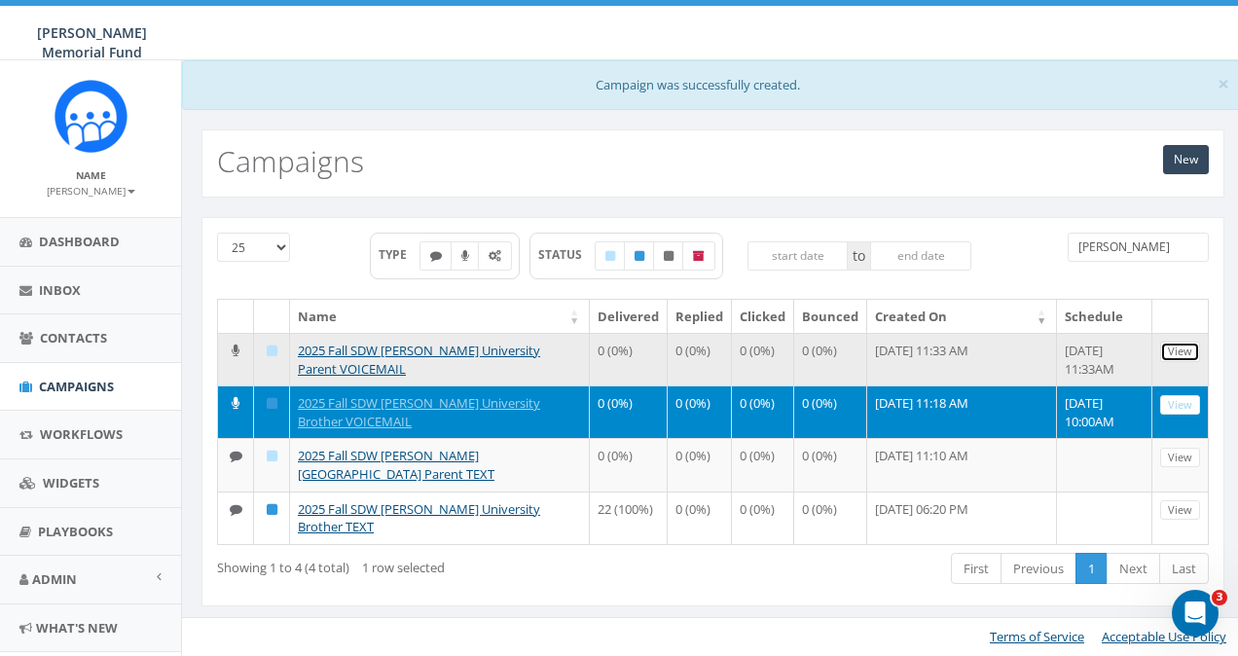
click at [1179, 344] on link "View" at bounding box center [1180, 352] width 40 height 20
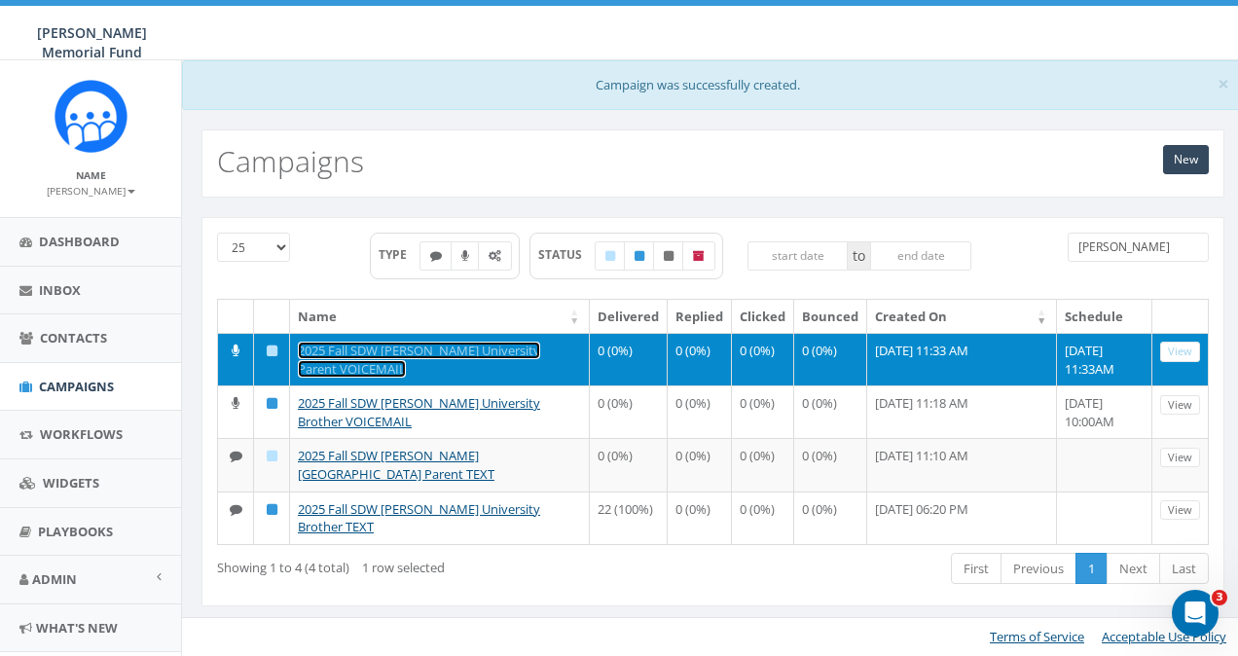
click at [411, 348] on link "2025 Fall SDW Denison University Parent VOICEMAIL" at bounding box center [419, 360] width 242 height 36
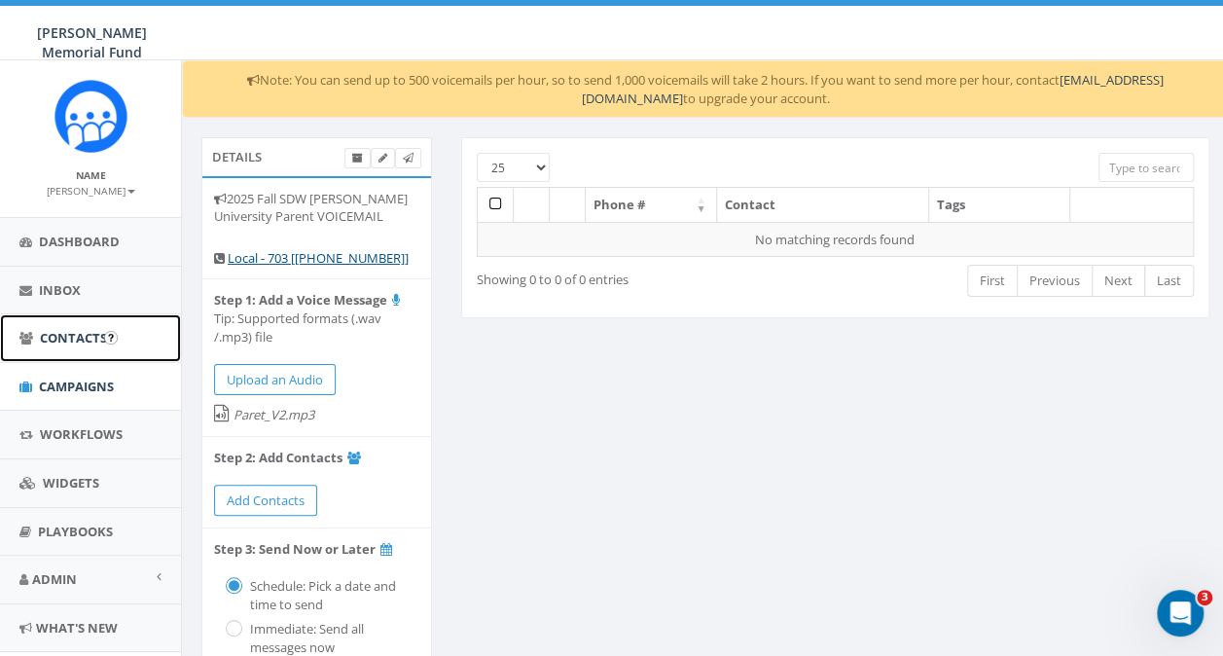
click at [74, 341] on span "Contacts" at bounding box center [73, 338] width 67 height 18
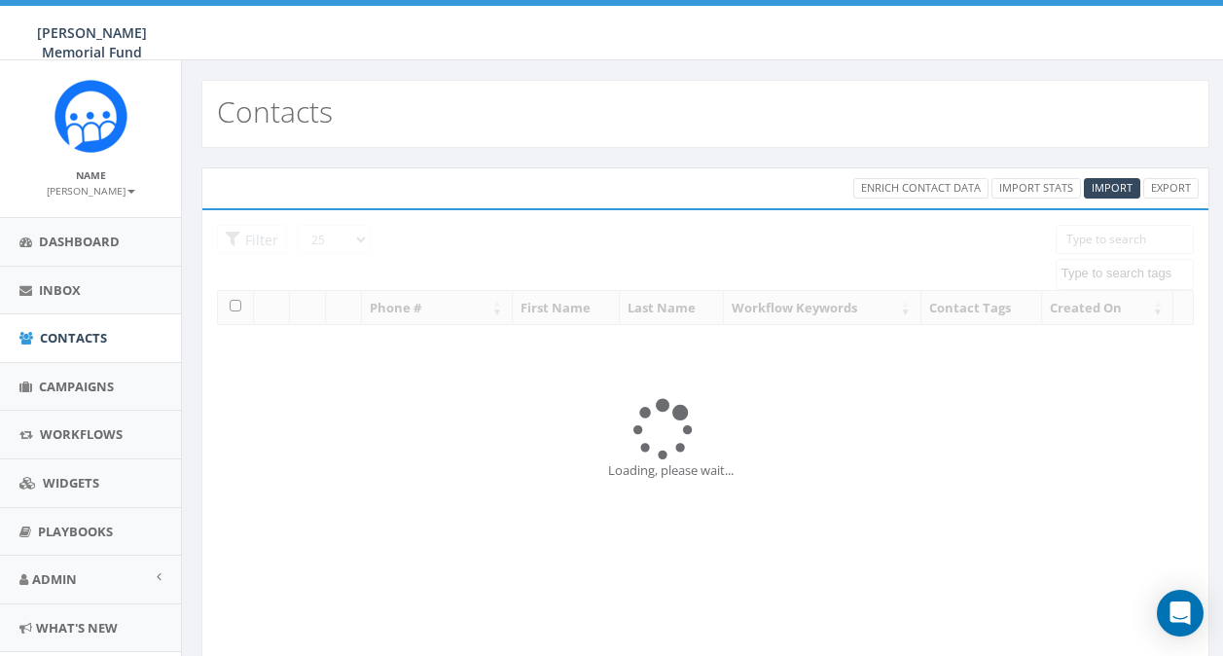
select select
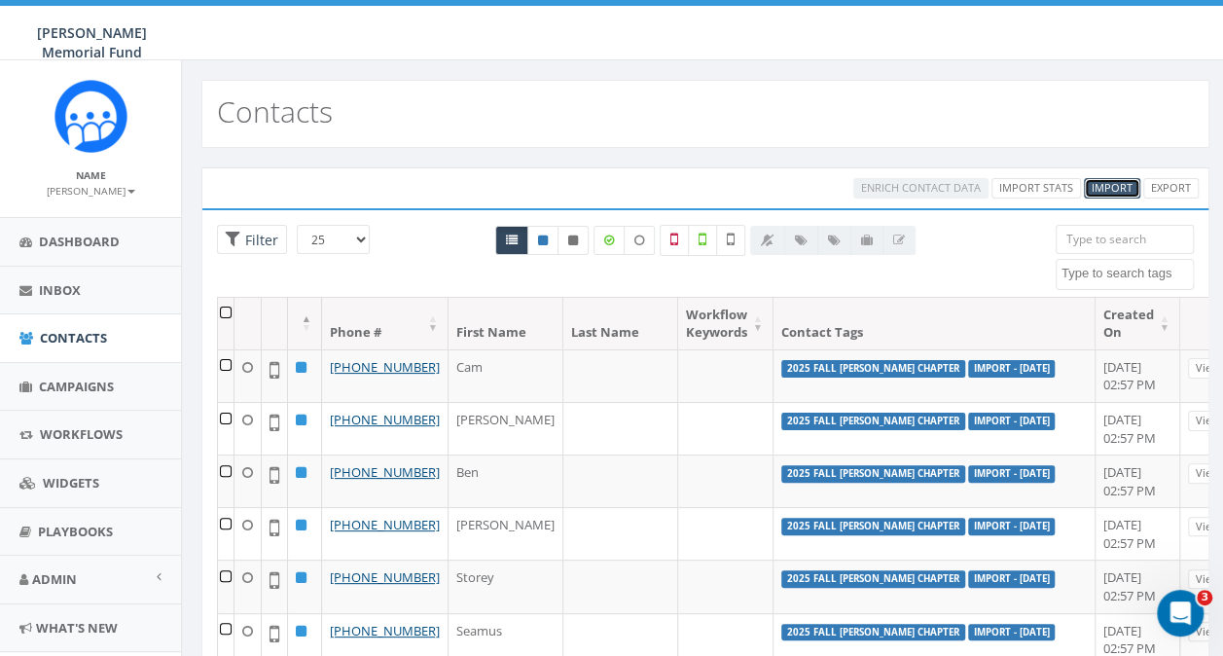
click at [1100, 183] on span "Import" at bounding box center [1112, 187] width 41 height 15
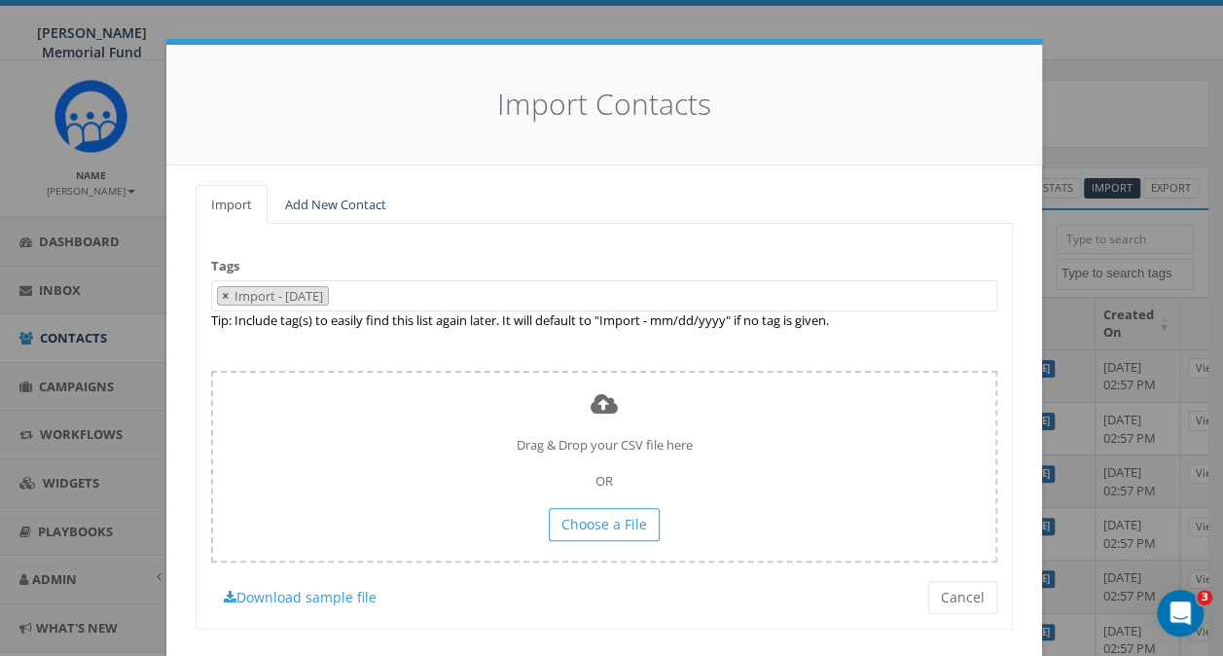
click at [218, 296] on button "×" at bounding box center [225, 296] width 15 height 18
select select
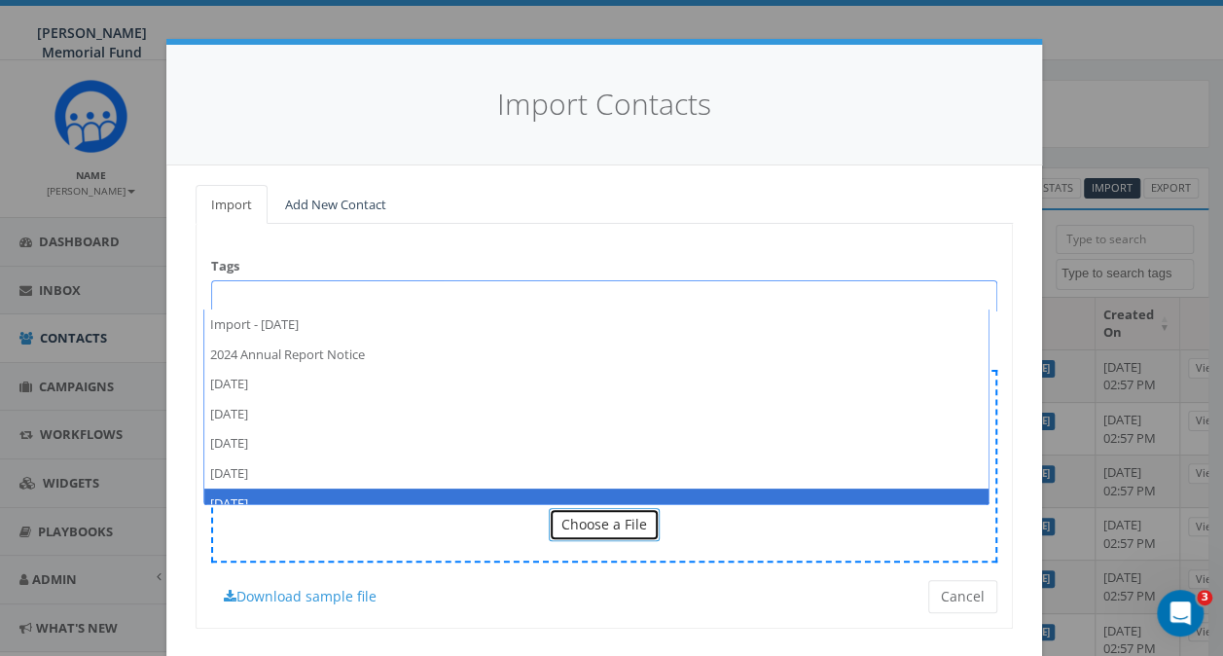
click at [568, 515] on span "Choose a File" at bounding box center [604, 524] width 86 height 18
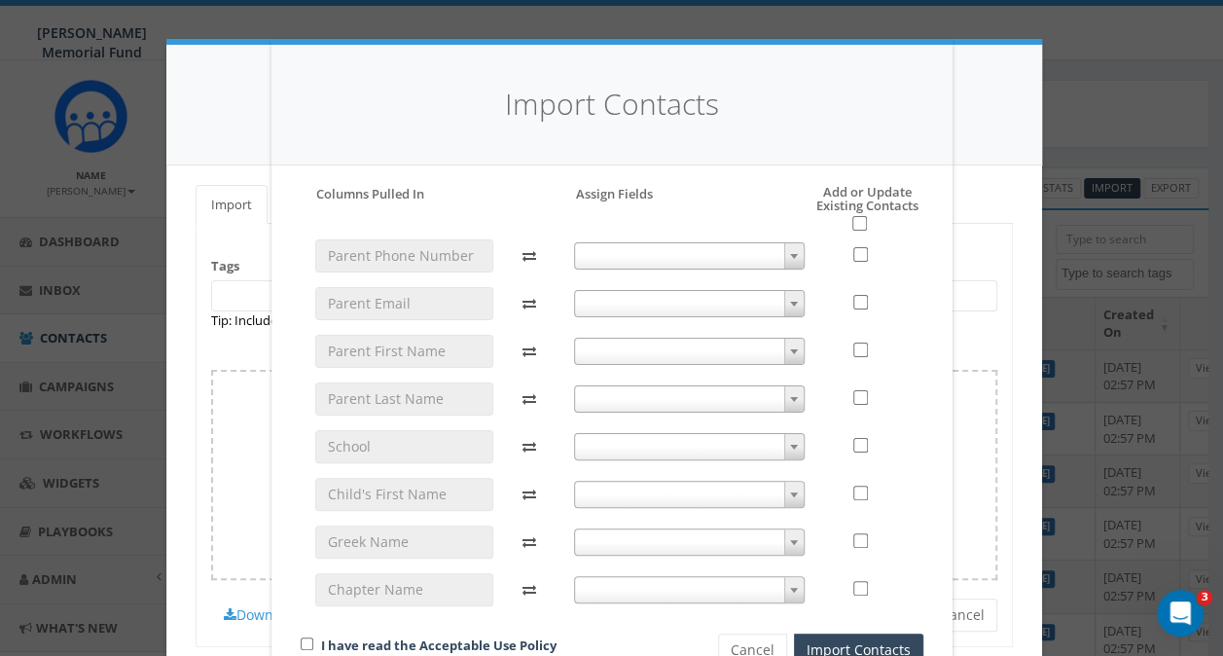
click at [738, 252] on span at bounding box center [689, 255] width 231 height 27
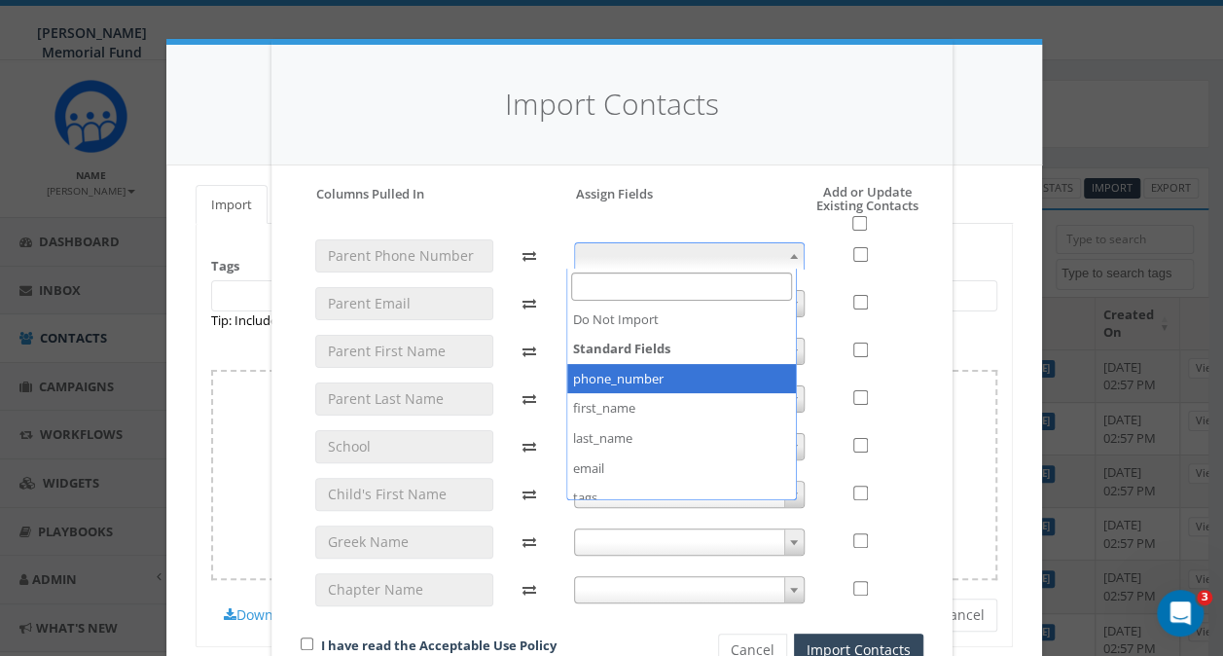
select select "phone_number"
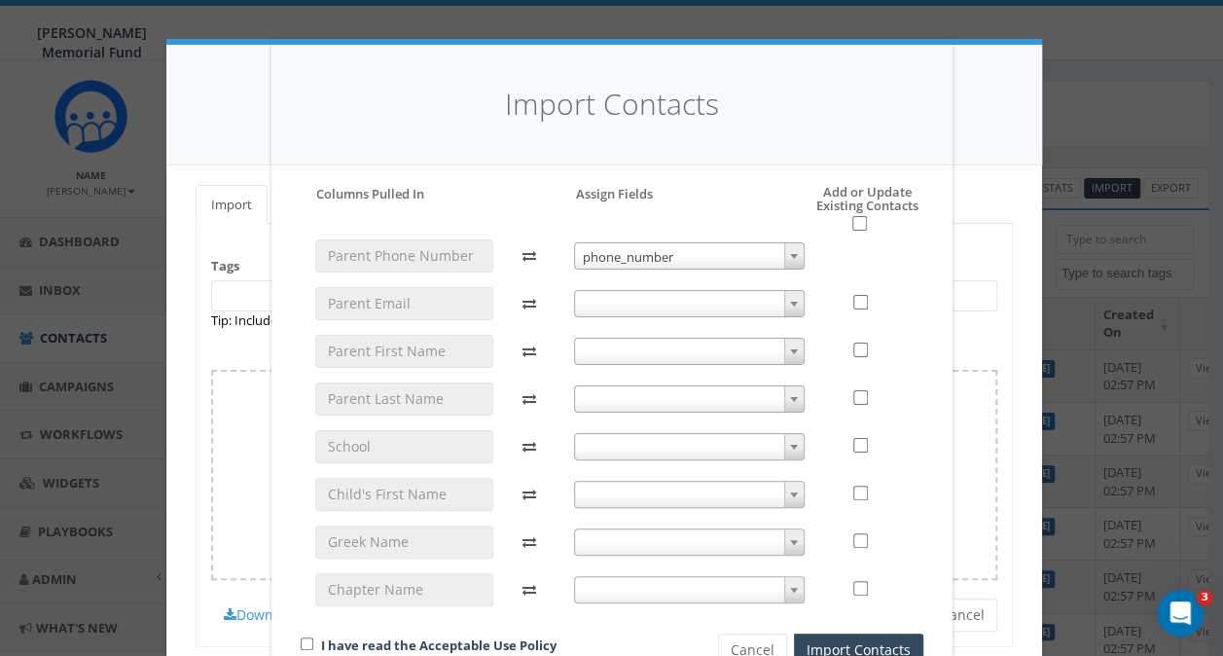
click at [598, 344] on span at bounding box center [689, 351] width 231 height 27
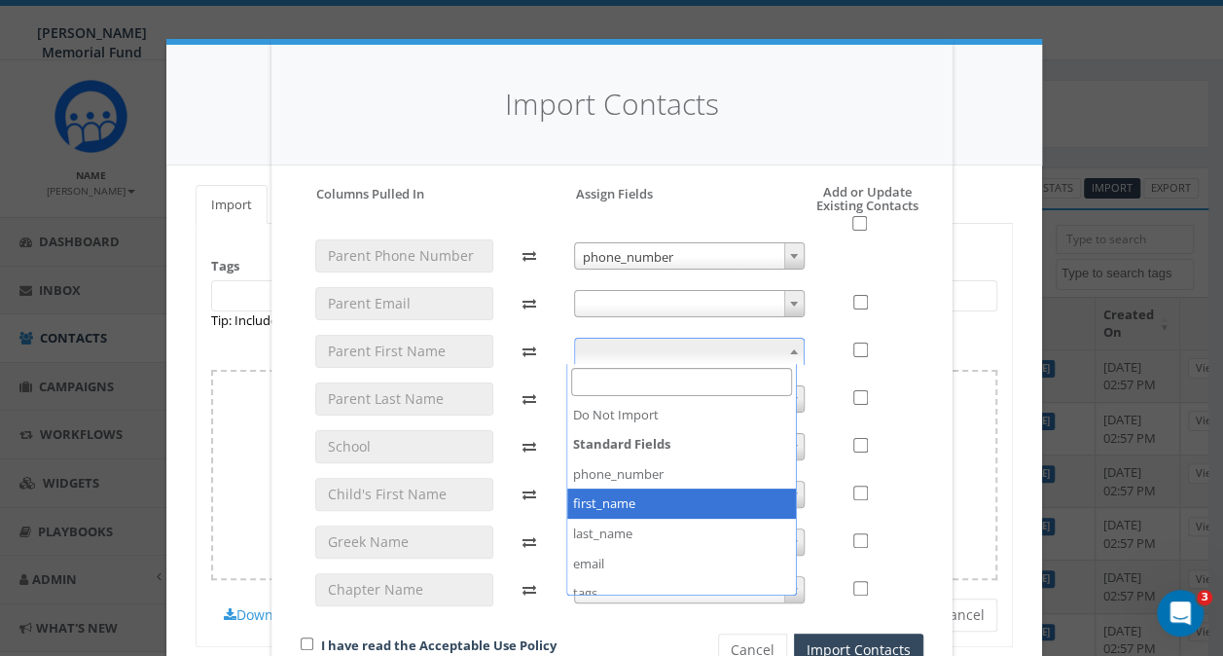
select select "first_name"
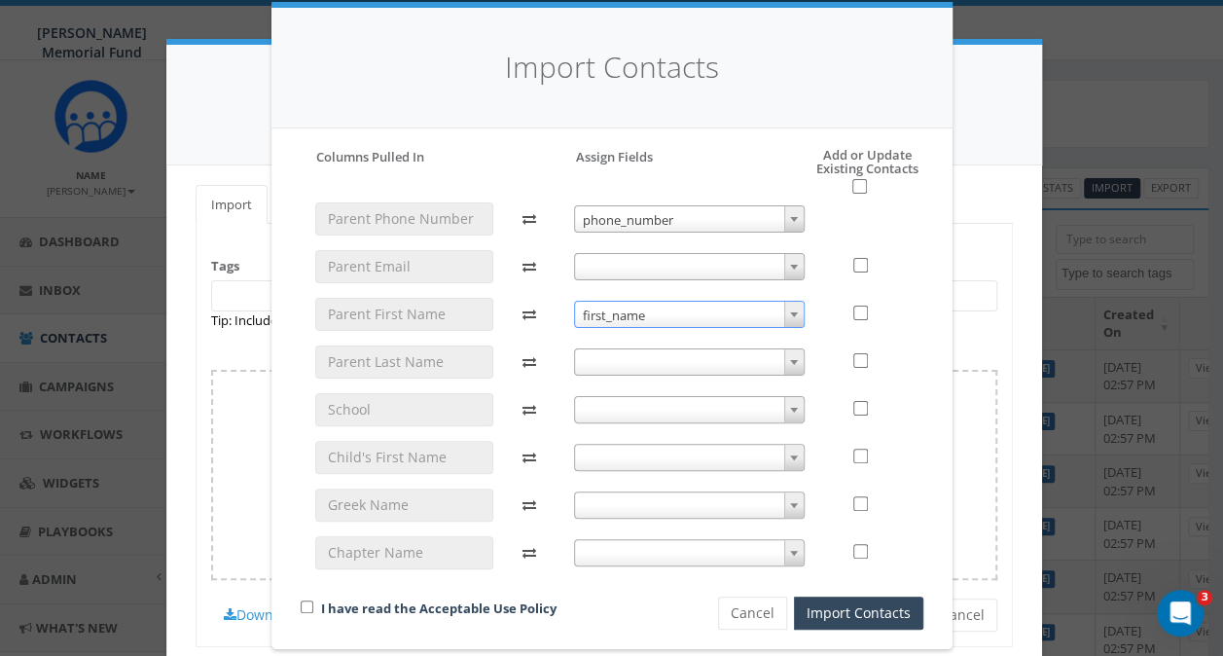
scroll to position [57, 0]
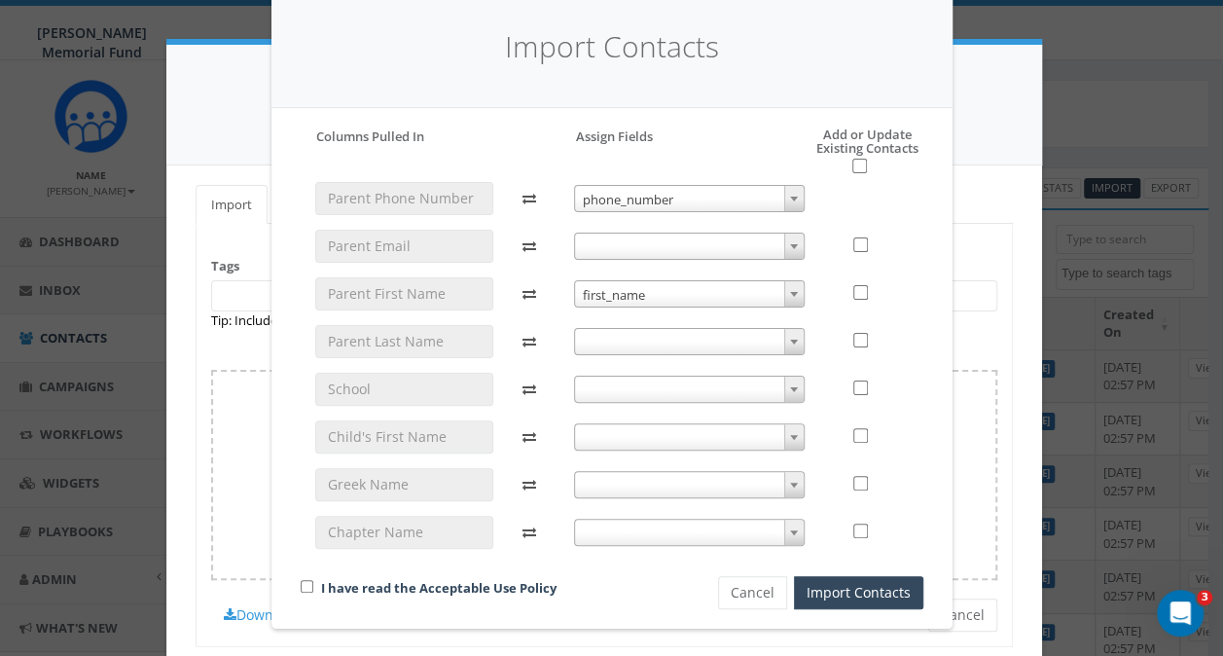
click at [657, 391] on span at bounding box center [689, 389] width 231 height 27
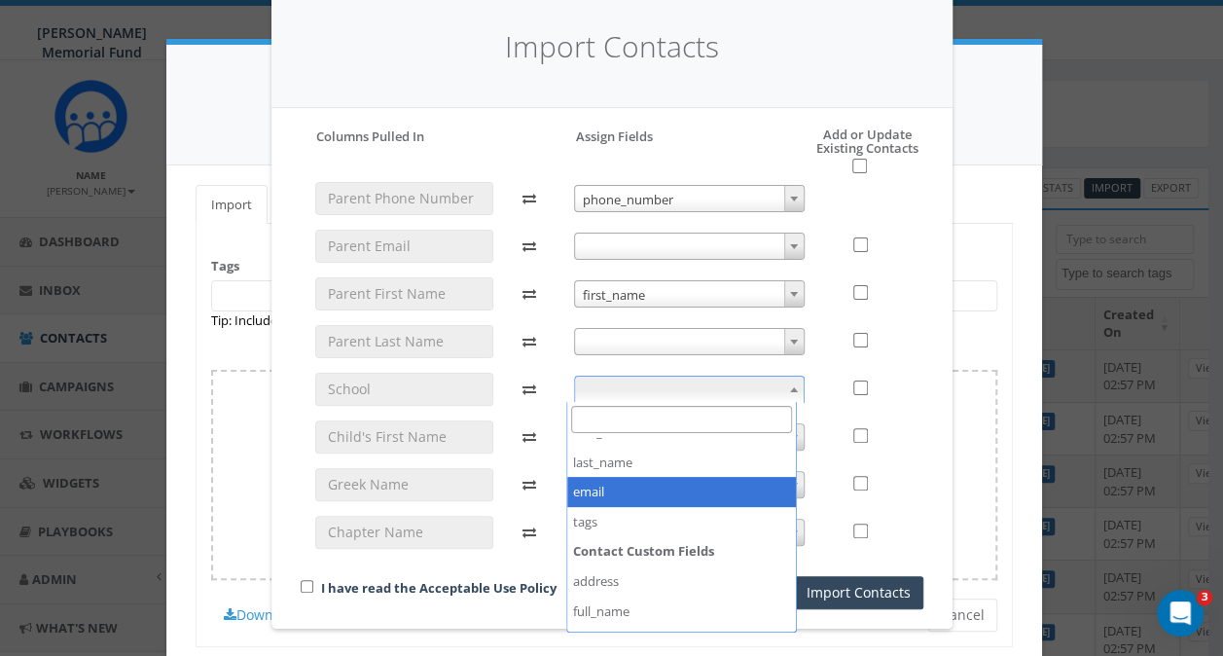
scroll to position [195, 0]
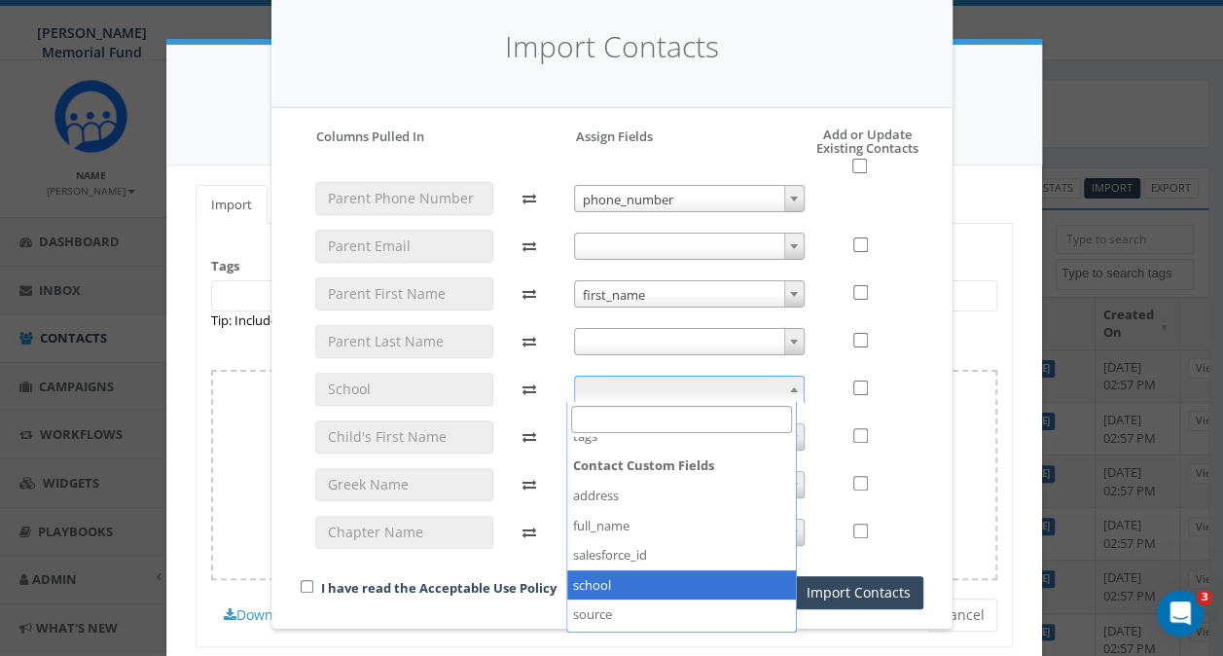
select select "school"
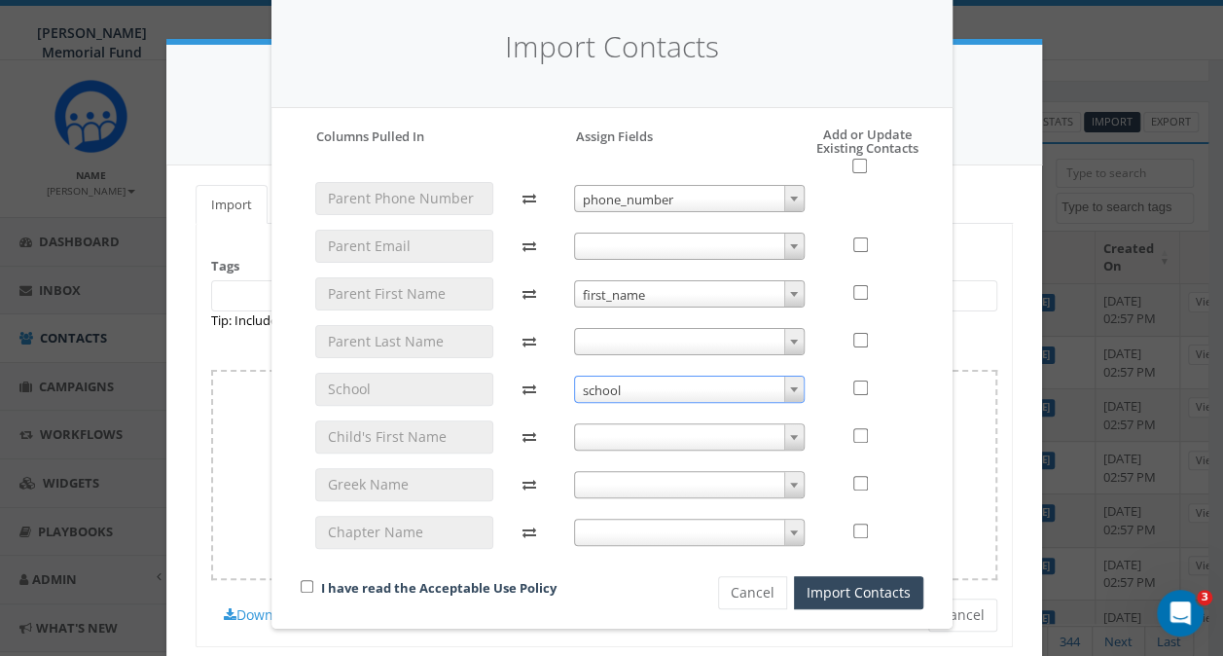
scroll to position [97, 0]
click at [648, 436] on span at bounding box center [689, 436] width 231 height 27
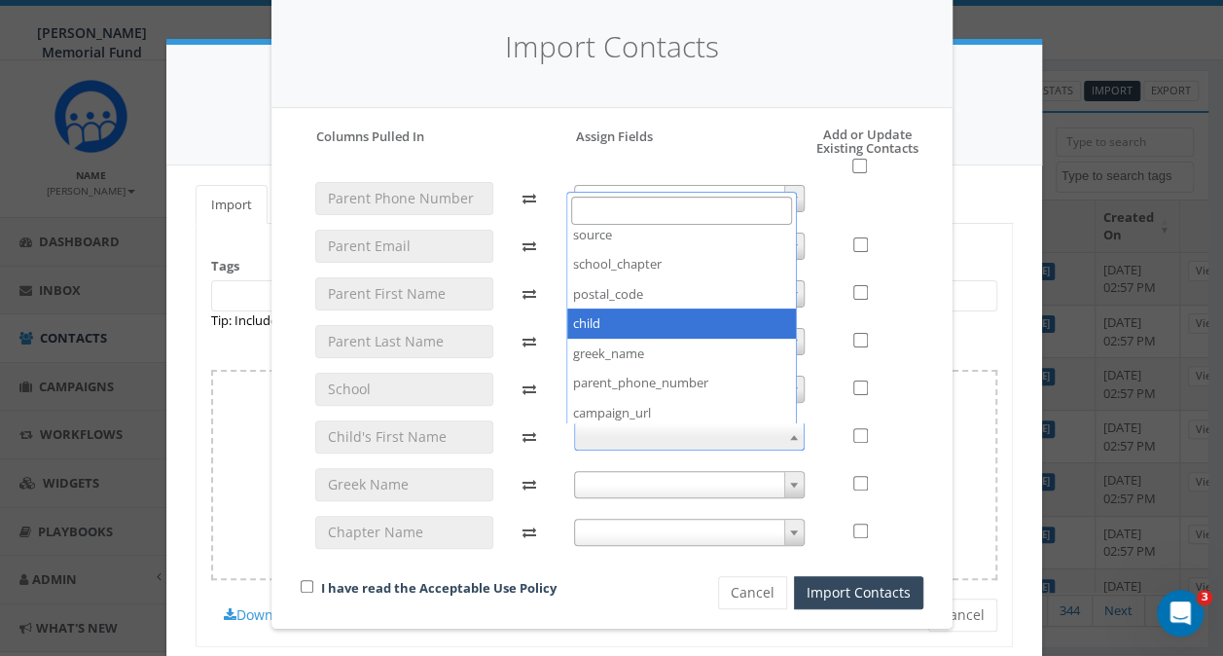
scroll to position [389, 0]
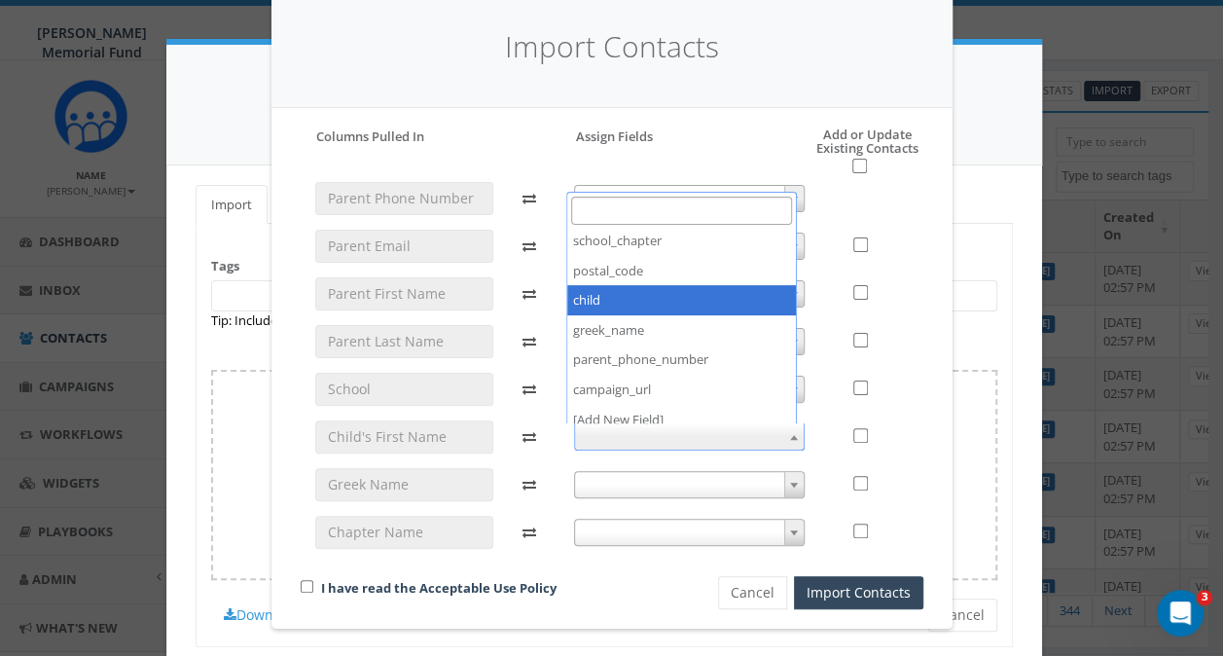
select select "child"
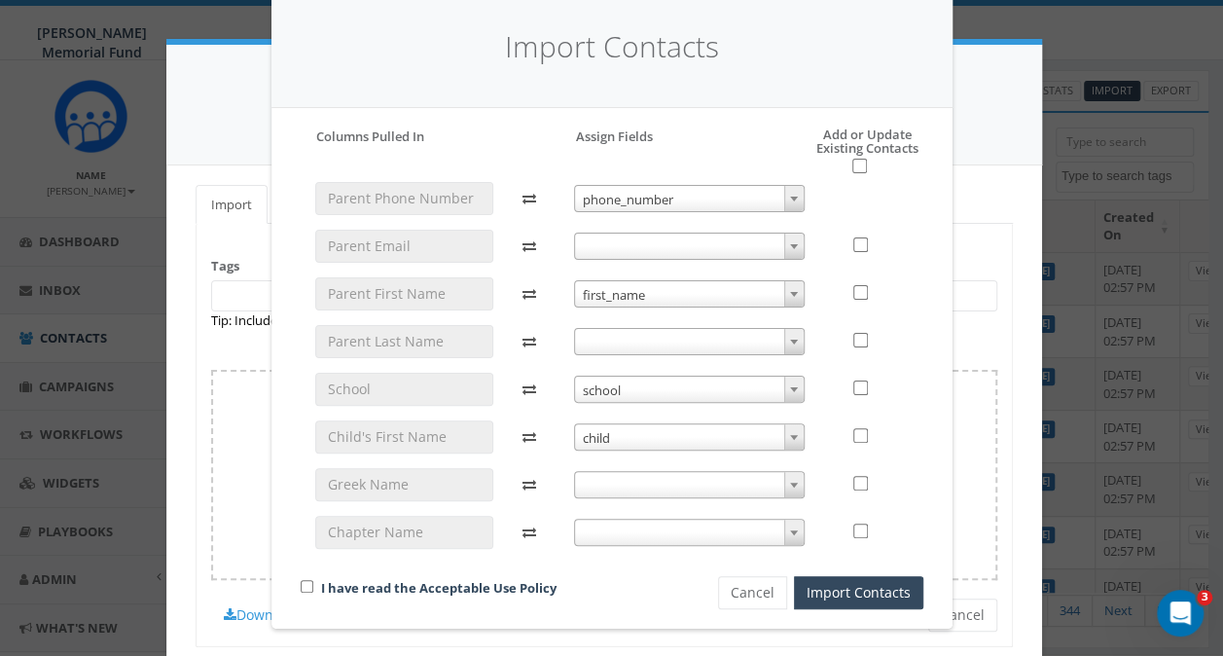
click at [614, 485] on span at bounding box center [689, 484] width 231 height 27
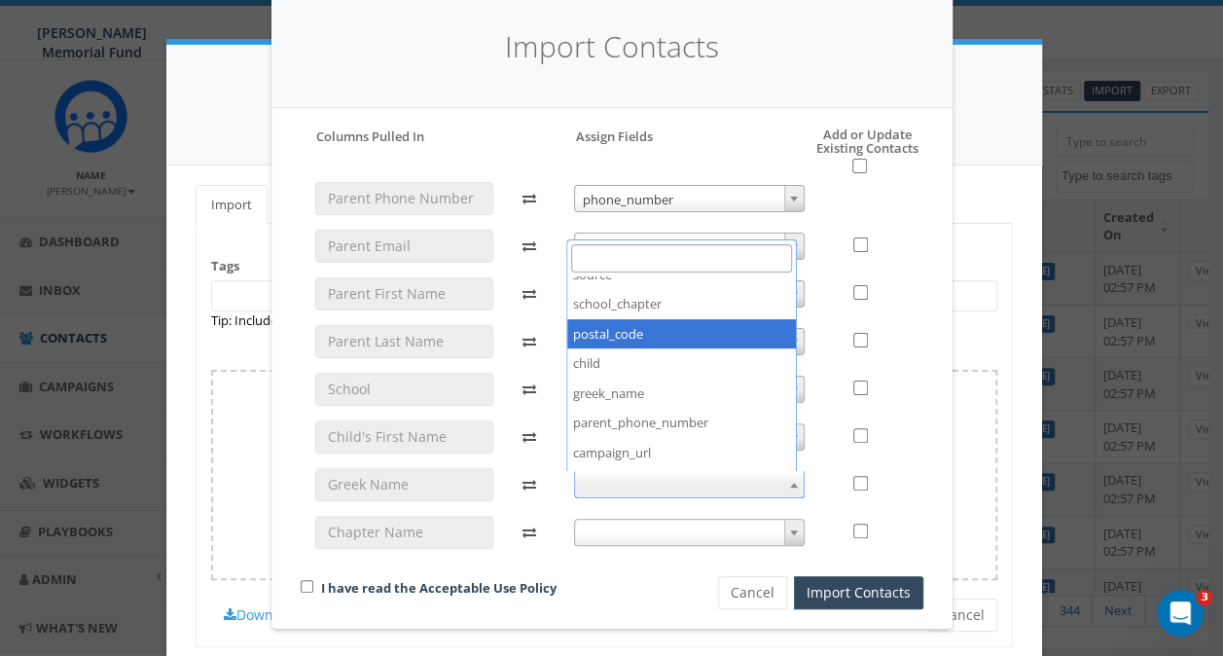
scroll to position [400, 0]
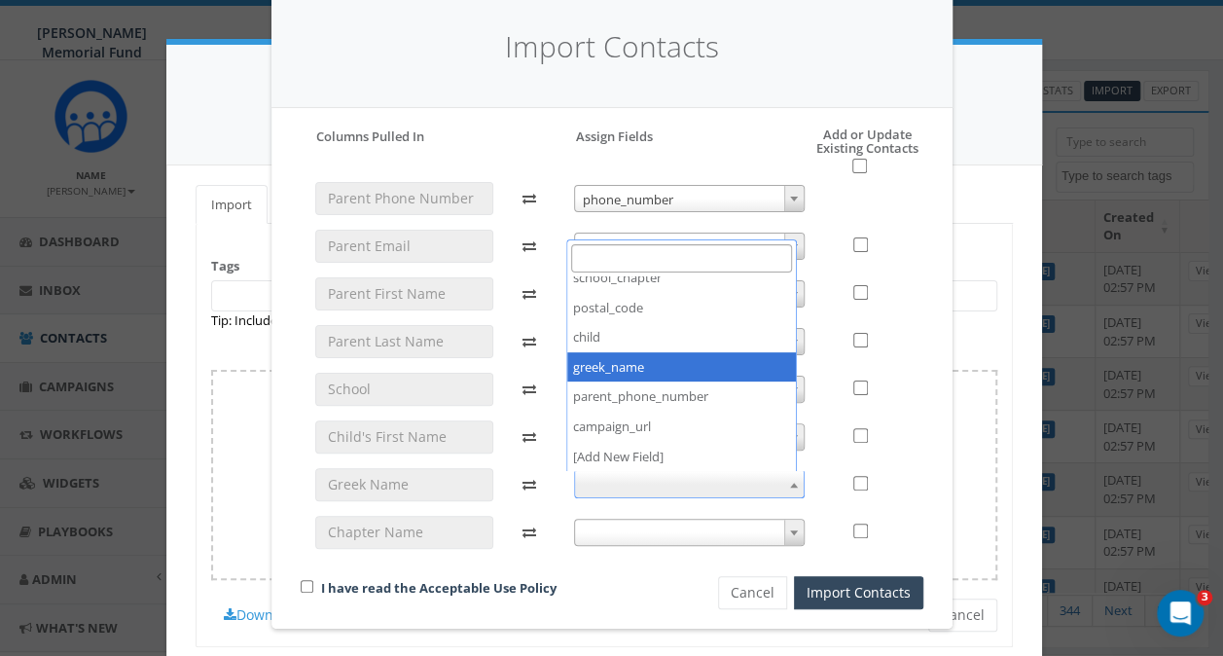
select select "greek_name"
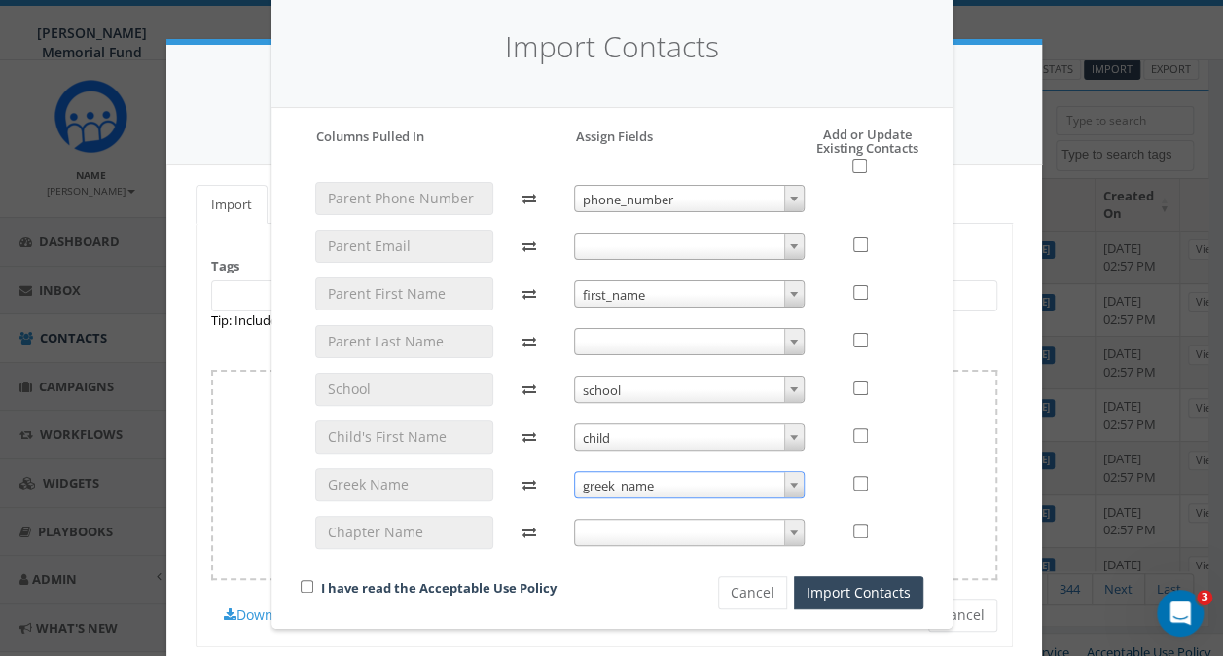
scroll to position [130, 0]
click at [596, 532] on span at bounding box center [689, 532] width 231 height 27
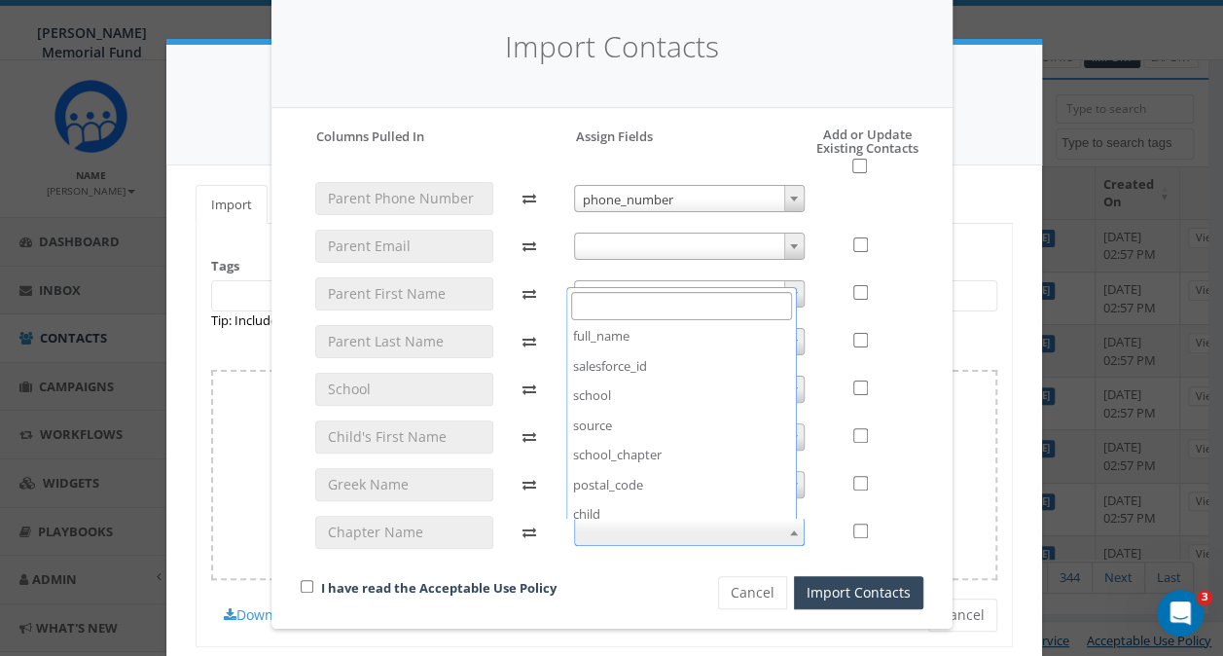
scroll to position [292, 0]
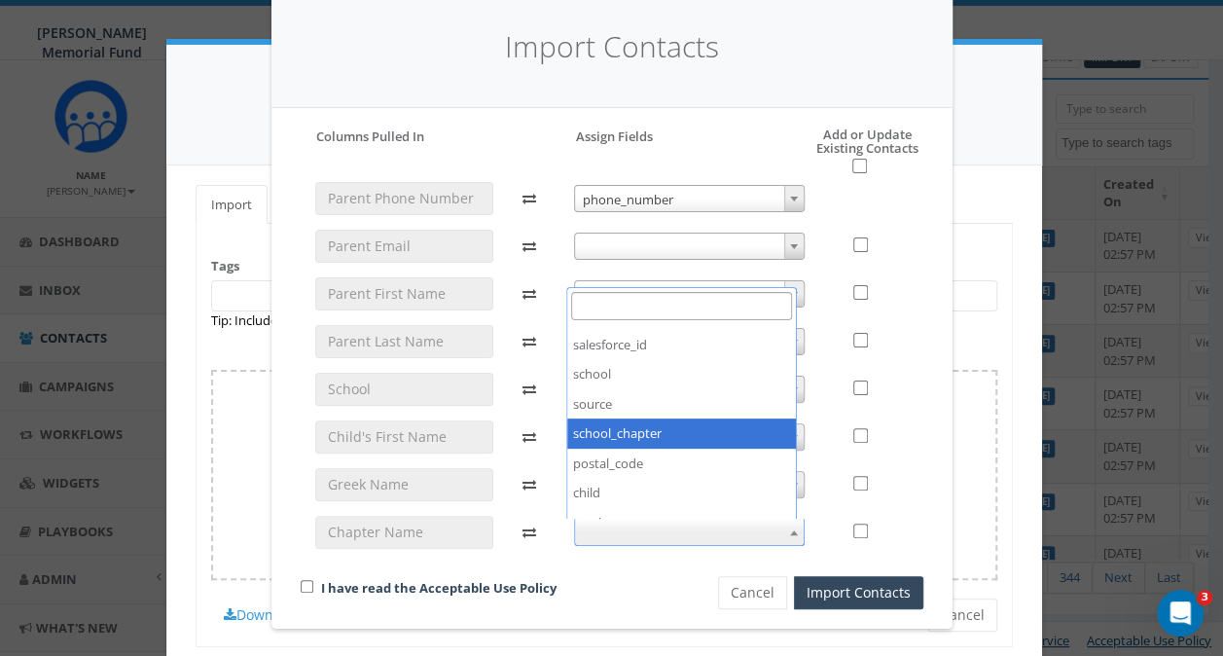
select select "school_chapter"
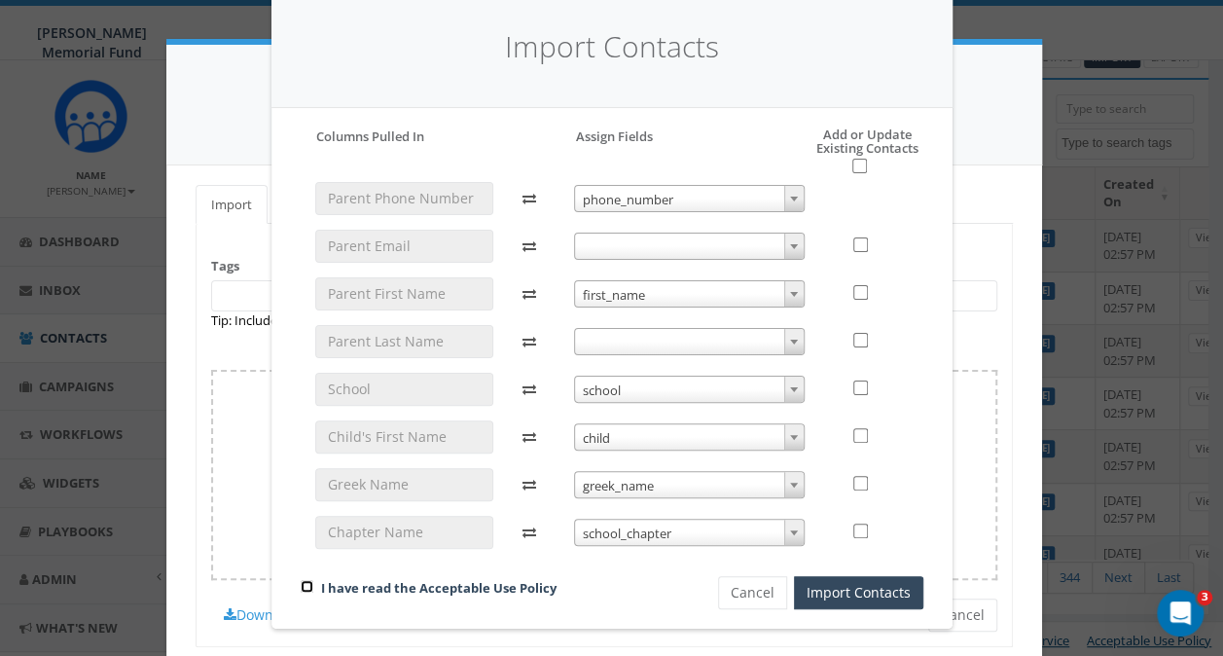
click at [301, 586] on input "checkbox" at bounding box center [307, 586] width 13 height 13
checkbox input "true"
click at [852, 167] on input "checkbox" at bounding box center [859, 166] width 15 height 15
checkbox input "true"
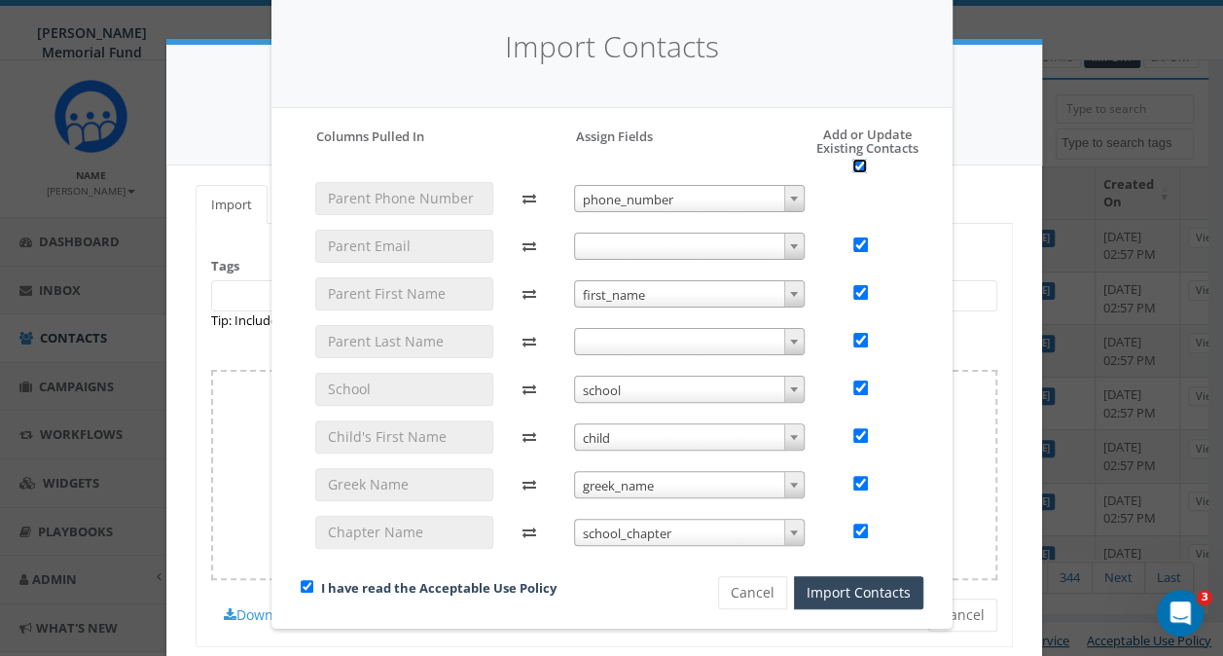
checkbox input "true"
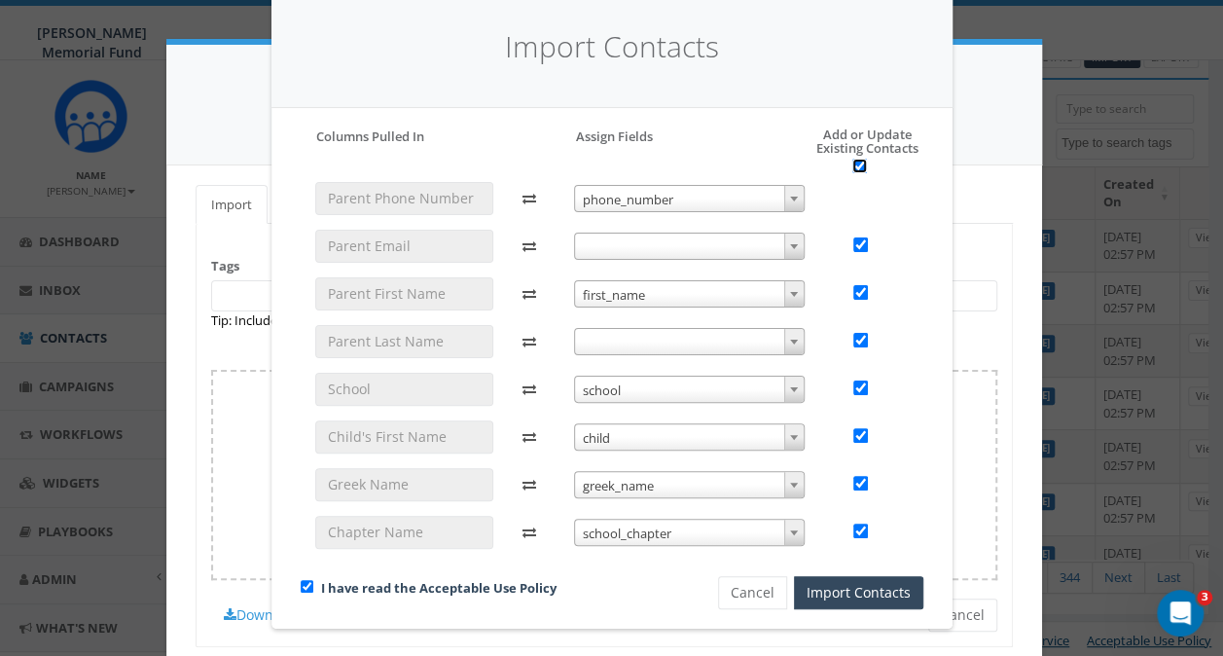
checkbox input "true"
click at [828, 587] on button "Import Contacts" at bounding box center [858, 592] width 129 height 33
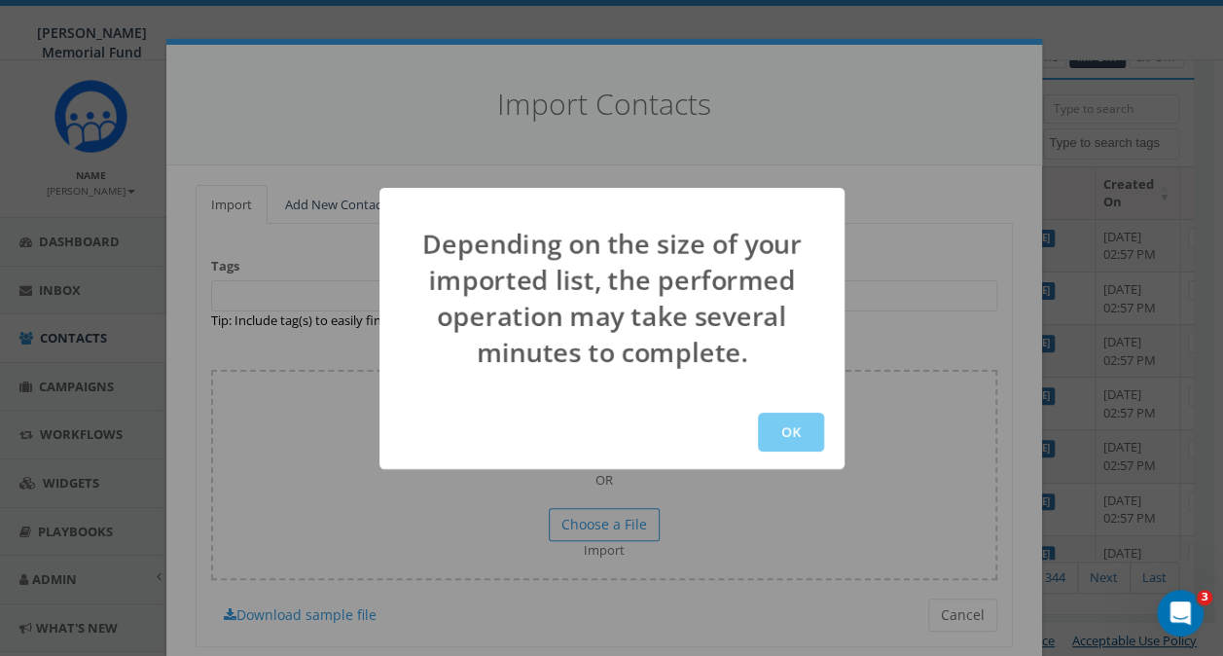
click at [801, 435] on button "OK" at bounding box center [791, 432] width 66 height 39
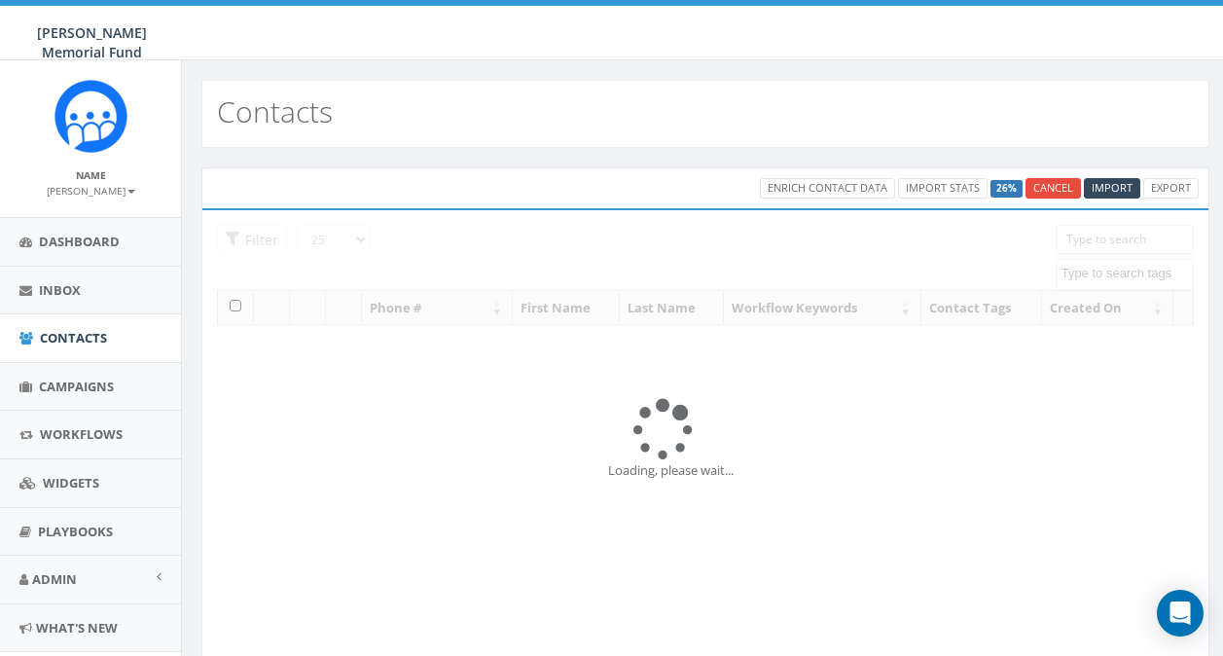
select select
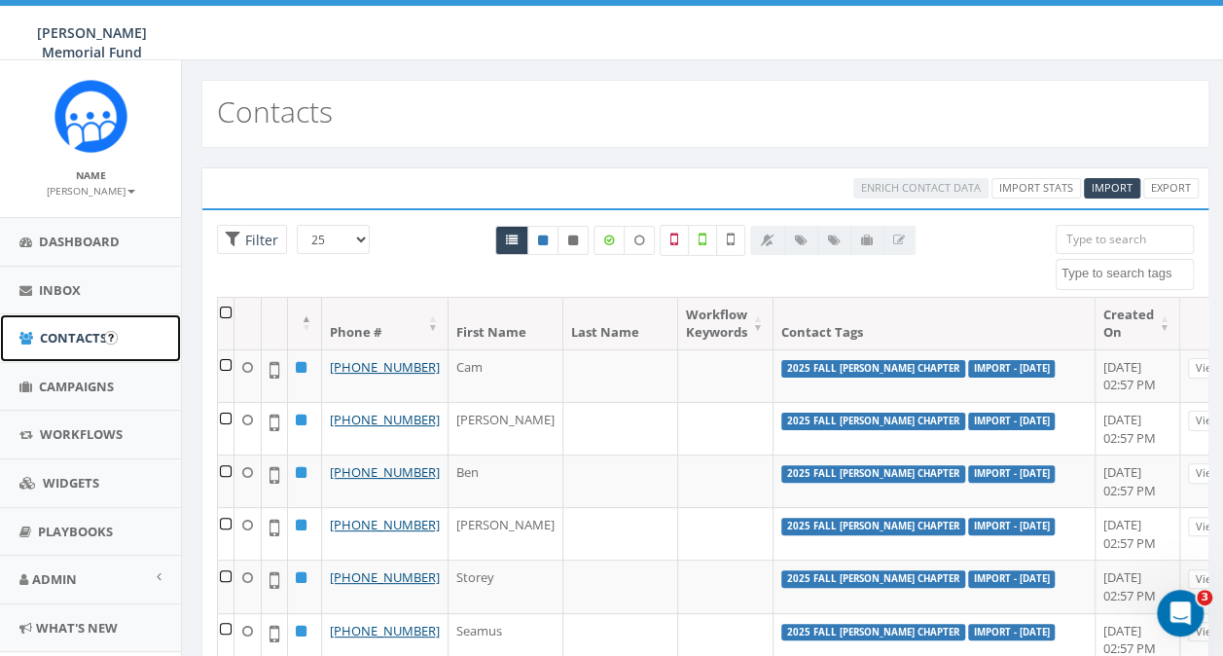
click at [74, 343] on span "Contacts" at bounding box center [73, 338] width 67 height 18
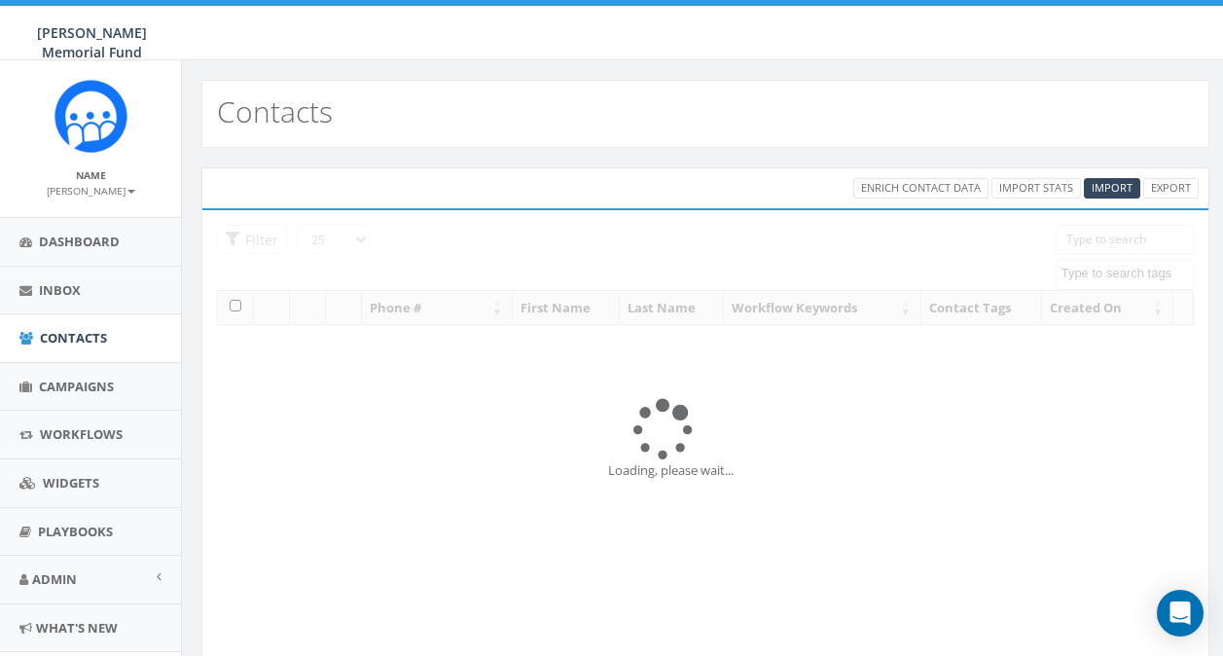
select select
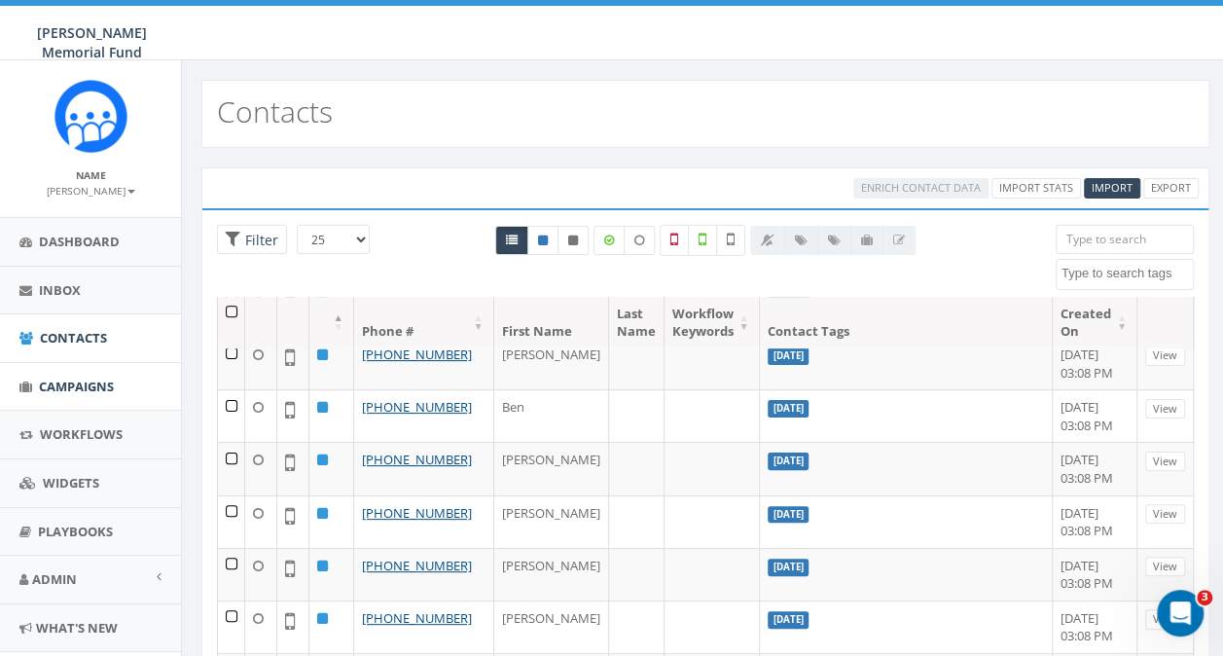
scroll to position [292, 0]
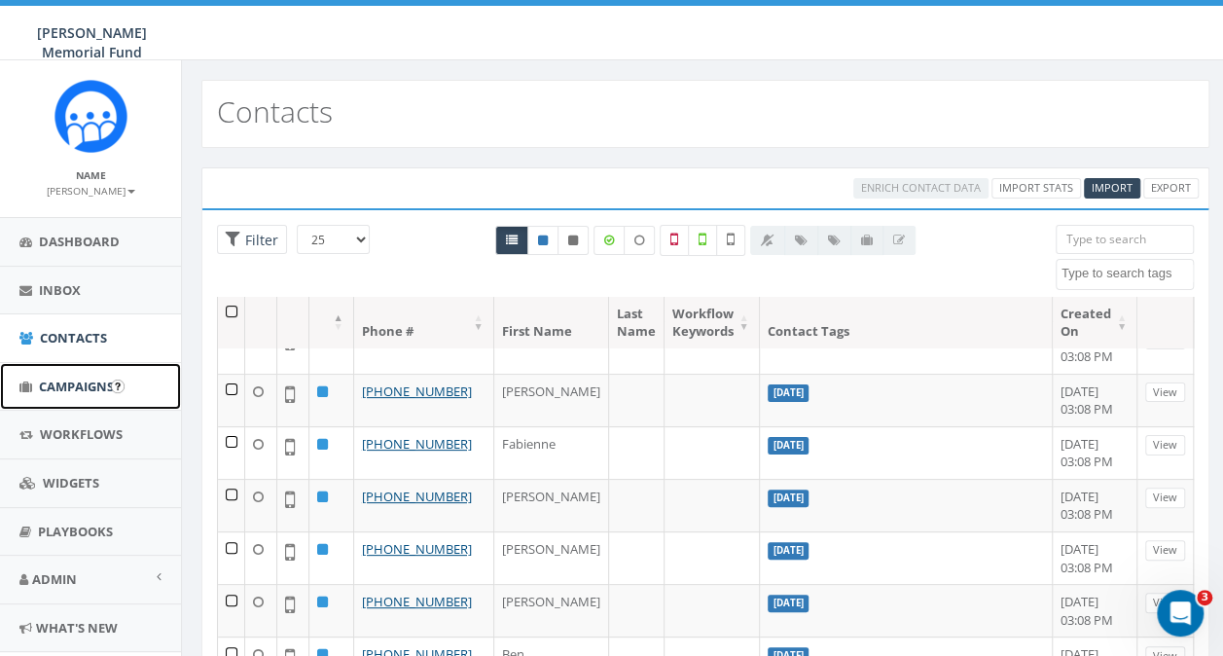
click at [52, 392] on span "Campaigns" at bounding box center [76, 387] width 75 height 18
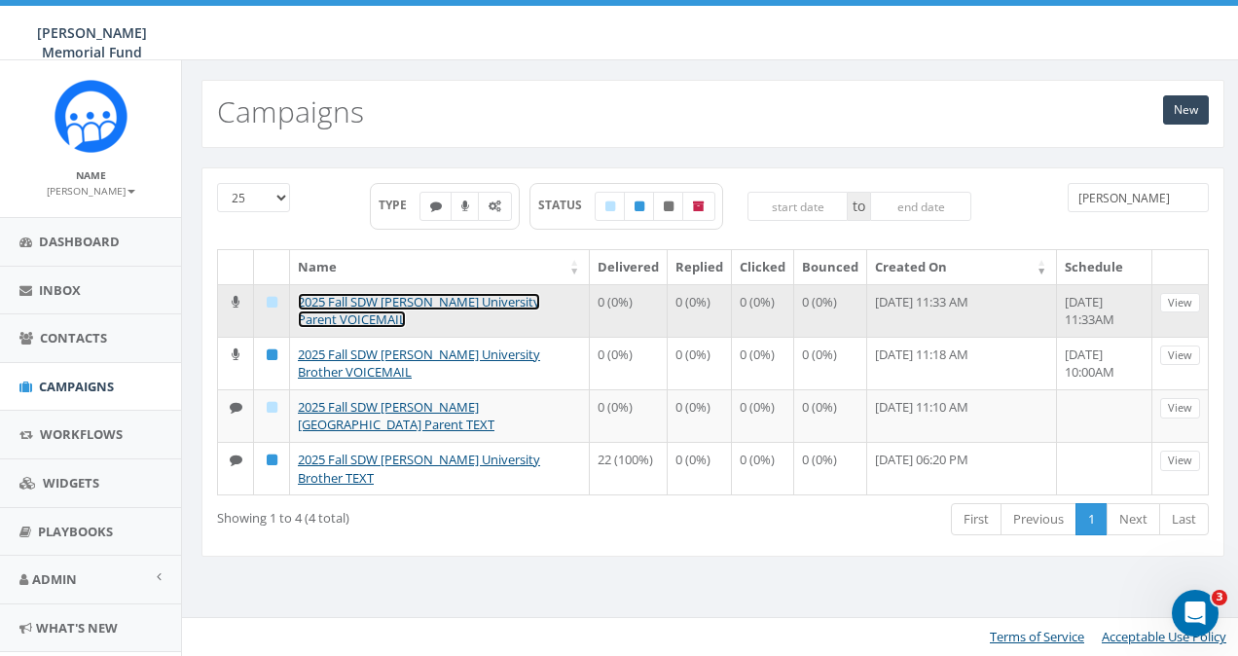
click at [428, 298] on link "2025 Fall SDW [PERSON_NAME] University Parent VOICEMAIL" at bounding box center [419, 311] width 242 height 36
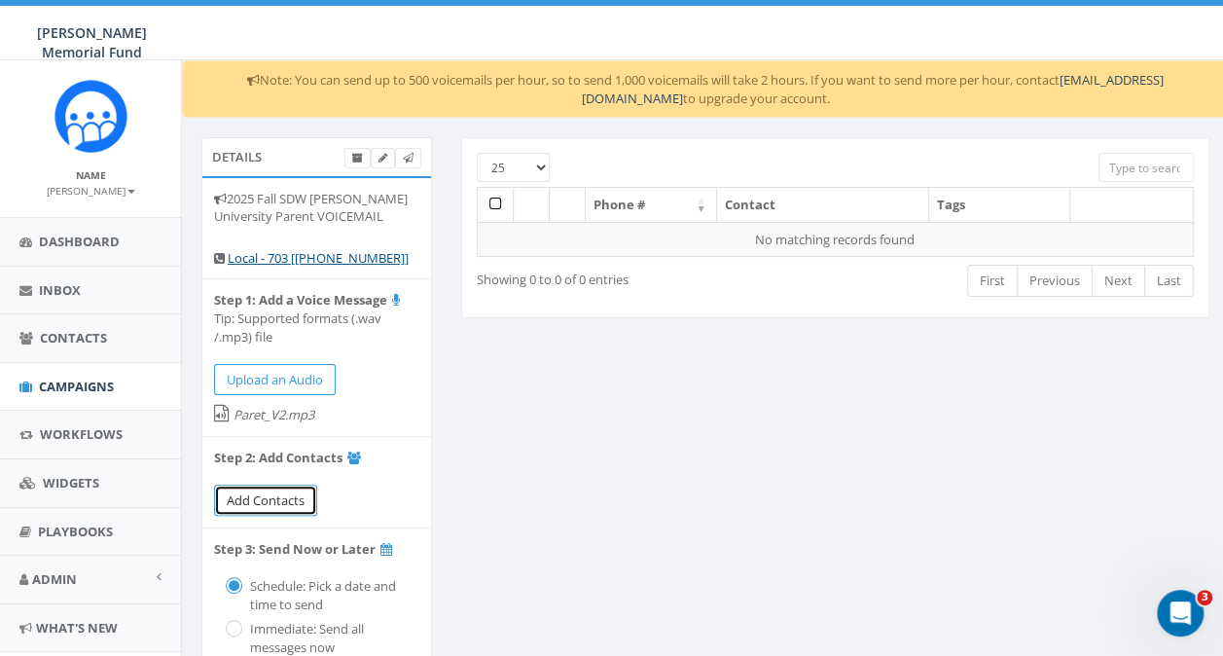
click at [239, 510] on link "Add Contacts" at bounding box center [265, 501] width 103 height 32
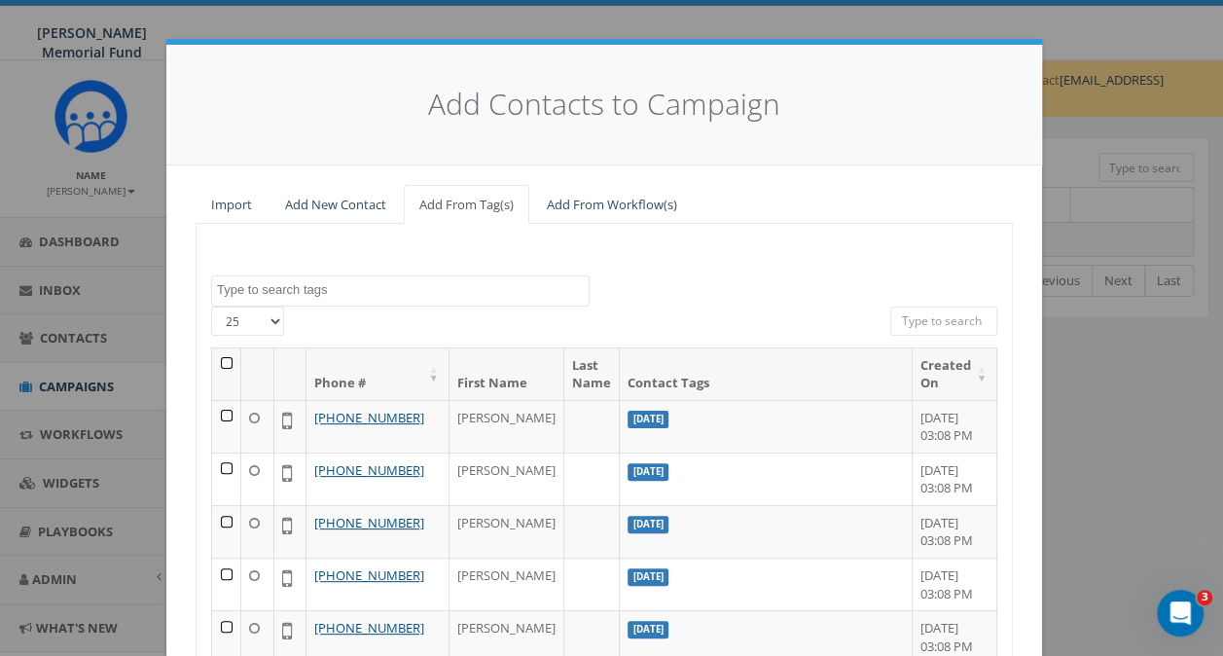
click at [311, 289] on textarea "Search" at bounding box center [403, 290] width 372 height 18
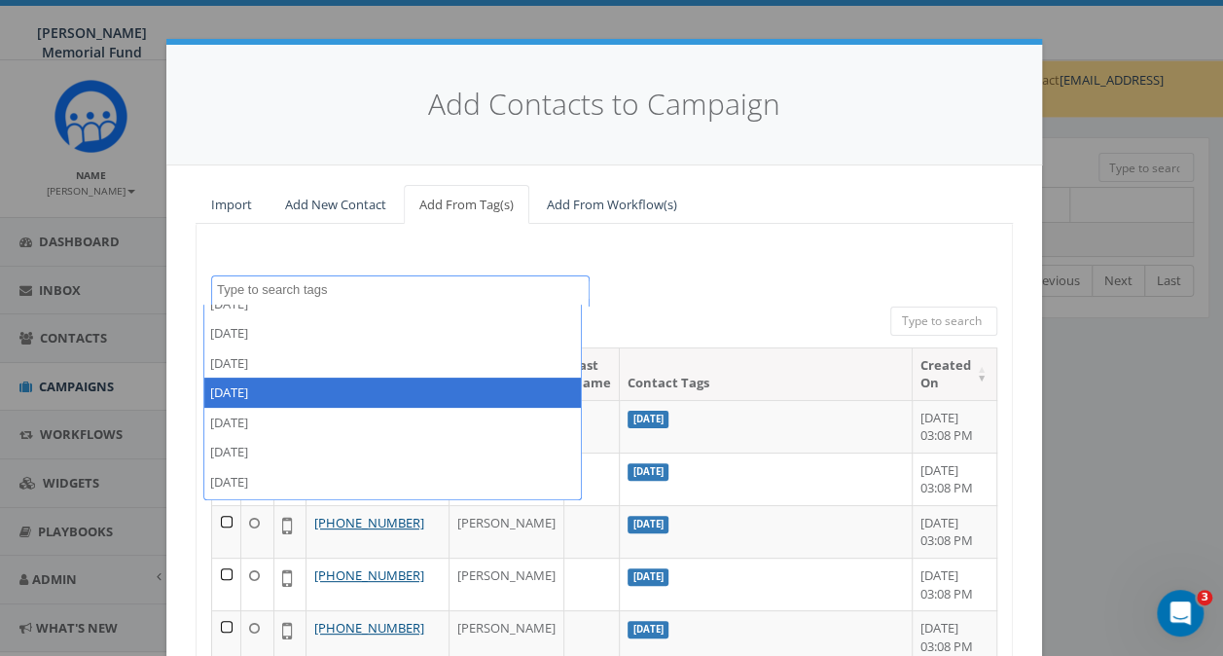
scroll to position [292, 0]
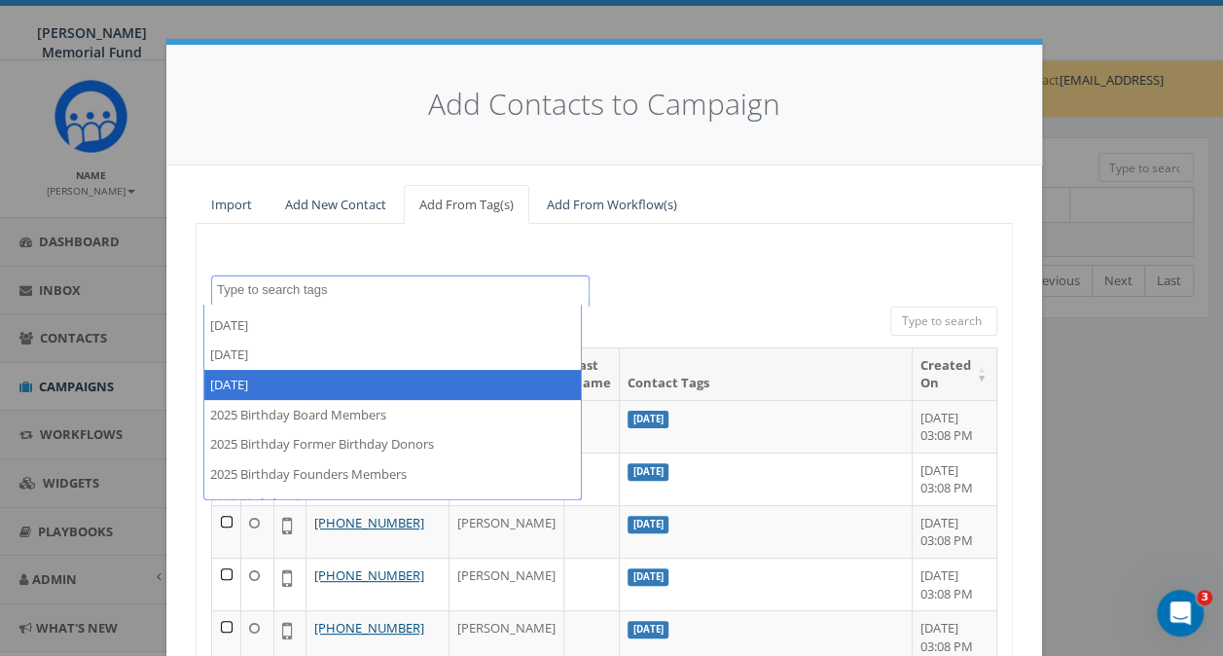
select select "[DATE]"
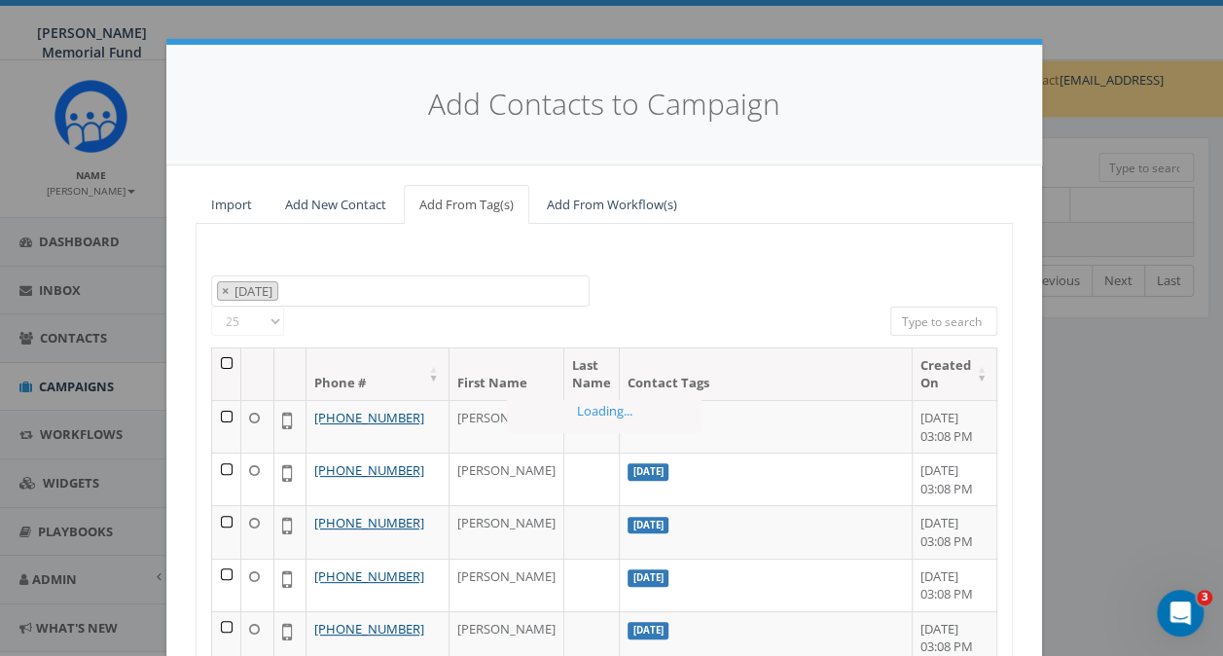
scroll to position [198, 0]
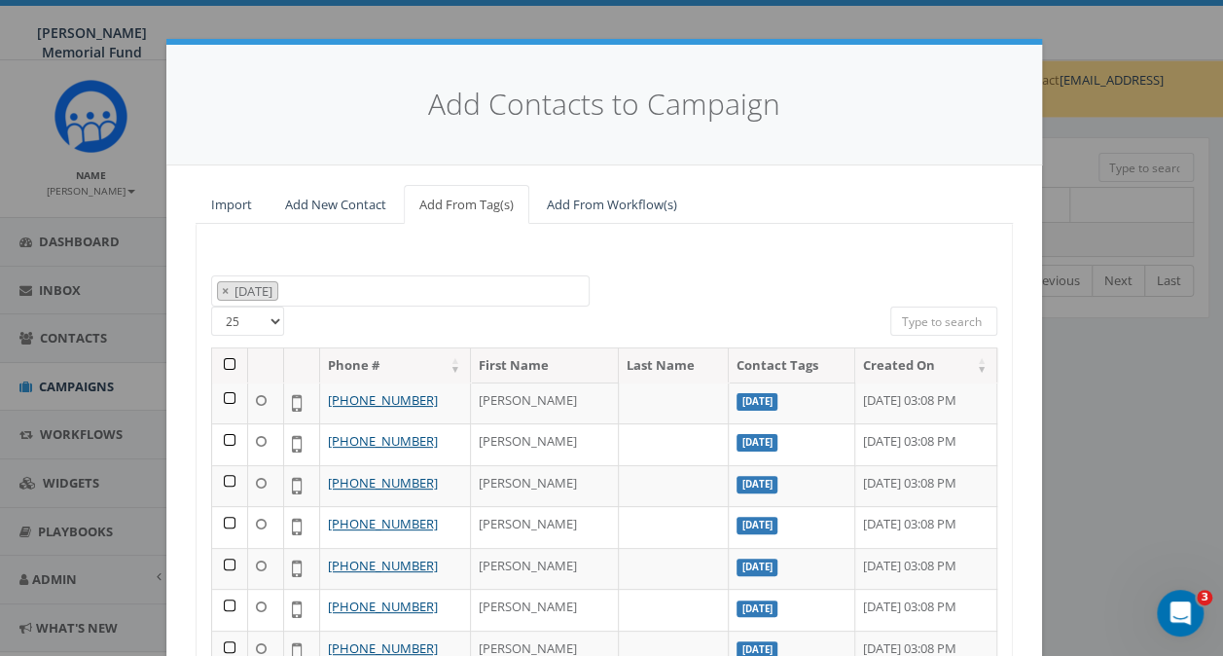
click at [219, 360] on th at bounding box center [230, 365] width 36 height 34
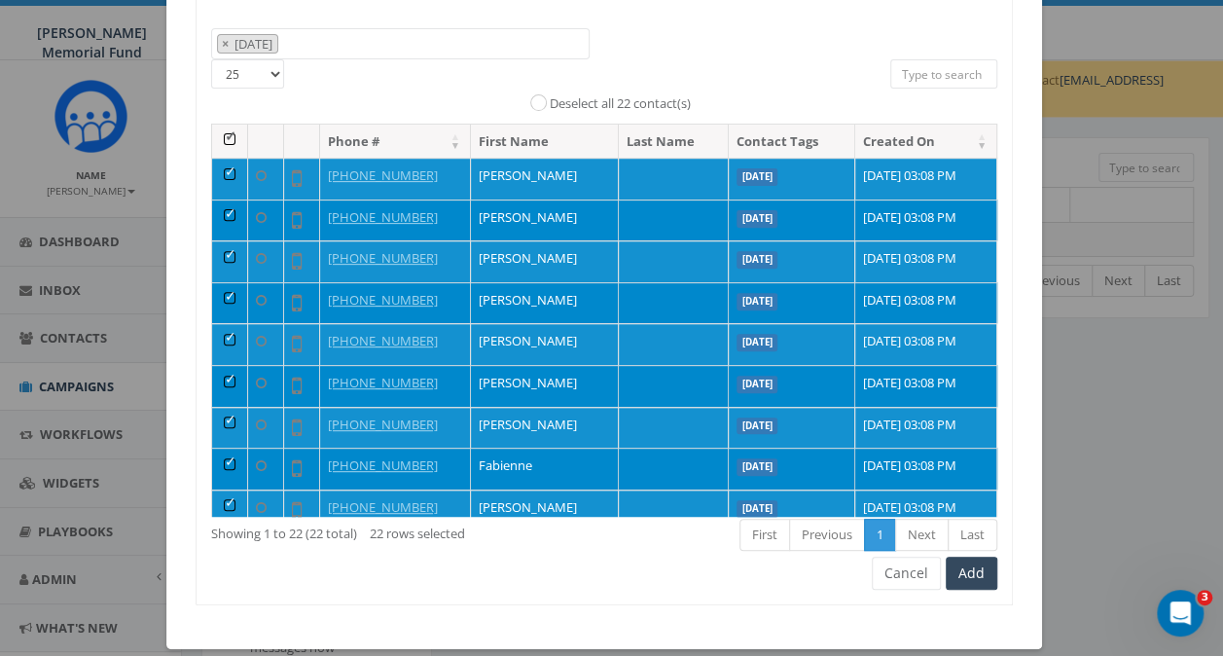
scroll to position [266, 0]
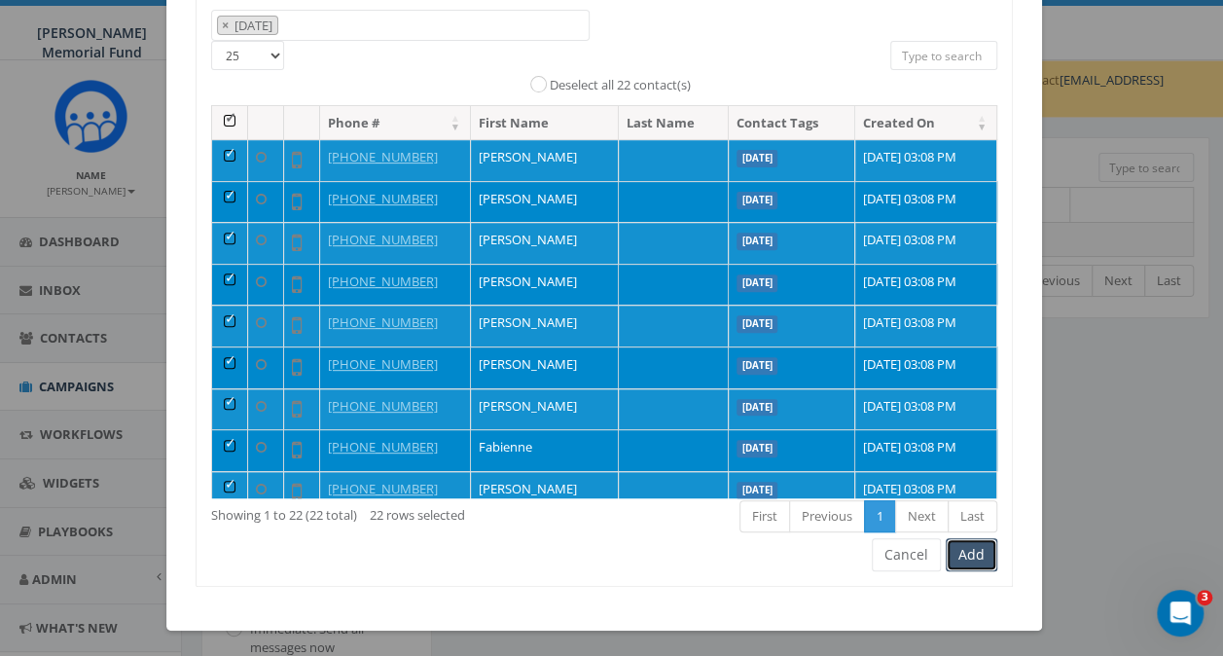
click at [959, 554] on button "Add" at bounding box center [972, 554] width 52 height 33
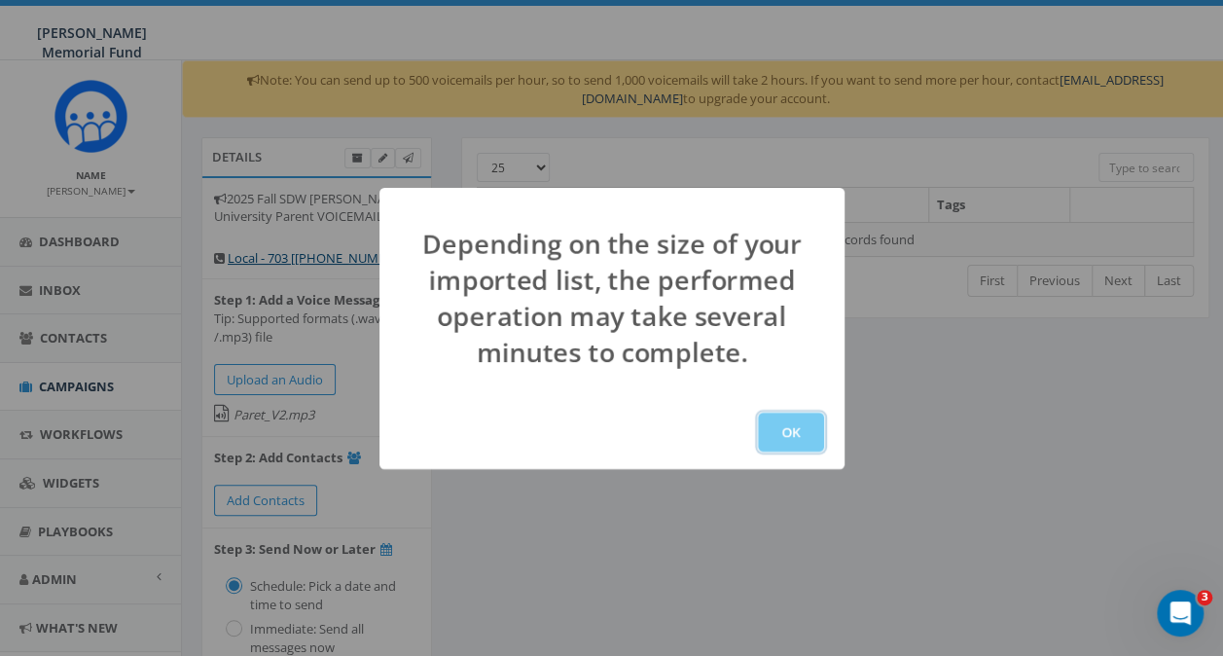
click at [792, 439] on button "OK" at bounding box center [791, 432] width 66 height 39
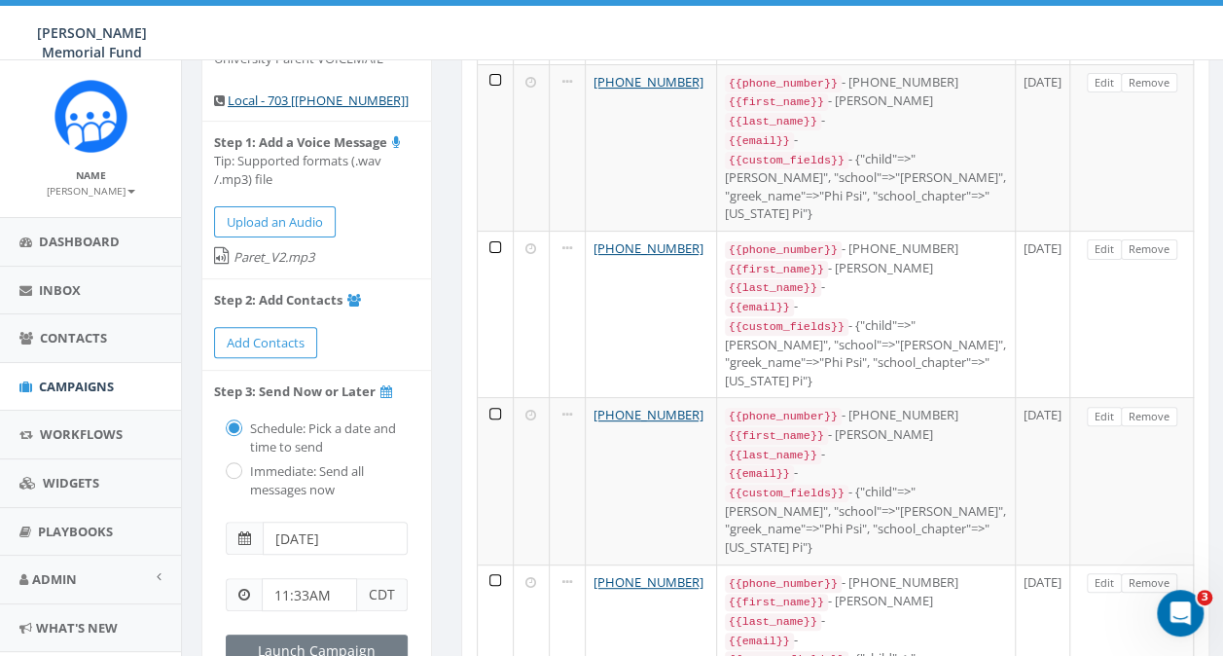
scroll to position [195, 0]
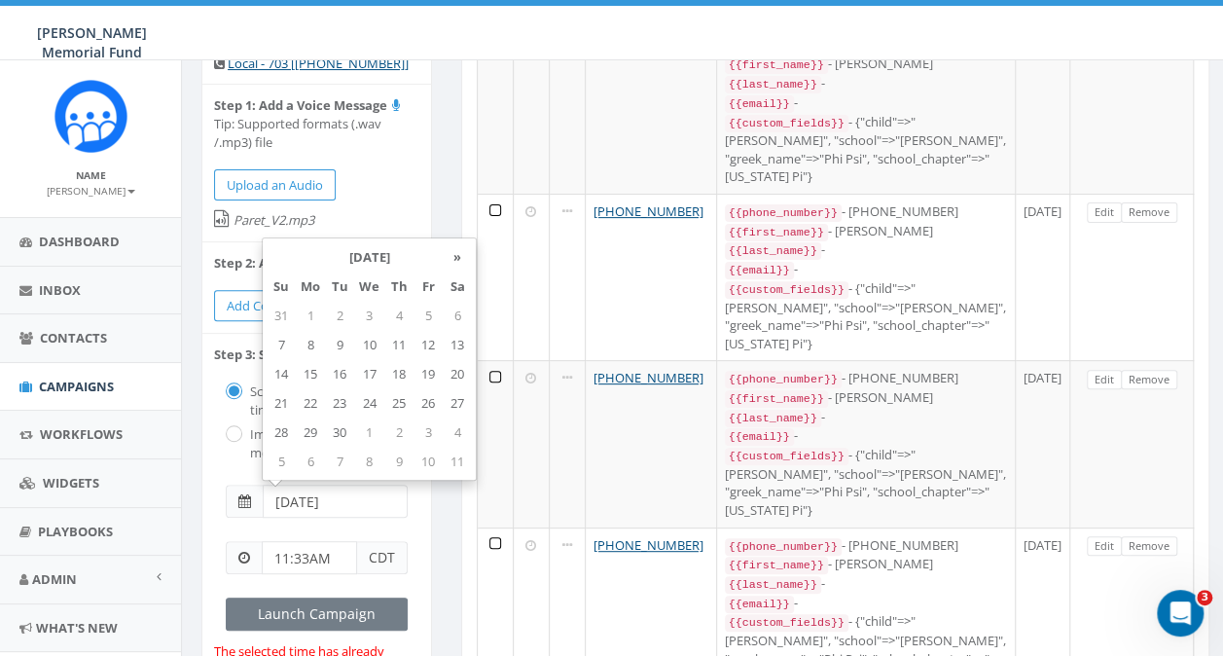
click at [282, 504] on input "2025-08-21" at bounding box center [335, 501] width 145 height 33
click at [241, 502] on span at bounding box center [244, 501] width 13 height 14
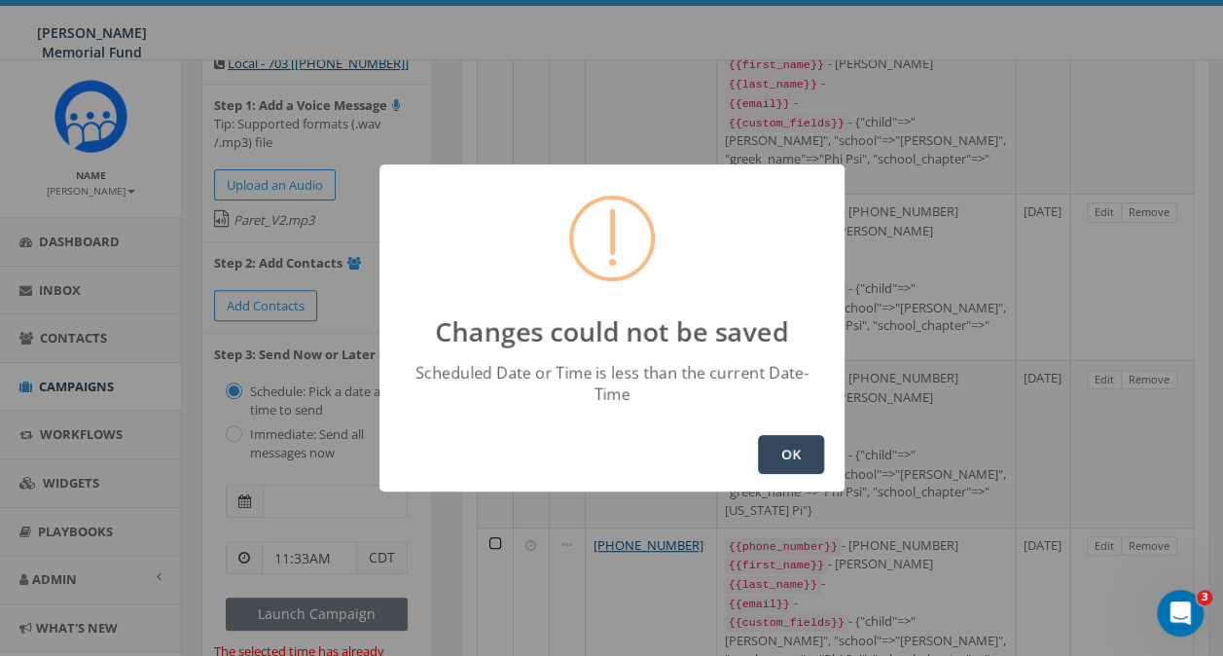
click at [806, 436] on button "OK" at bounding box center [791, 454] width 66 height 39
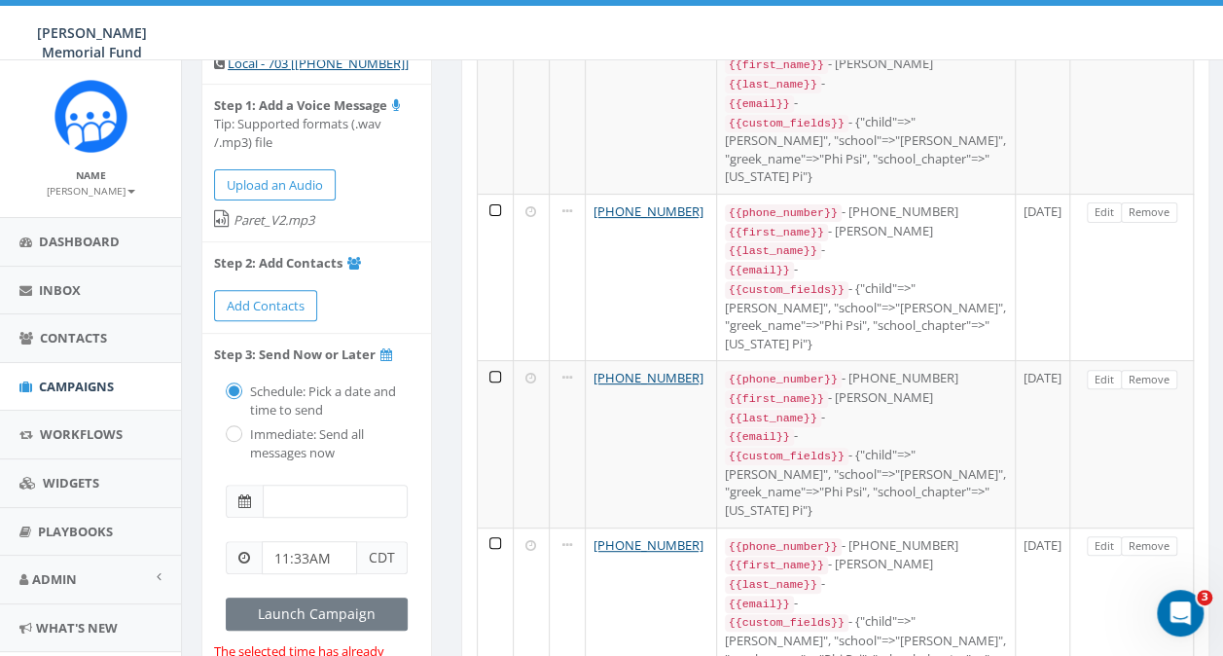
click at [274, 500] on input "text" at bounding box center [335, 501] width 145 height 33
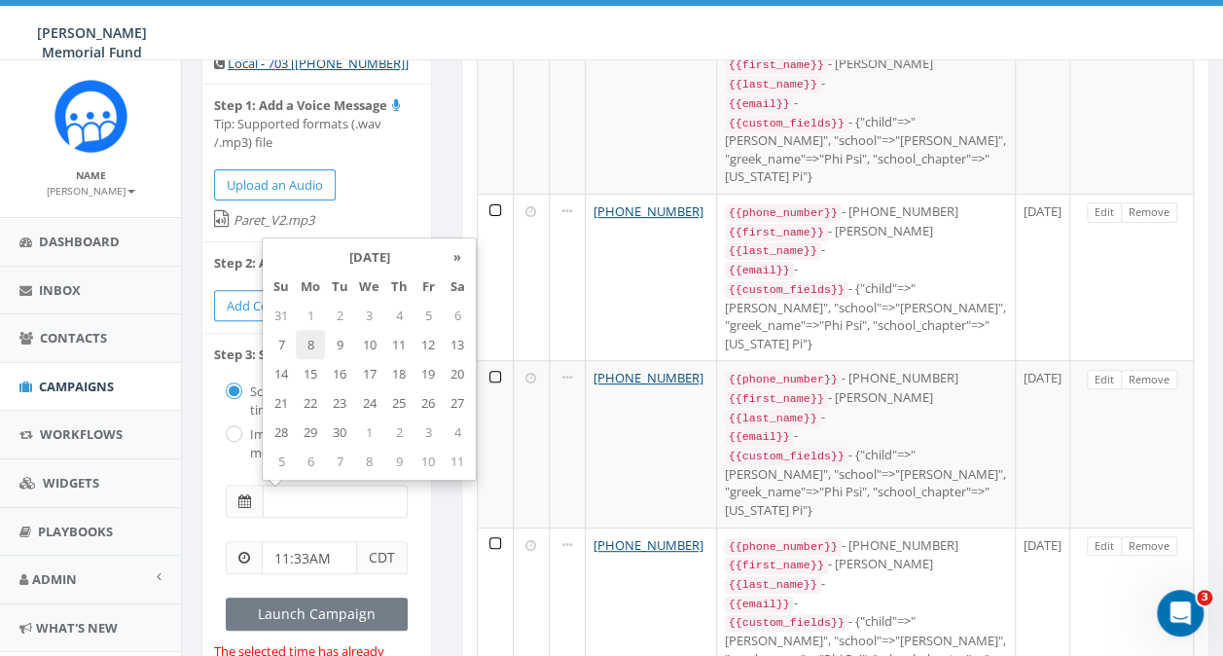
click at [314, 341] on td "8" at bounding box center [310, 344] width 29 height 29
type input "2025-09-08"
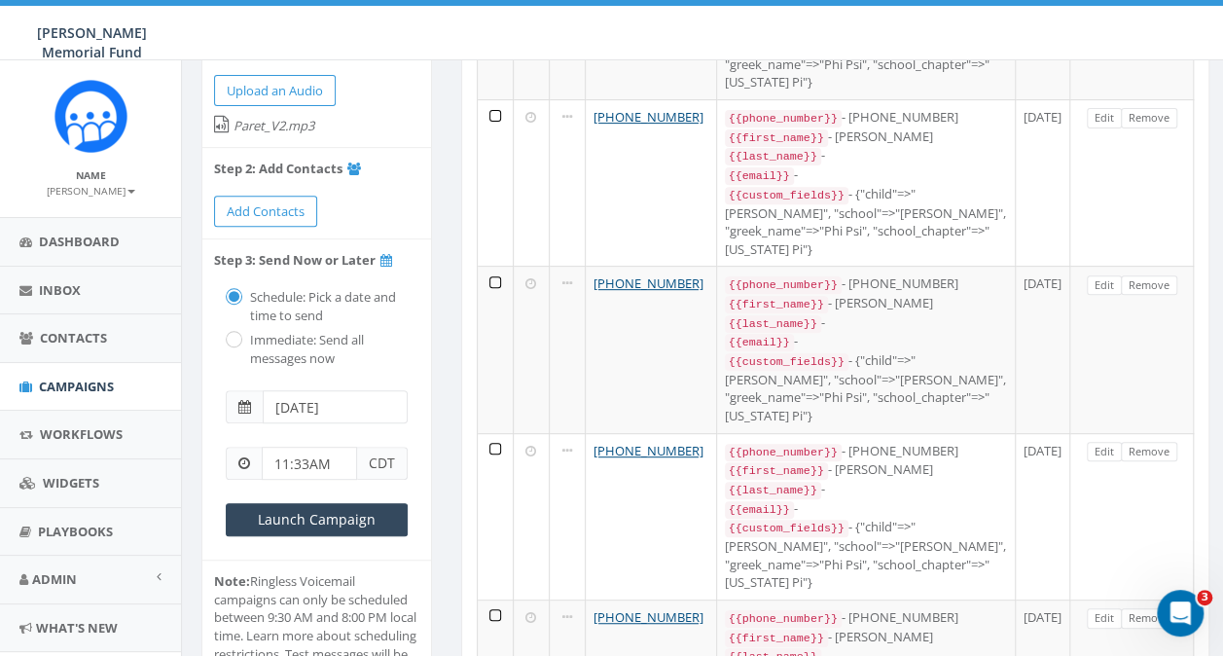
scroll to position [292, 0]
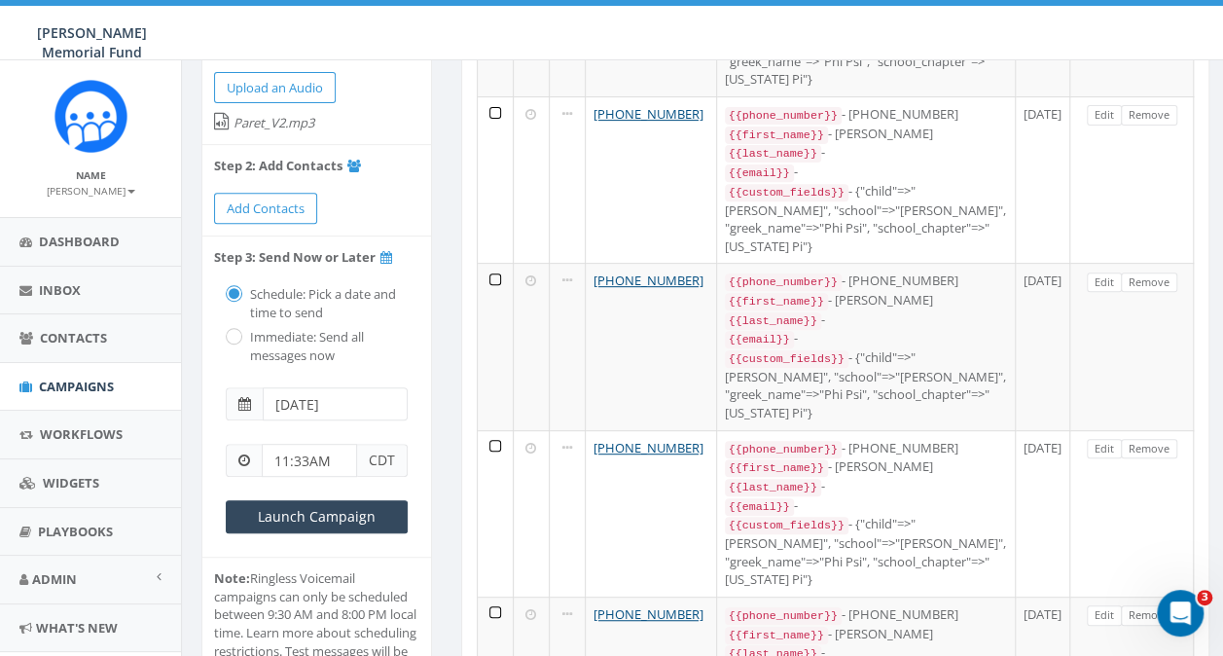
click at [292, 455] on input "11:33AM" at bounding box center [309, 460] width 95 height 33
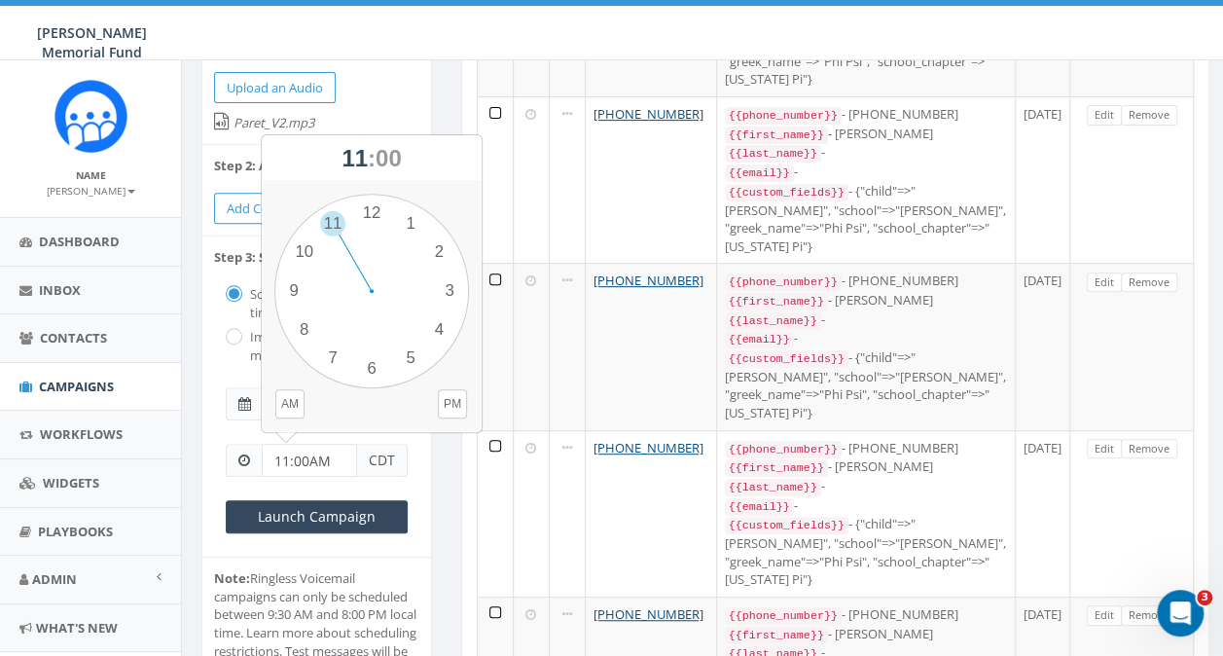
type input "11:00AM"
click at [422, 459] on li "Step 3: Send Now or Later Schedule: Pick a date and time to send Immediate: Sen…" at bounding box center [316, 396] width 229 height 320
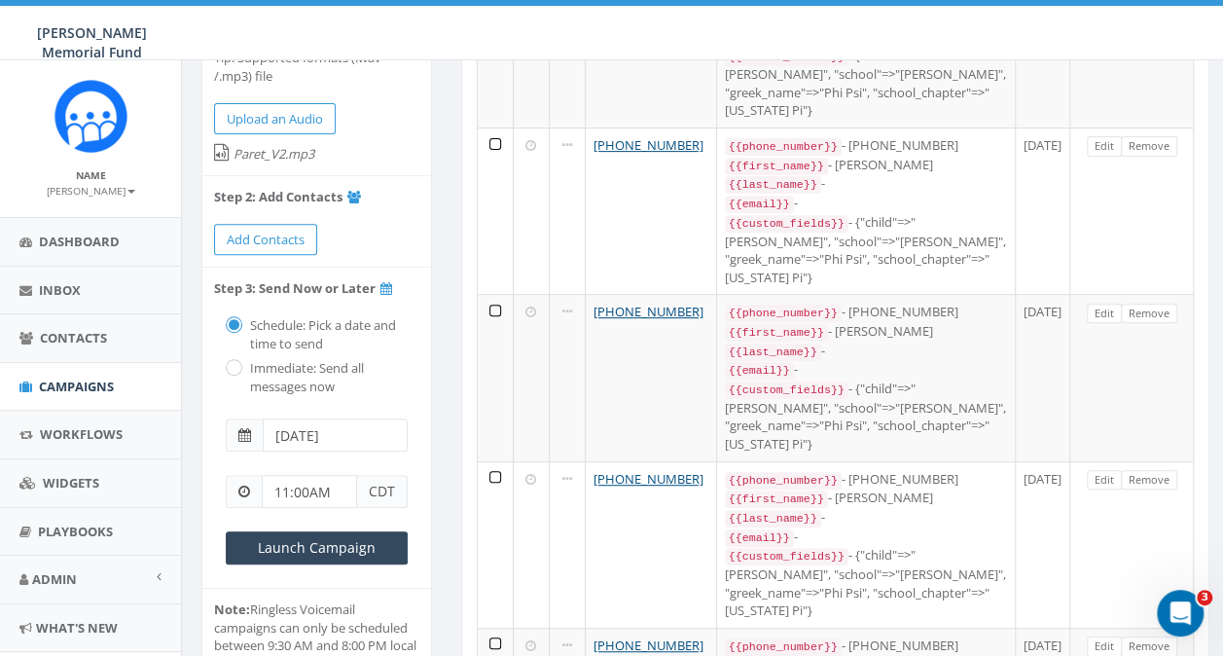
scroll to position [389, 0]
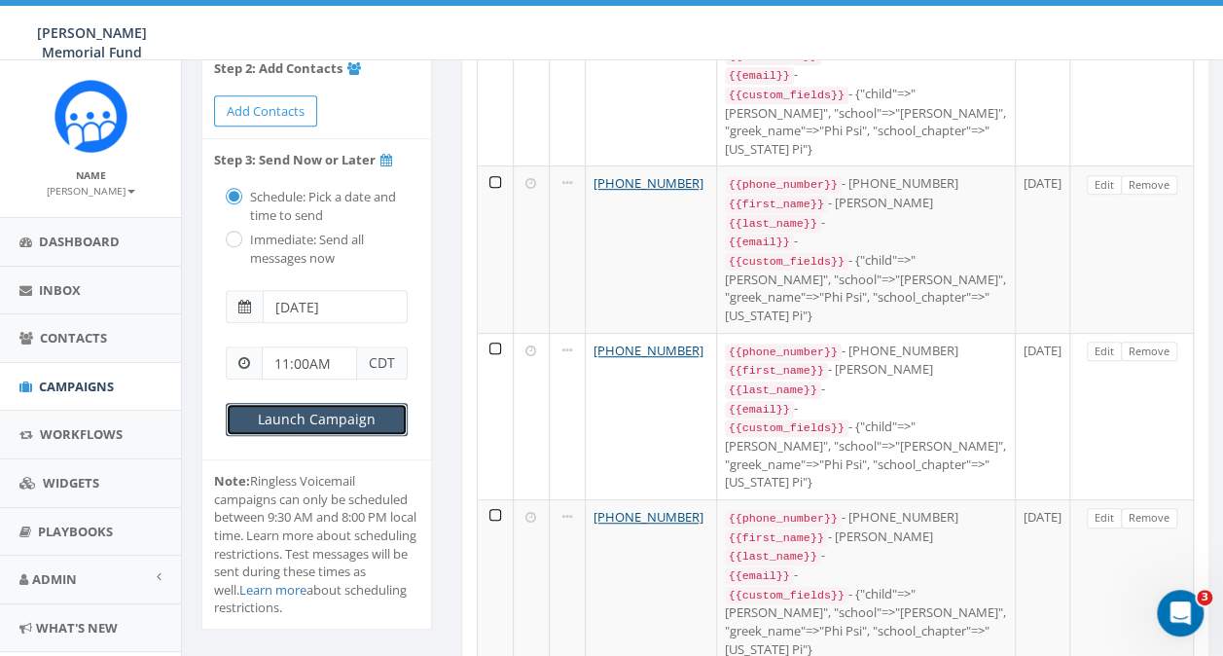
click at [309, 417] on input "Launch Campaign" at bounding box center [317, 419] width 182 height 33
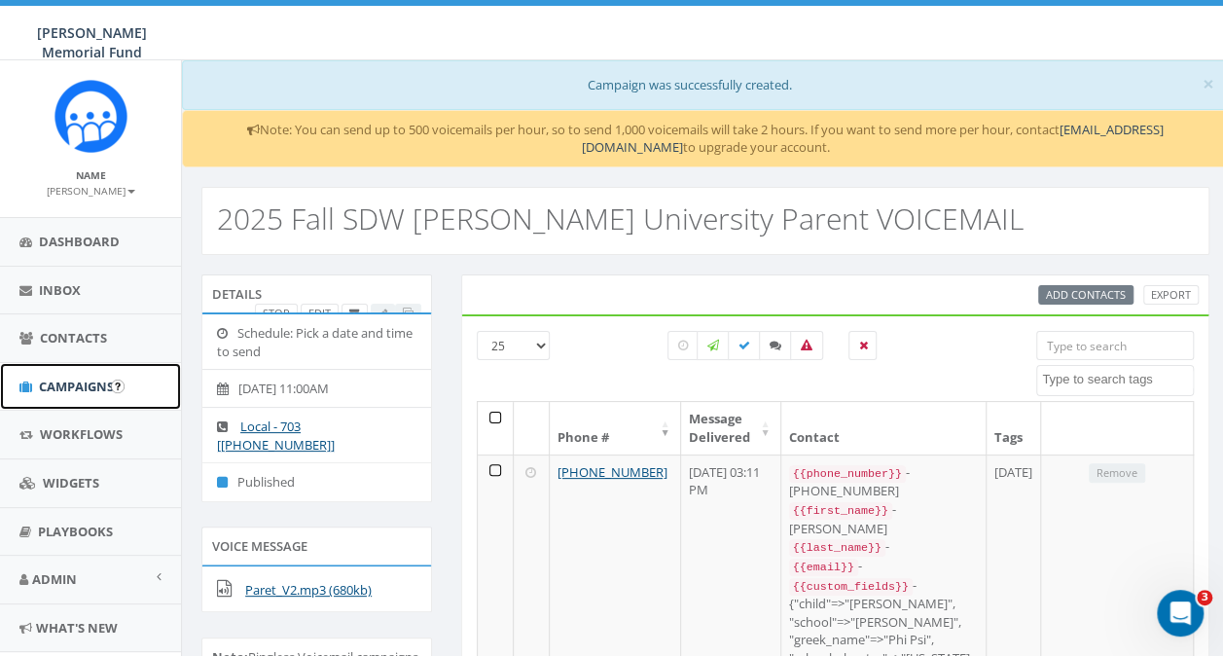
click at [56, 381] on span "Campaigns" at bounding box center [76, 387] width 75 height 18
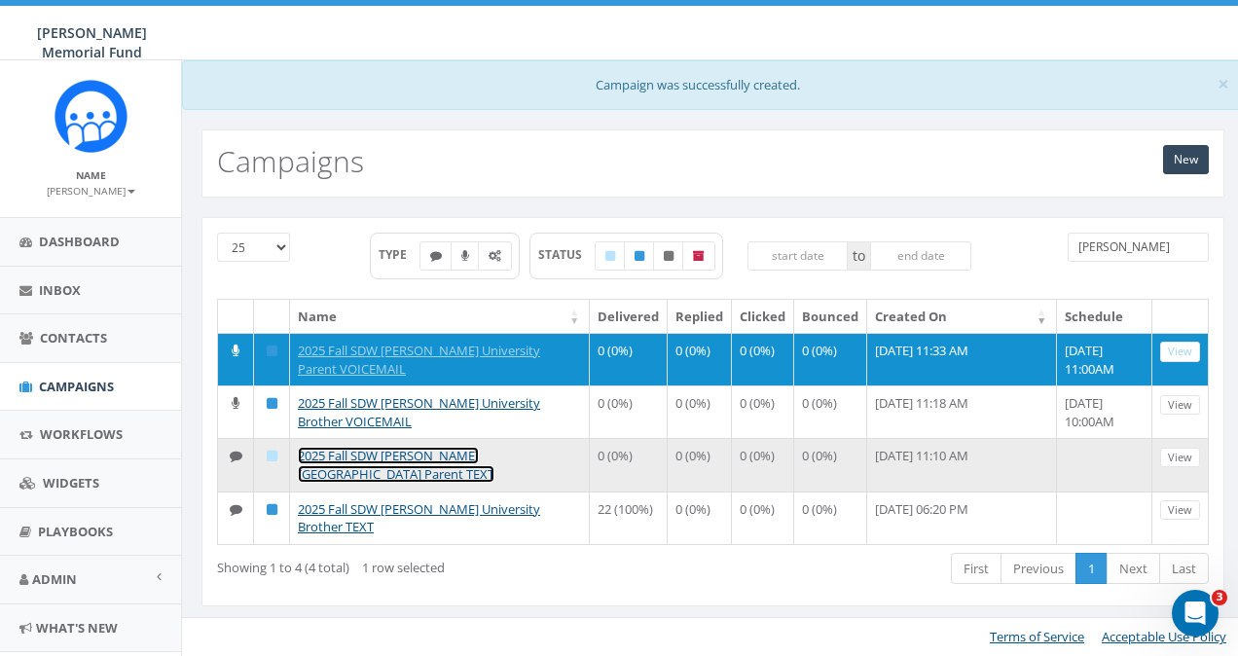
click at [459, 454] on link "2025 Fall SDW [PERSON_NAME][GEOGRAPHIC_DATA] Parent TEXT" at bounding box center [396, 465] width 197 height 36
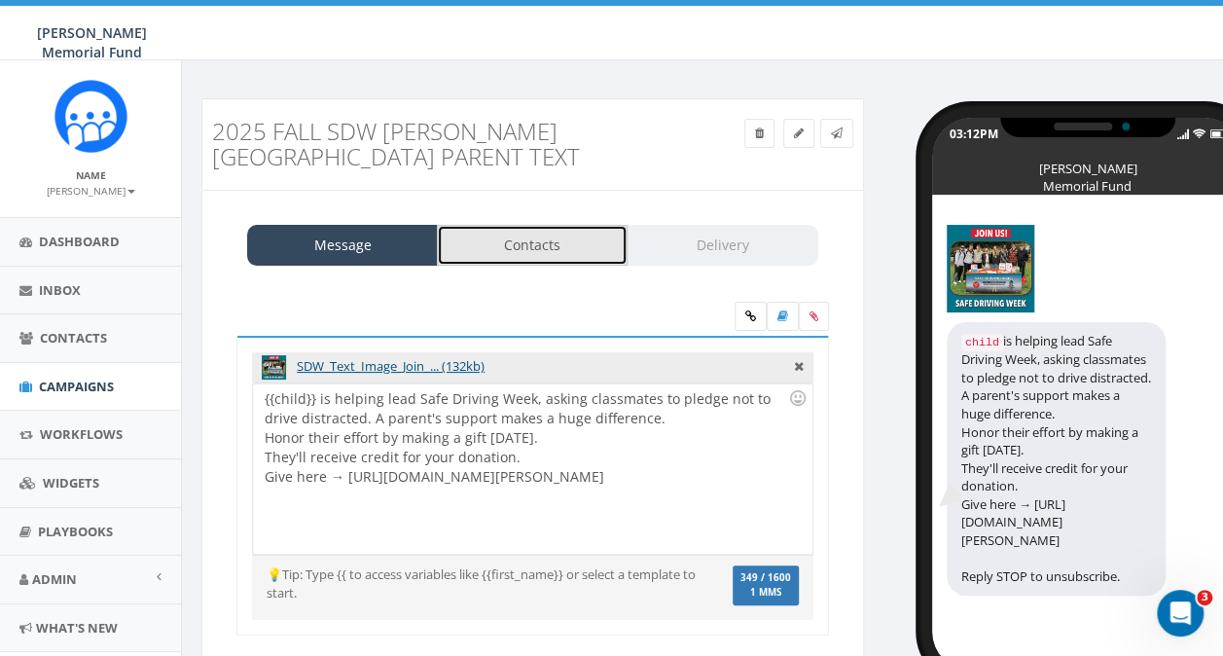
click at [519, 257] on link "Contacts" at bounding box center [532, 245] width 191 height 41
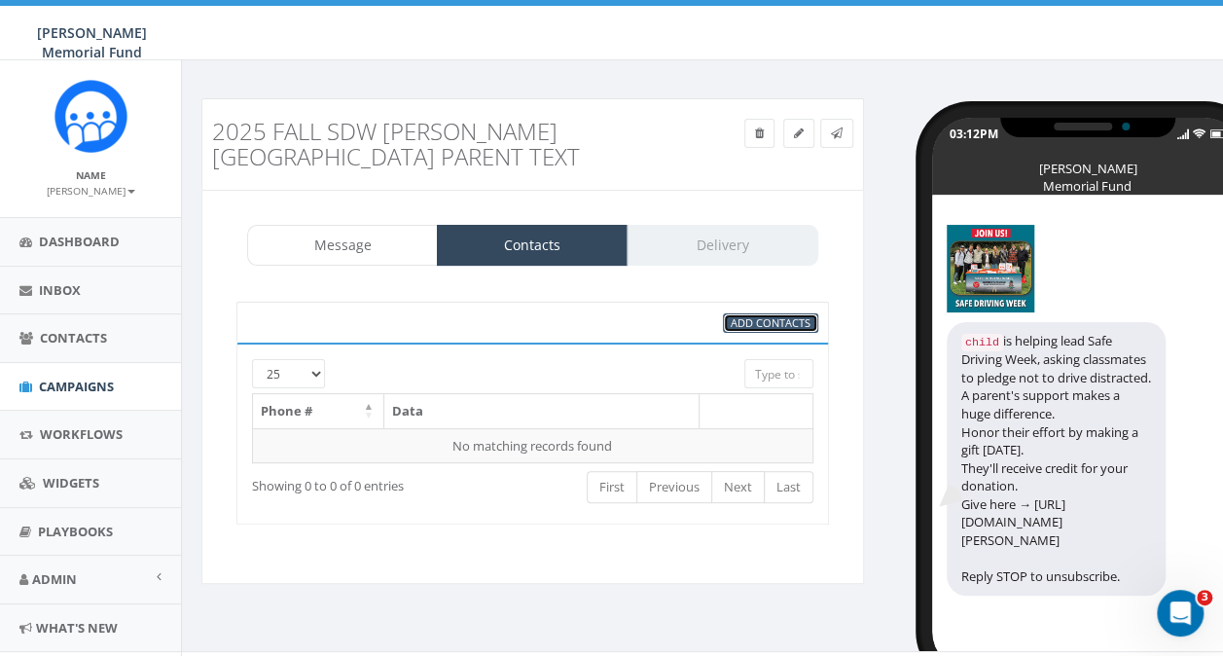
click at [763, 324] on span "Add Contacts" at bounding box center [771, 322] width 80 height 15
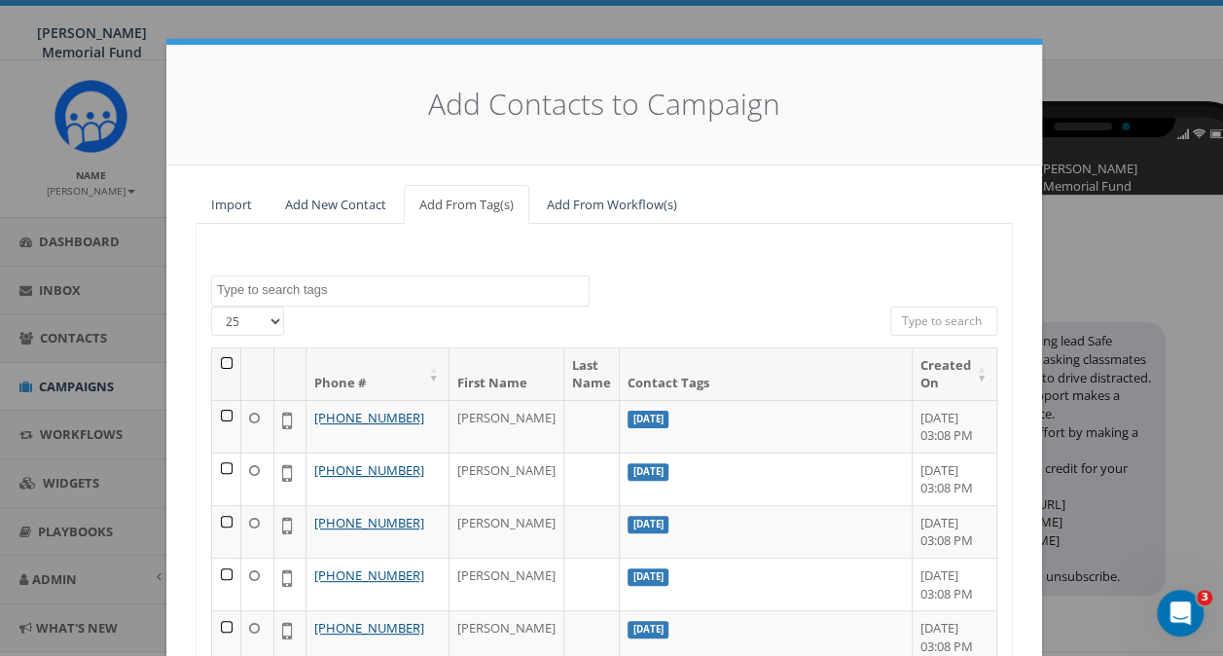
click at [322, 304] on span at bounding box center [400, 290] width 379 height 31
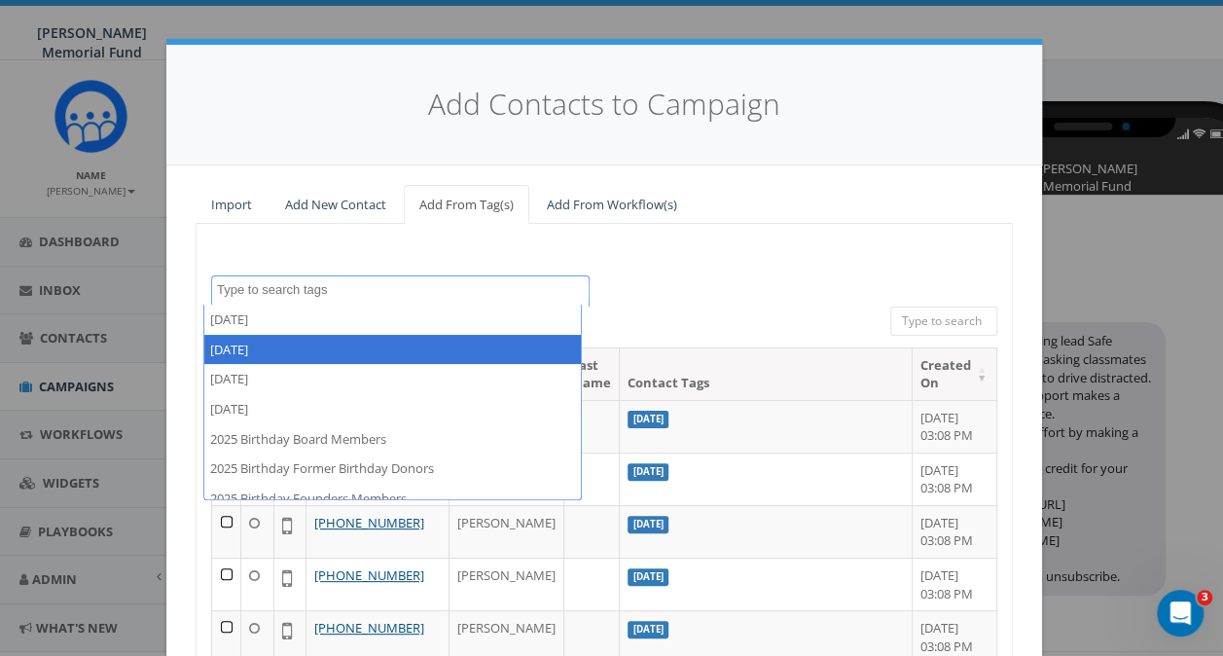
scroll to position [292, 0]
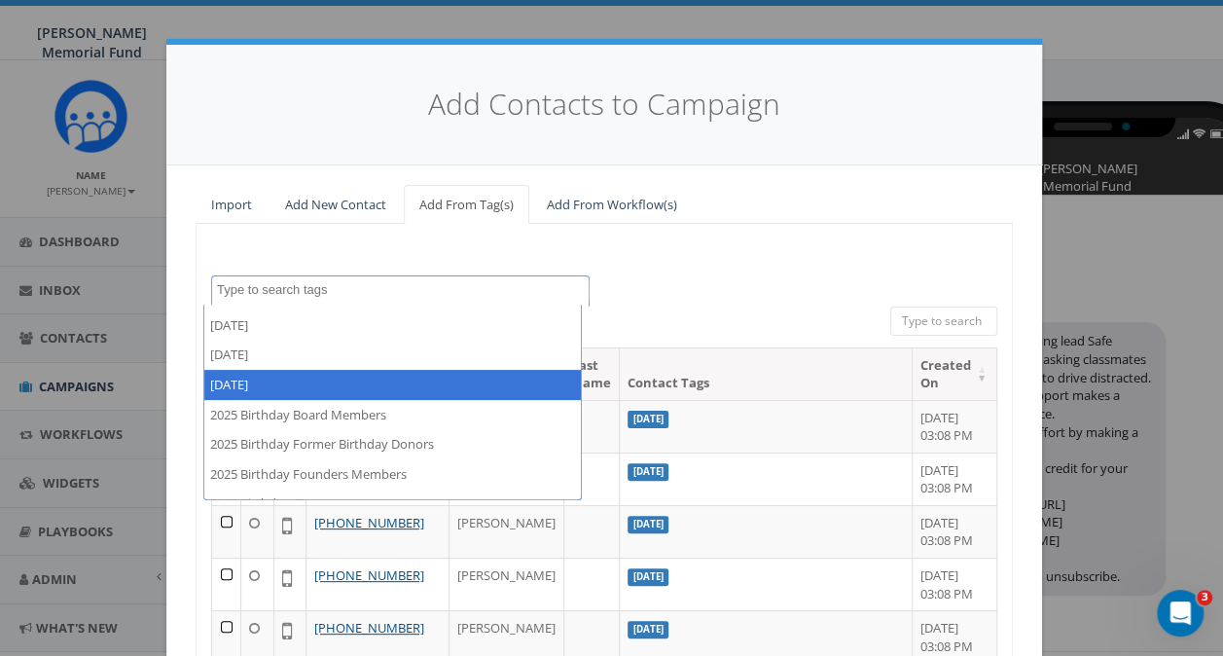
select select "2025/09/07"
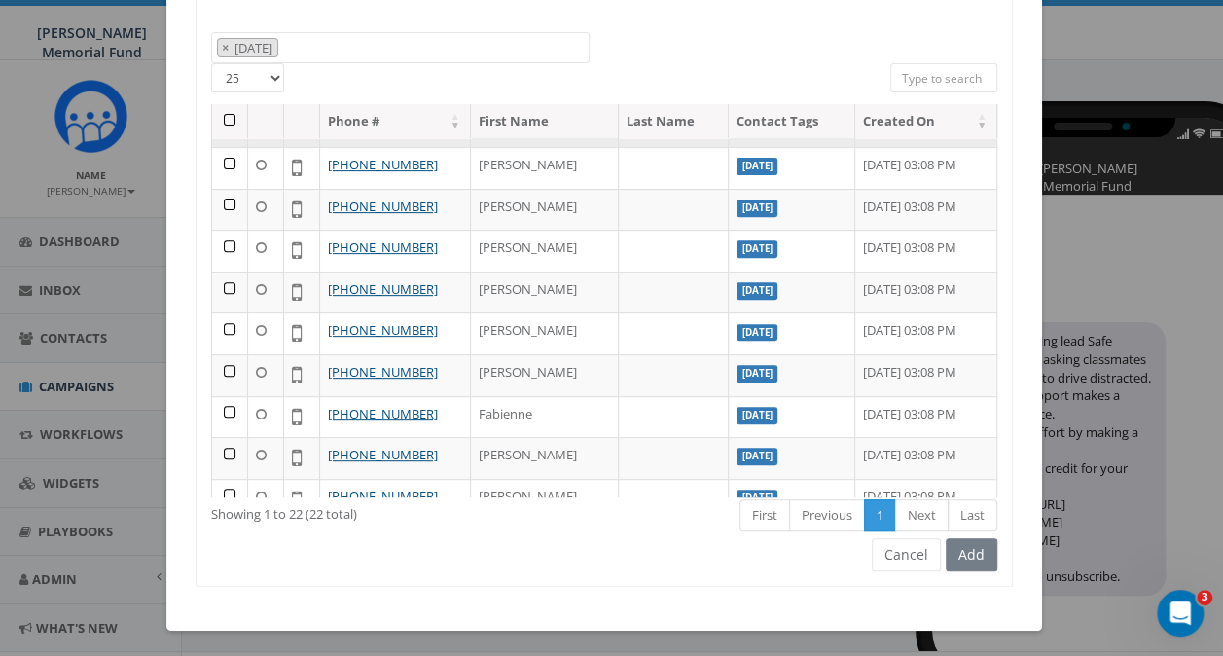
scroll to position [0, 0]
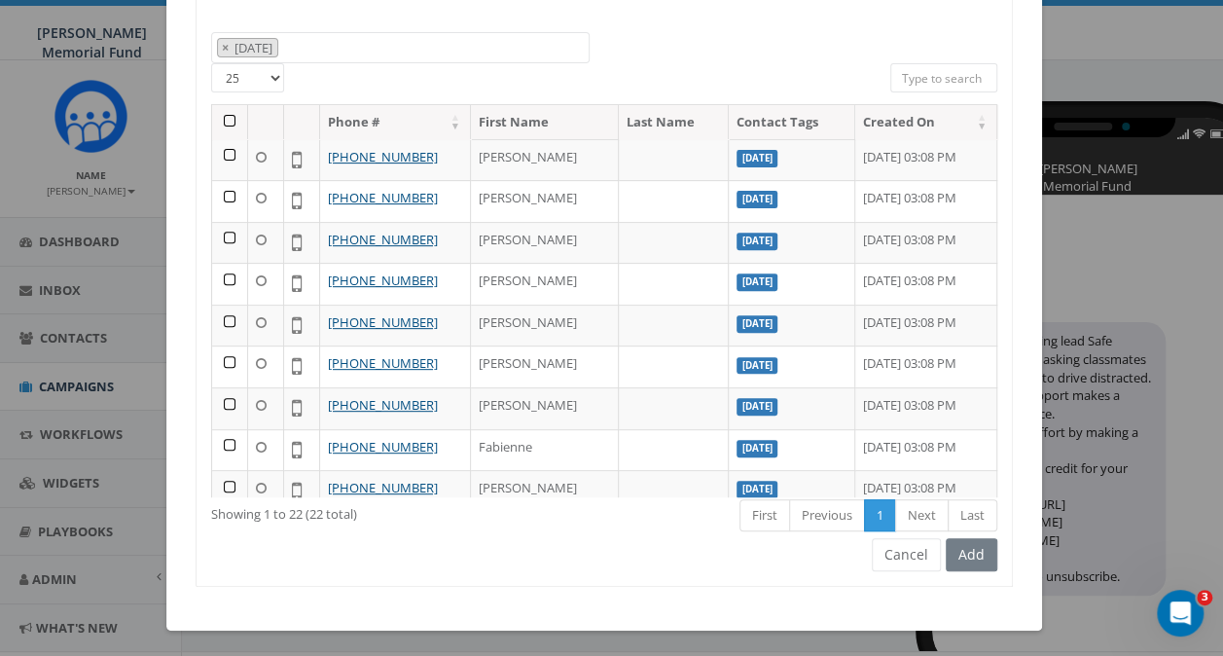
click at [220, 115] on th at bounding box center [230, 122] width 36 height 34
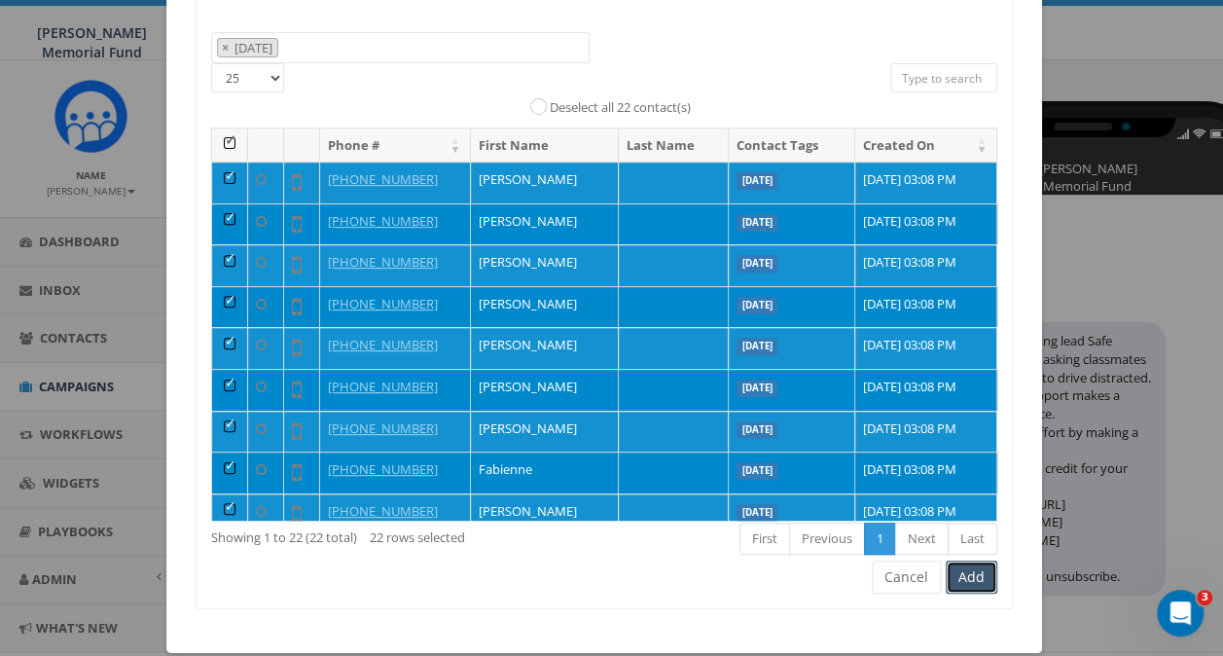
click at [971, 576] on button "Add" at bounding box center [972, 576] width 52 height 33
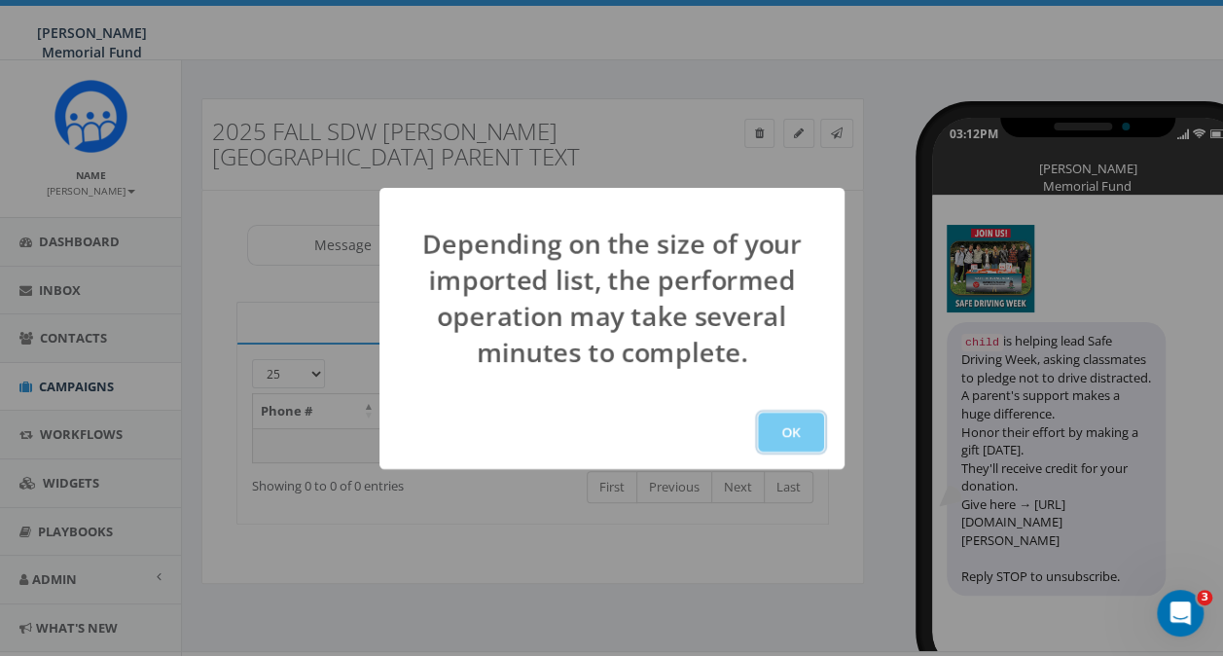
click at [776, 428] on button "OK" at bounding box center [791, 432] width 66 height 39
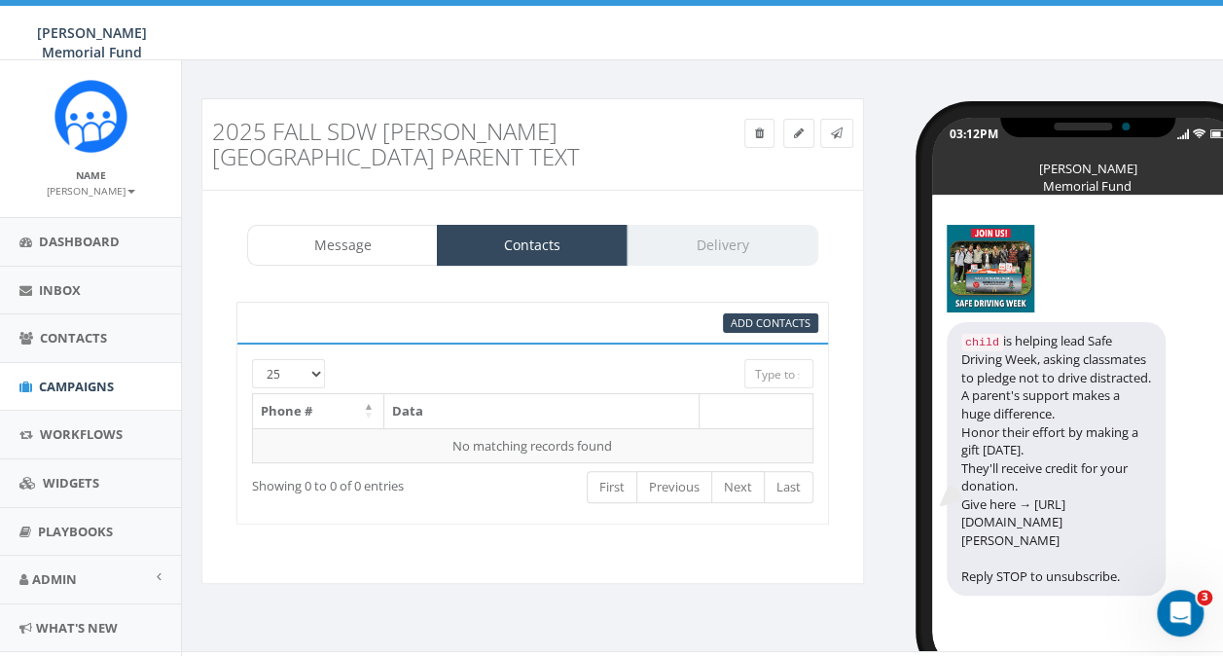
scroll to position [33, 0]
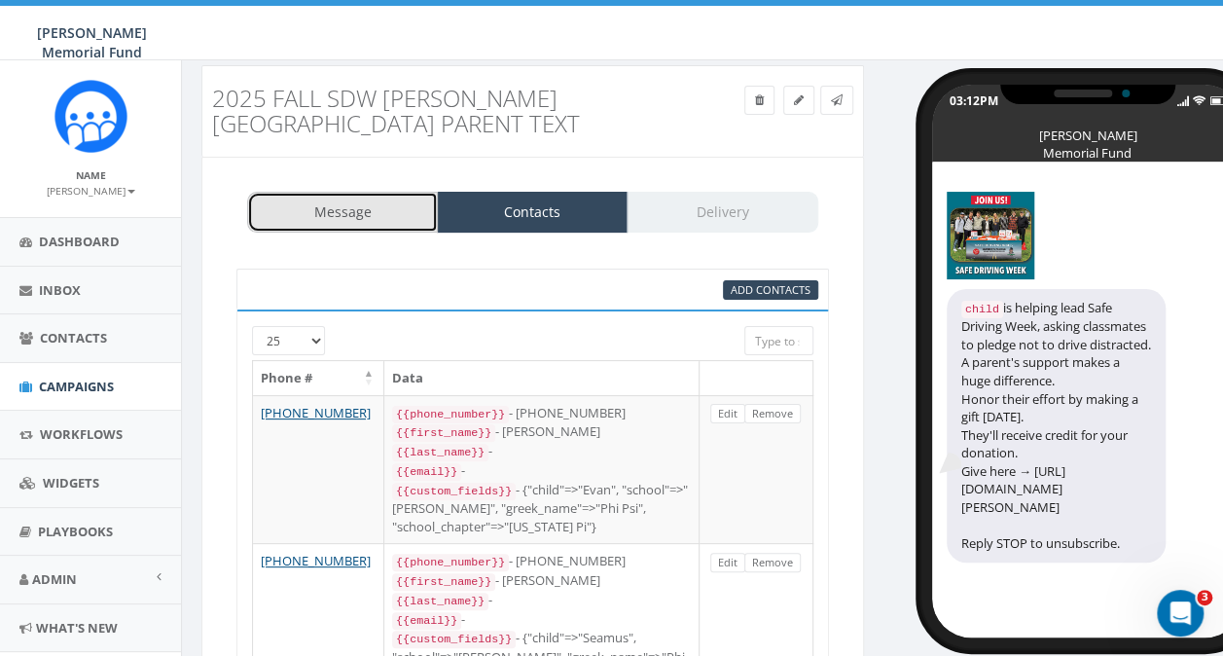
click at [379, 211] on link "Message" at bounding box center [342, 212] width 191 height 41
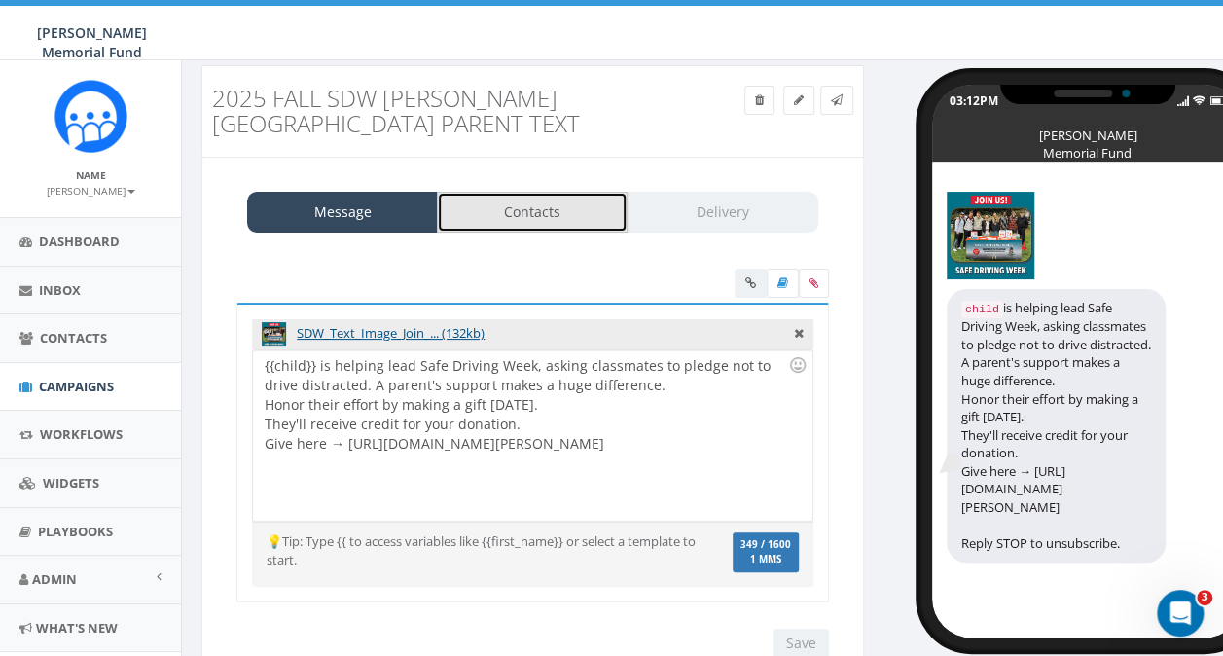
click at [565, 212] on link "Contacts" at bounding box center [532, 212] width 191 height 41
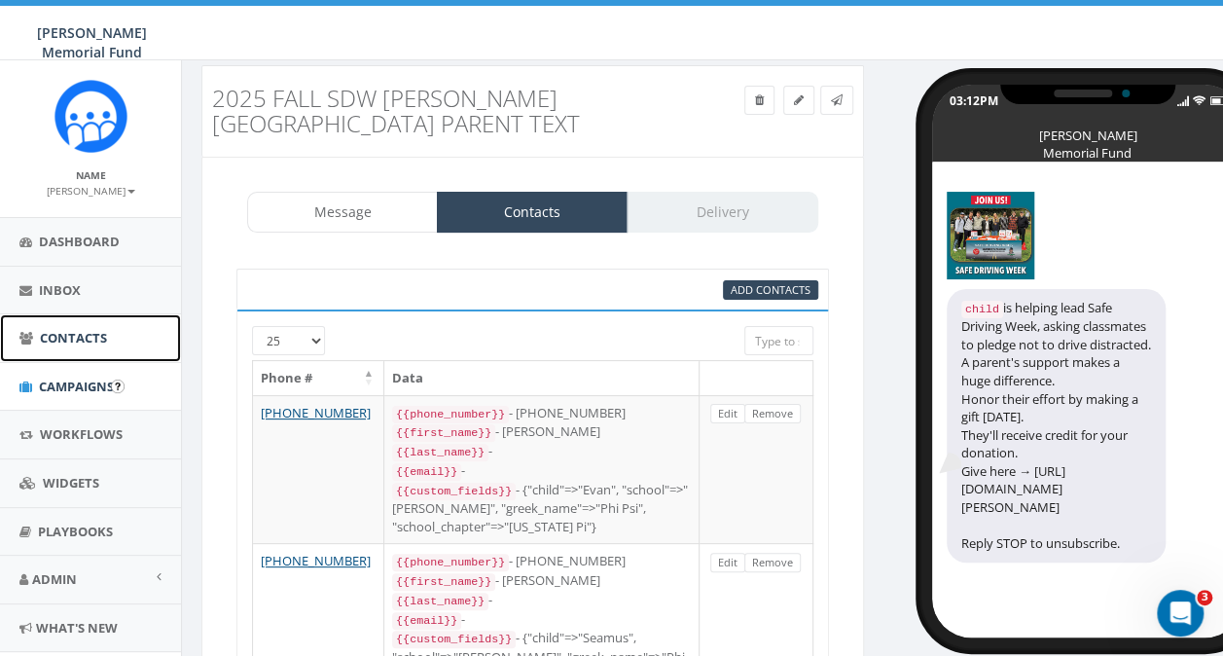
click at [64, 341] on span "Contacts" at bounding box center [73, 338] width 67 height 18
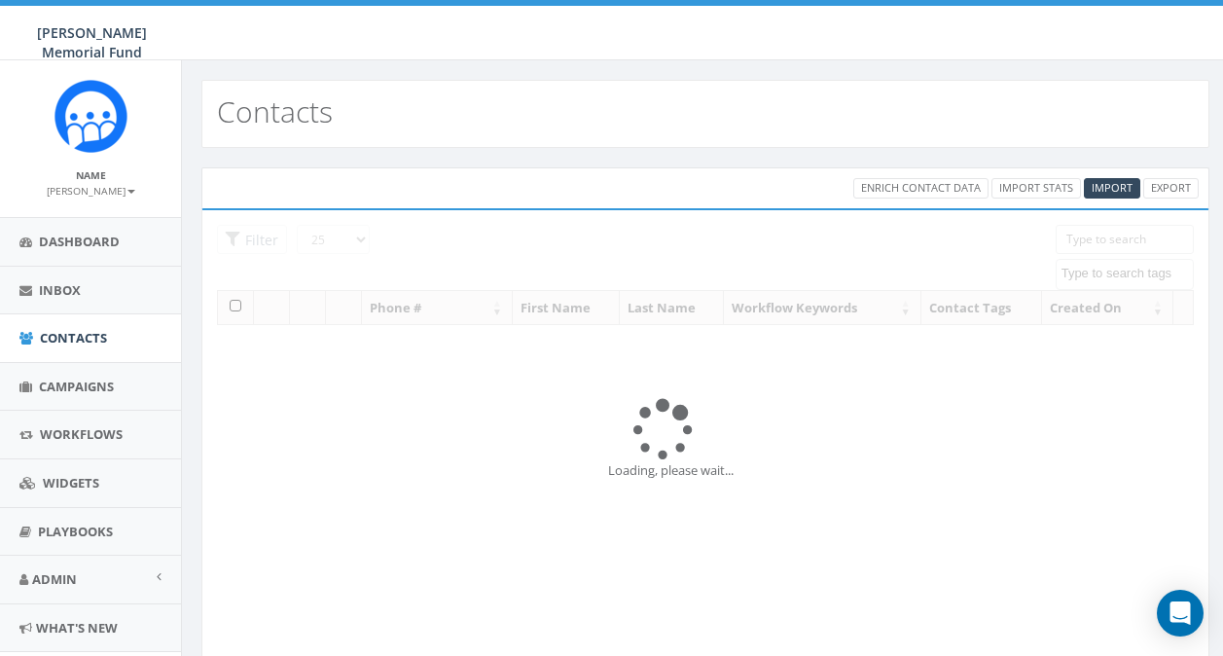
select select
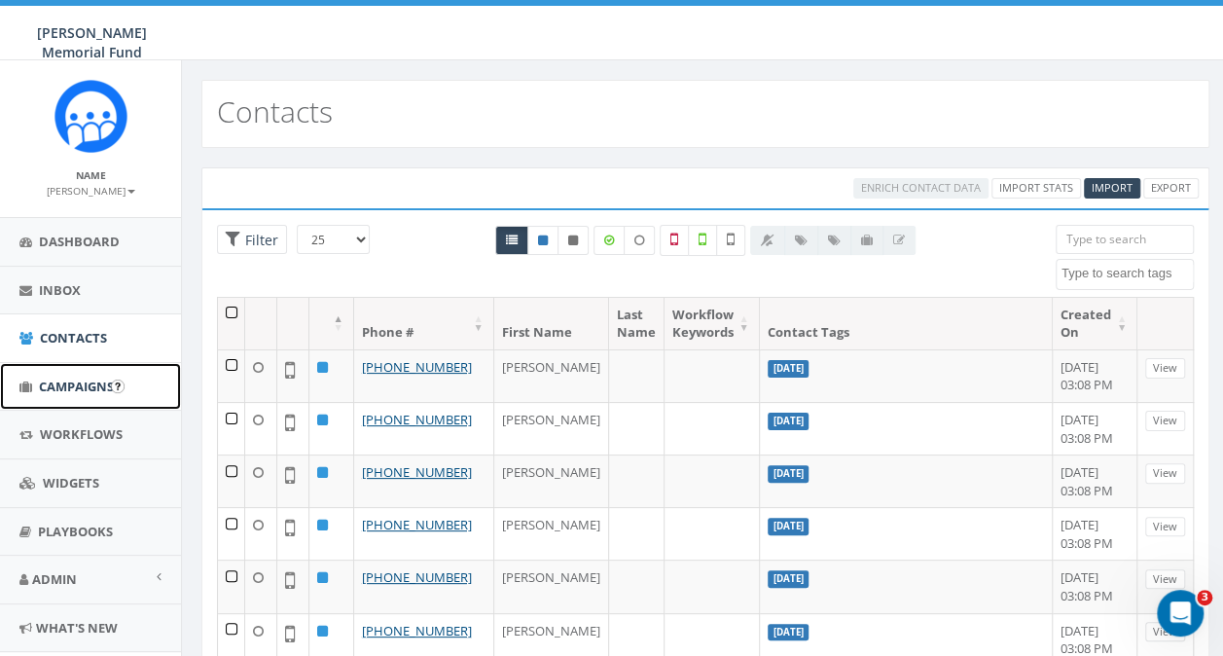
click at [59, 379] on span "Campaigns" at bounding box center [76, 387] width 75 height 18
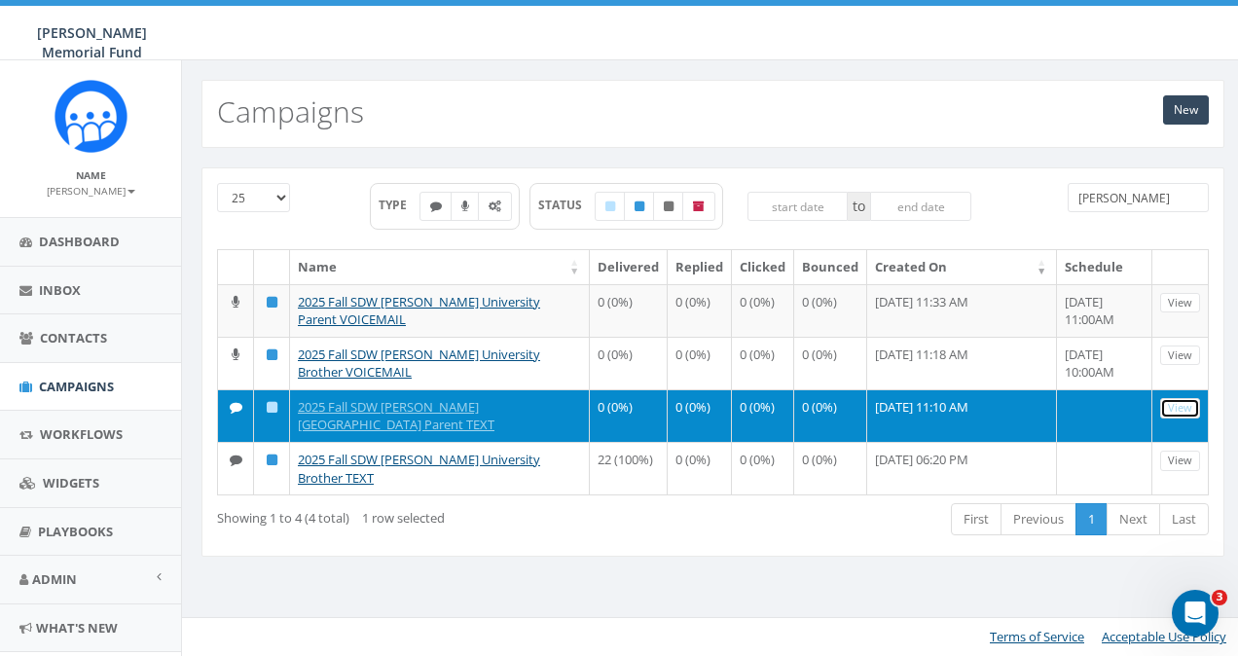
click at [1189, 404] on link "View" at bounding box center [1180, 408] width 40 height 20
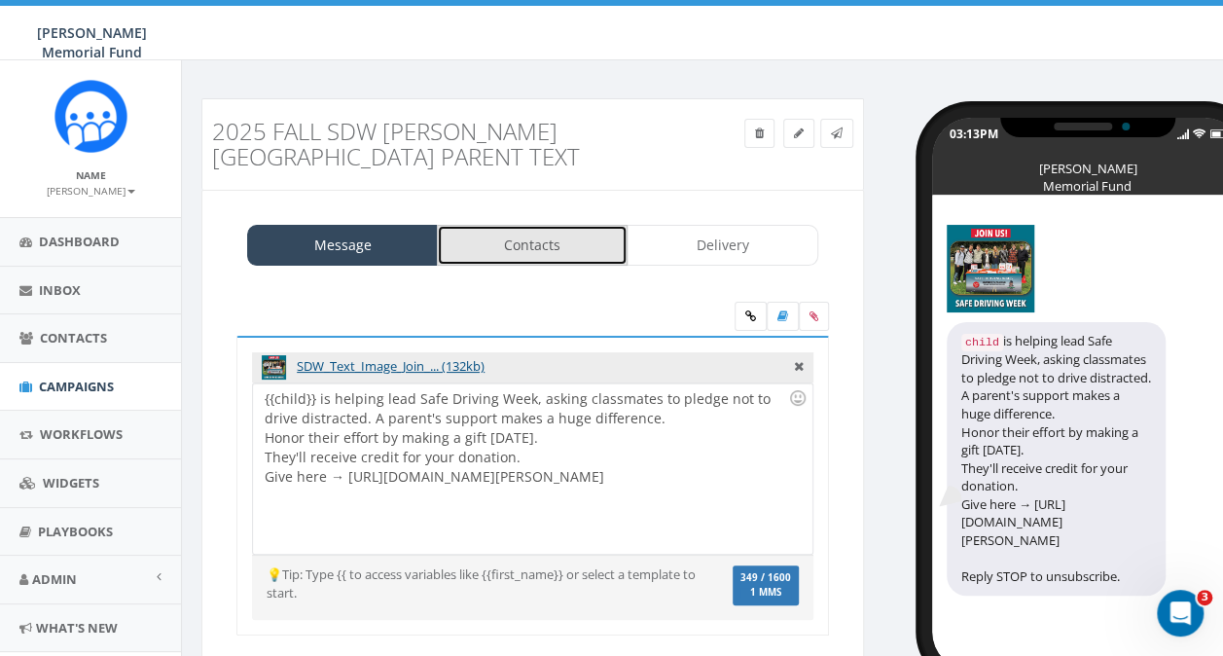
click at [551, 249] on link "Contacts" at bounding box center [532, 245] width 191 height 41
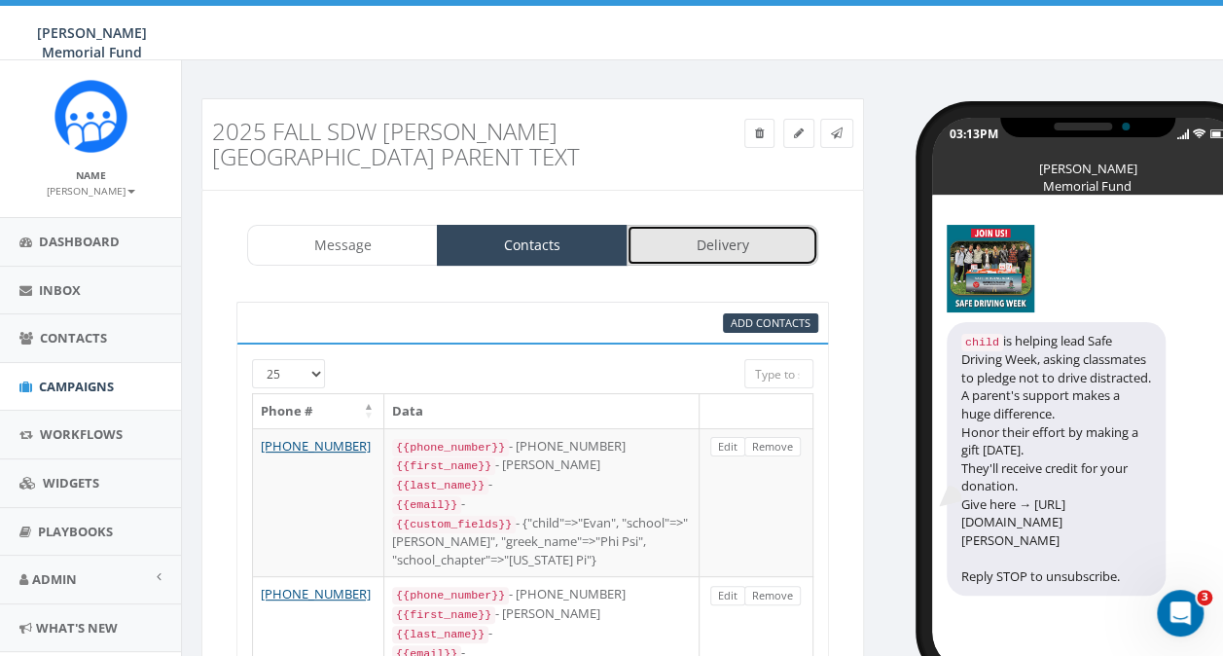
click at [722, 249] on link "Delivery" at bounding box center [722, 245] width 191 height 41
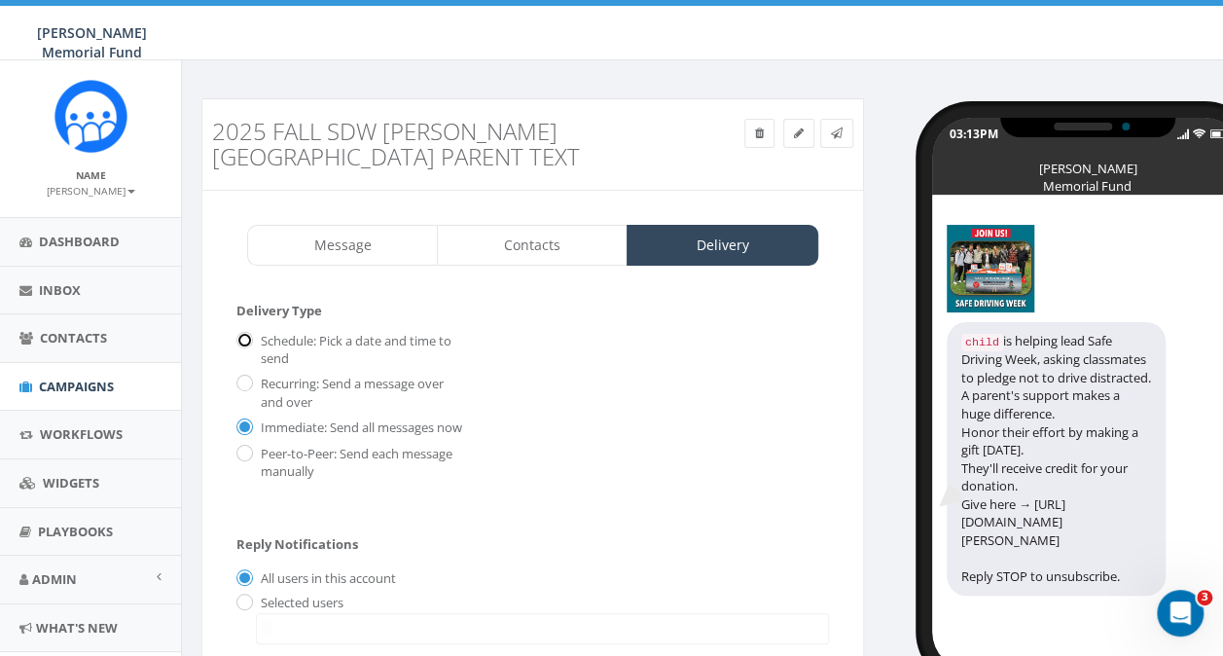
click at [247, 336] on input "Schedule: Pick a date and time to send" at bounding box center [242, 342] width 13 height 13
radio input "true"
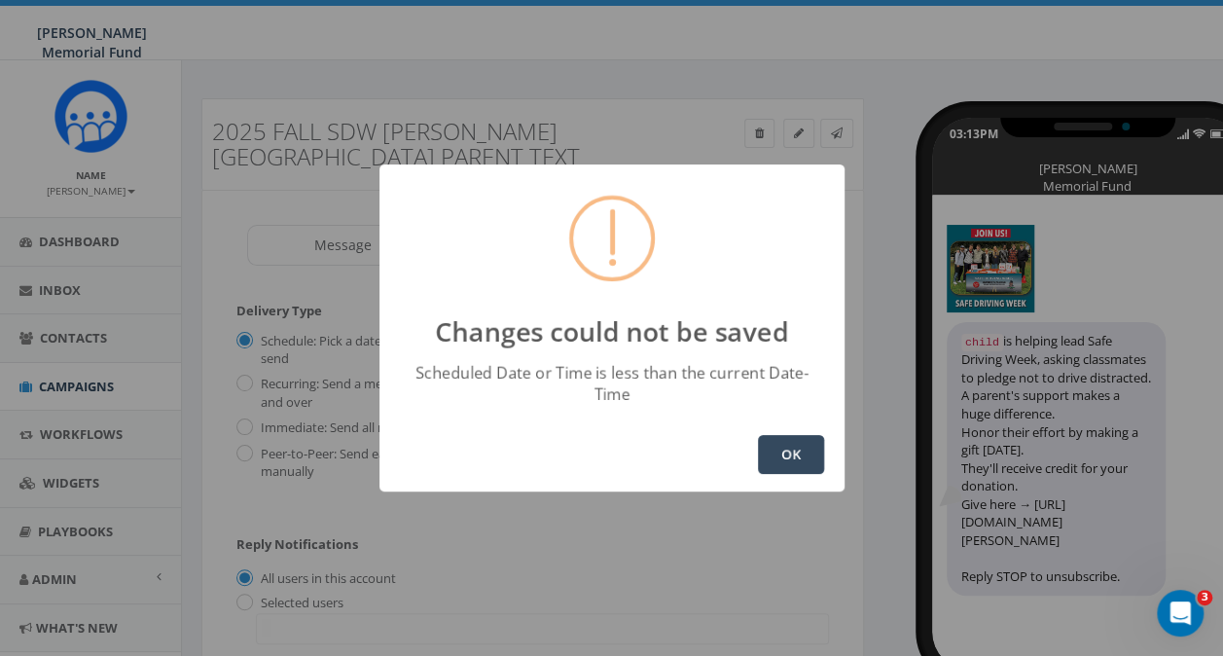
click at [782, 440] on button "OK" at bounding box center [791, 454] width 66 height 39
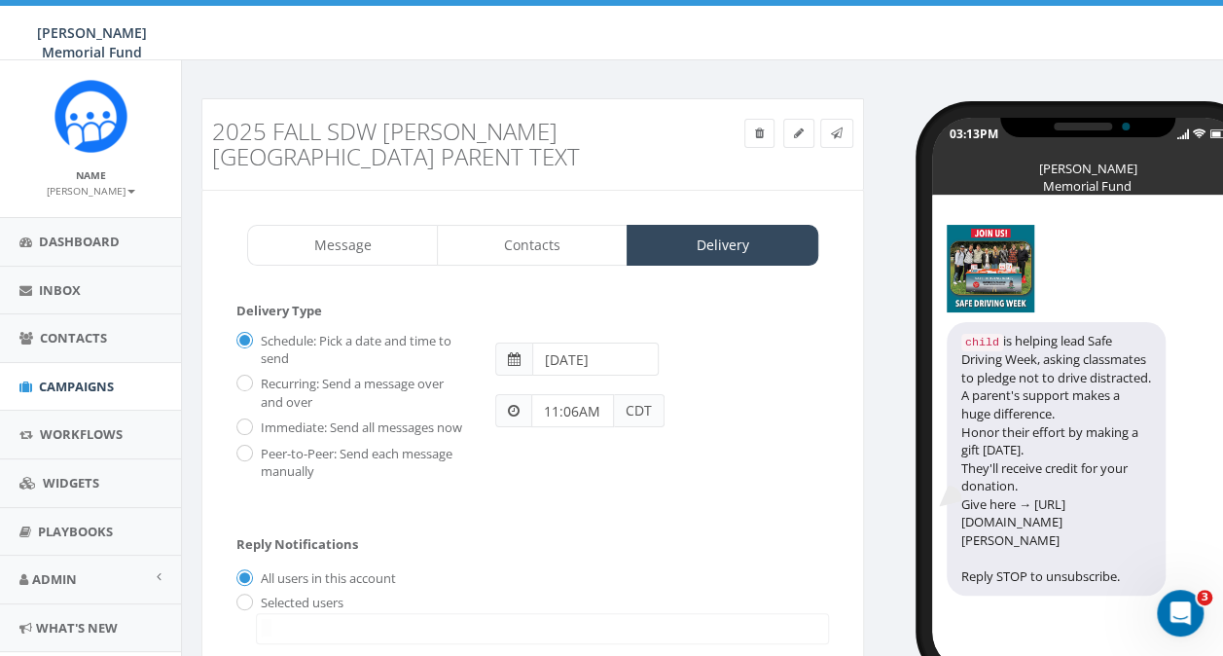
click at [583, 358] on input "2025-08-17" at bounding box center [595, 359] width 126 height 33
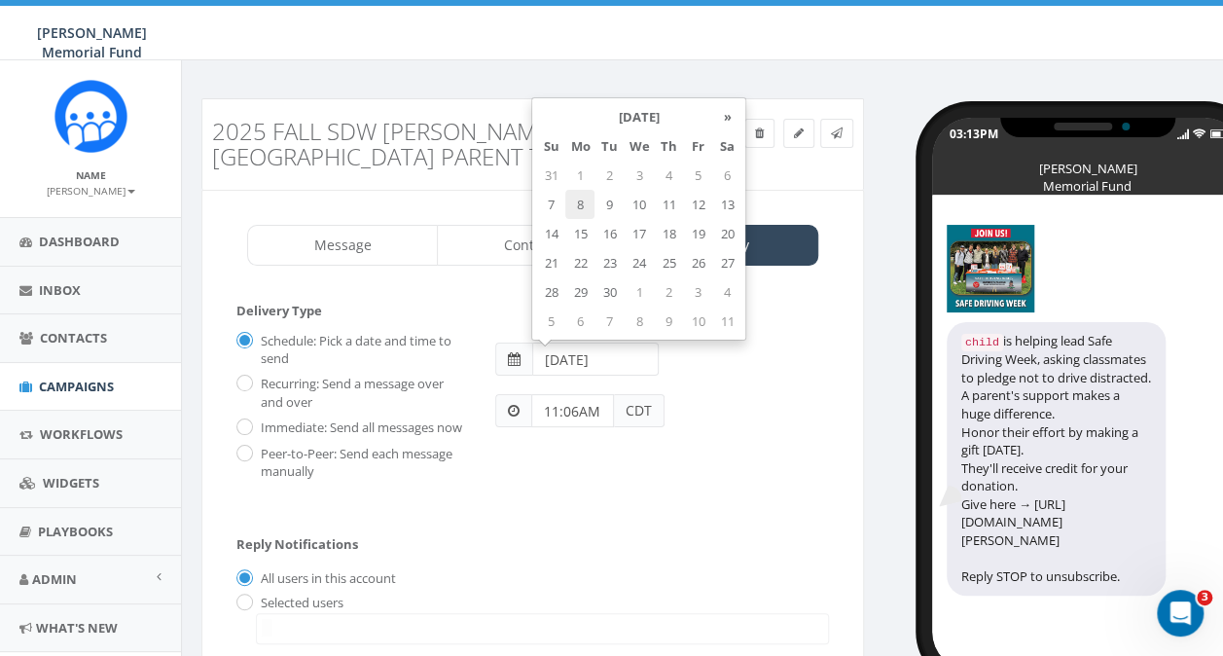
click at [582, 204] on td "8" at bounding box center [579, 204] width 29 height 29
type input "2025-09-08"
click at [568, 414] on input "11:06AM" at bounding box center [572, 410] width 83 height 33
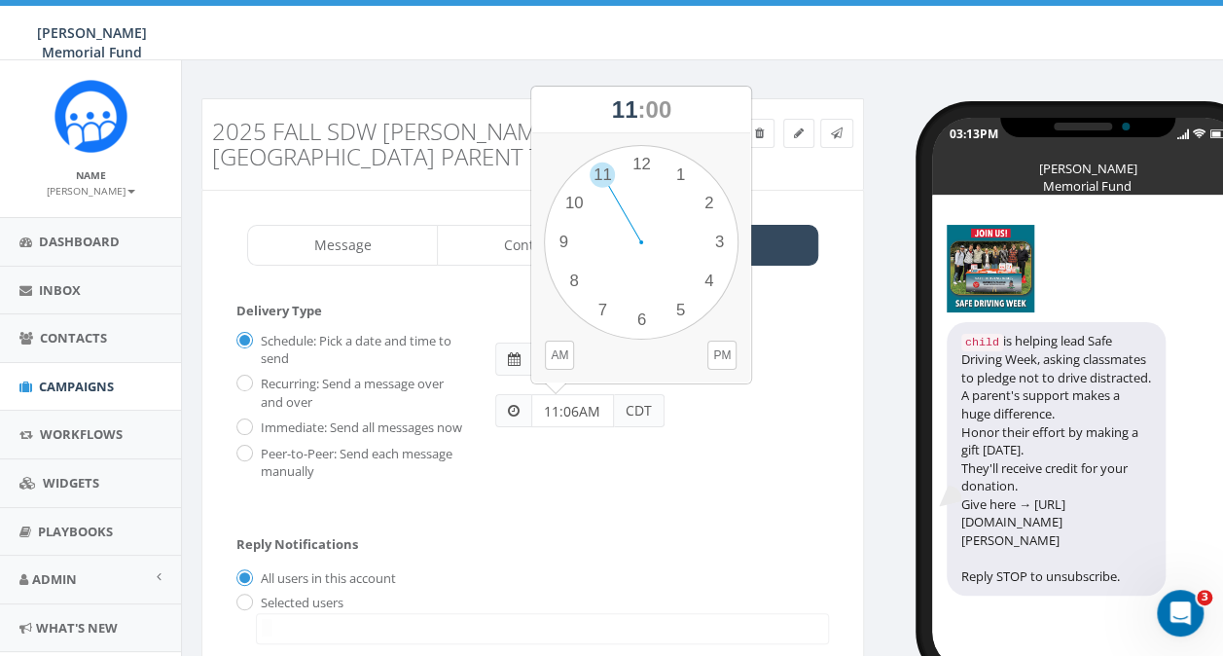
click at [545, 415] on input "11:06AM" at bounding box center [572, 410] width 83 height 33
type input "8:30AM"
click at [748, 469] on div "Schedule: Pick a date and time to send Recurring: Send a message over and over …" at bounding box center [533, 403] width 622 height 156
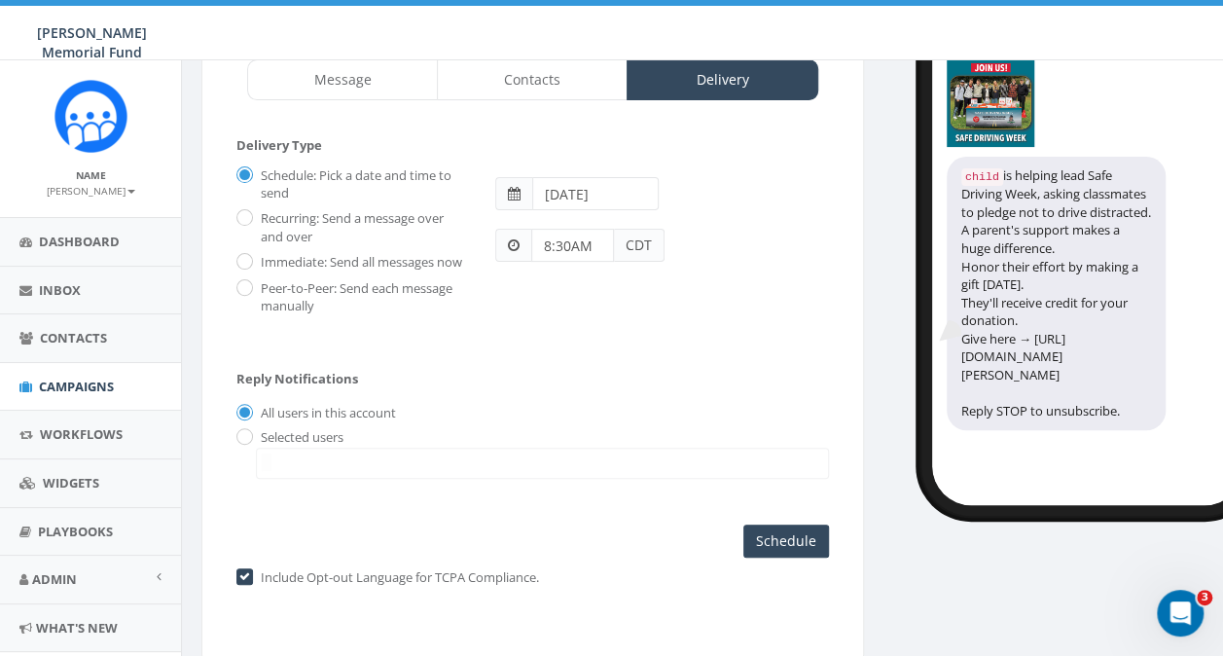
scroll to position [195, 0]
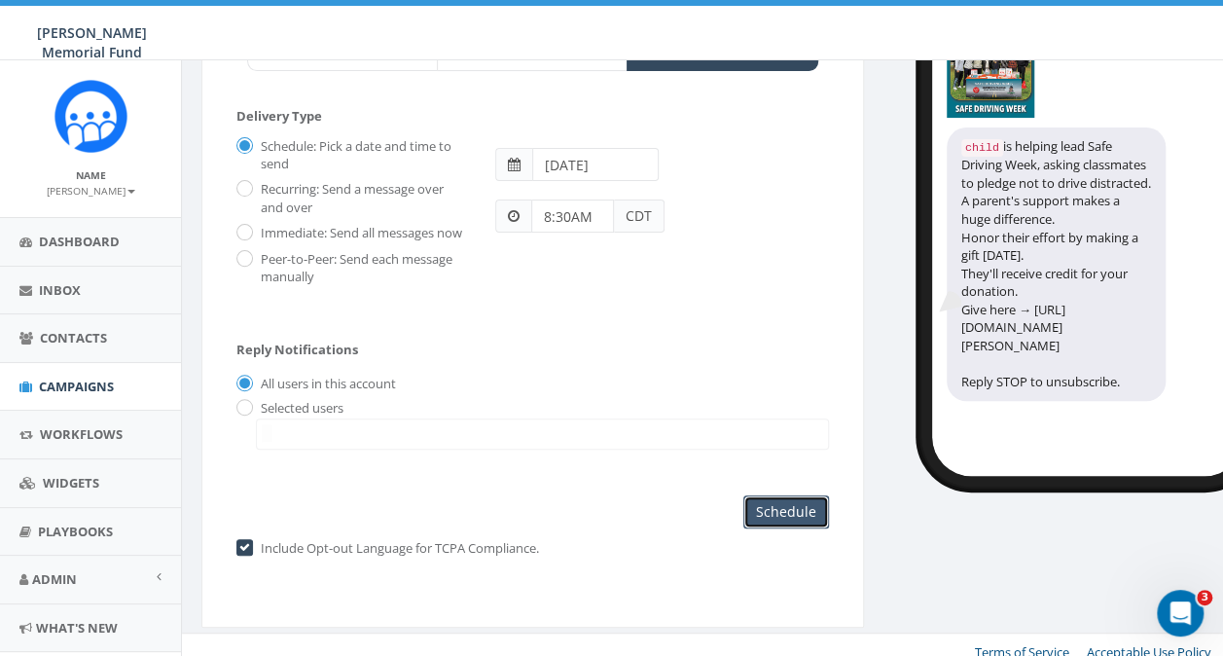
click at [780, 528] on input "Schedule" at bounding box center [786, 511] width 86 height 33
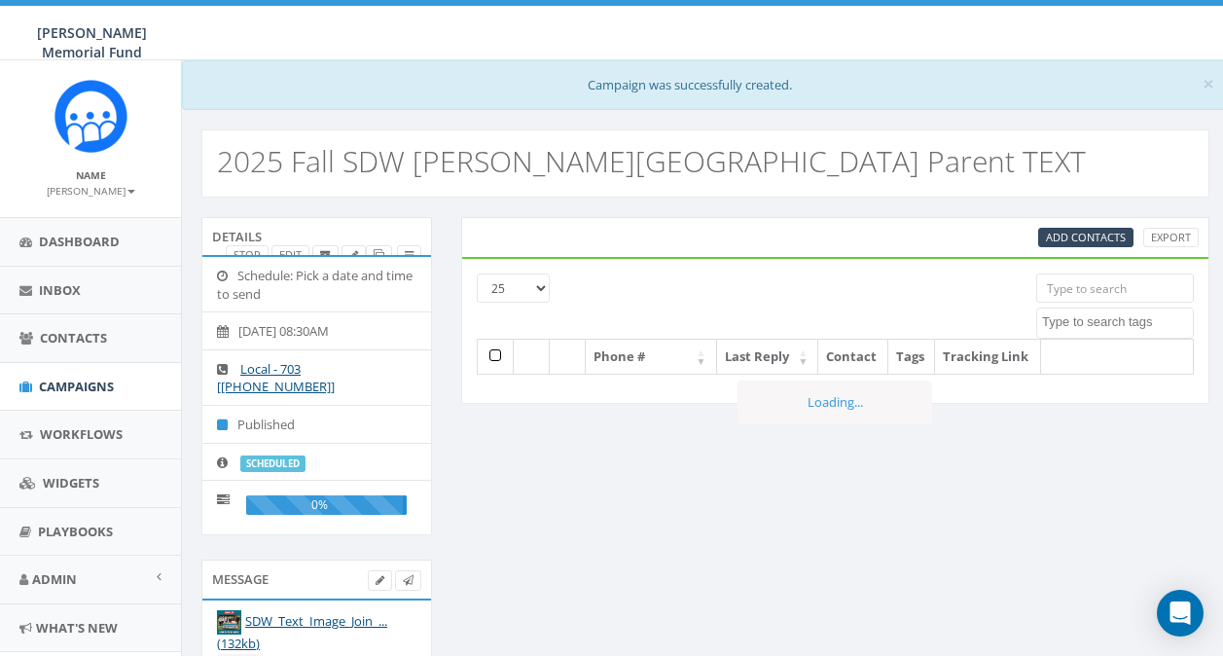
select select
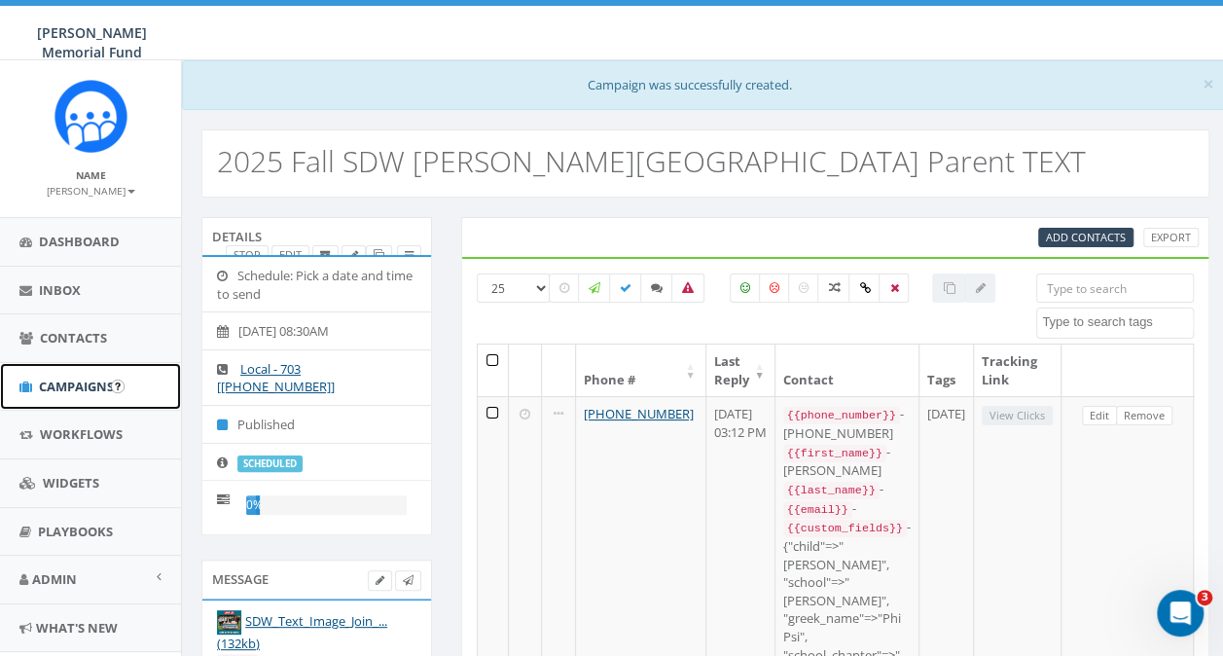
click at [43, 384] on span "Campaigns" at bounding box center [76, 387] width 75 height 18
